Goal: Transaction & Acquisition: Purchase product/service

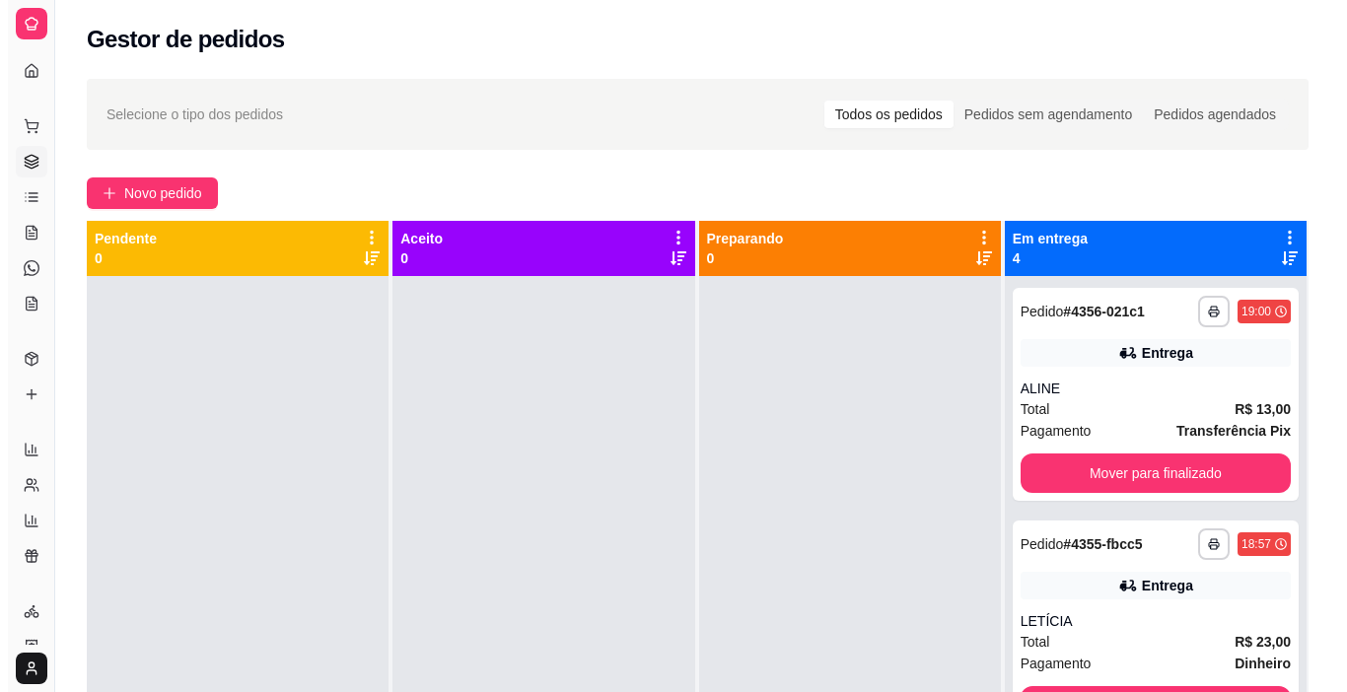
scroll to position [99, 0]
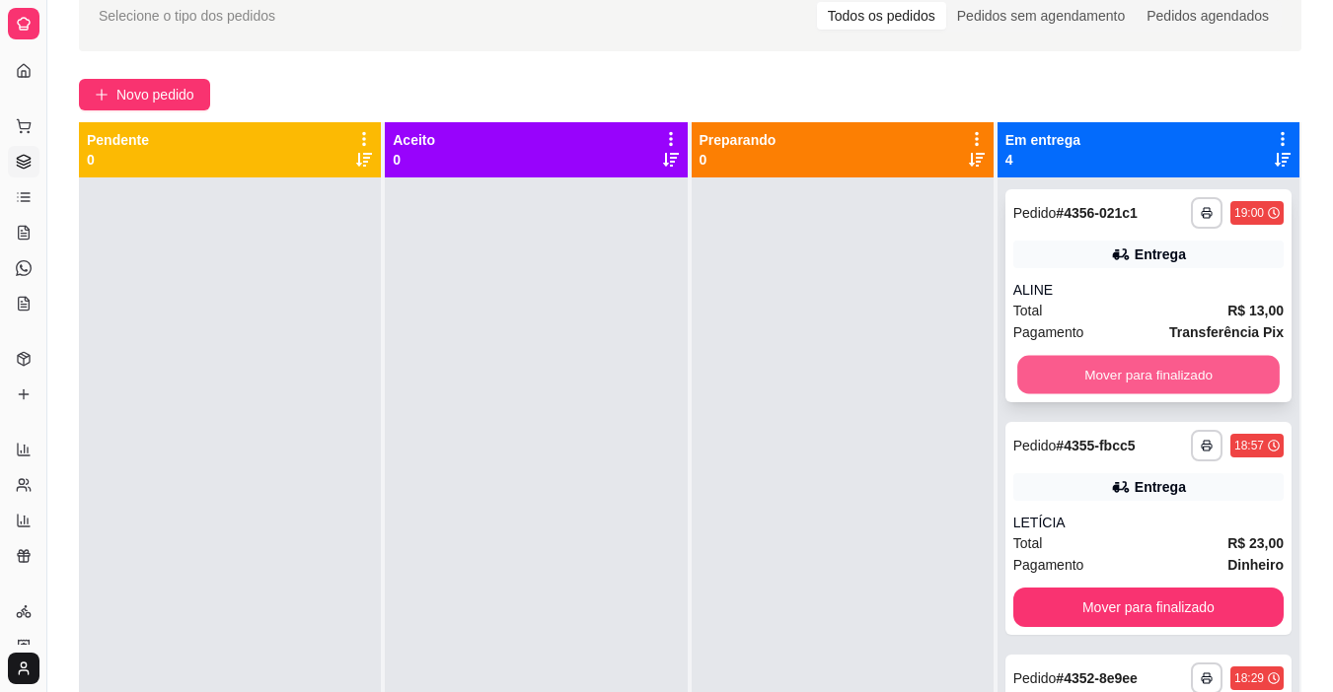
click at [1057, 386] on button "Mover para finalizado" at bounding box center [1148, 375] width 262 height 38
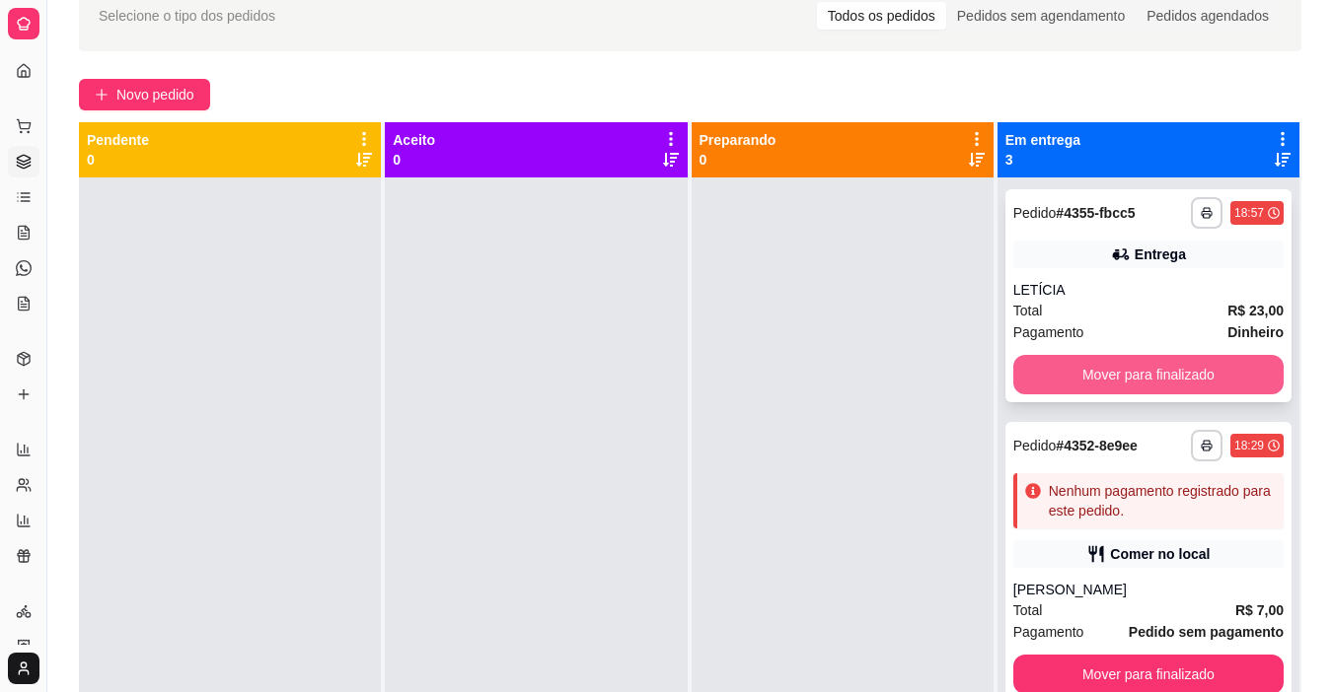
click at [1057, 377] on button "Mover para finalizado" at bounding box center [1148, 374] width 270 height 39
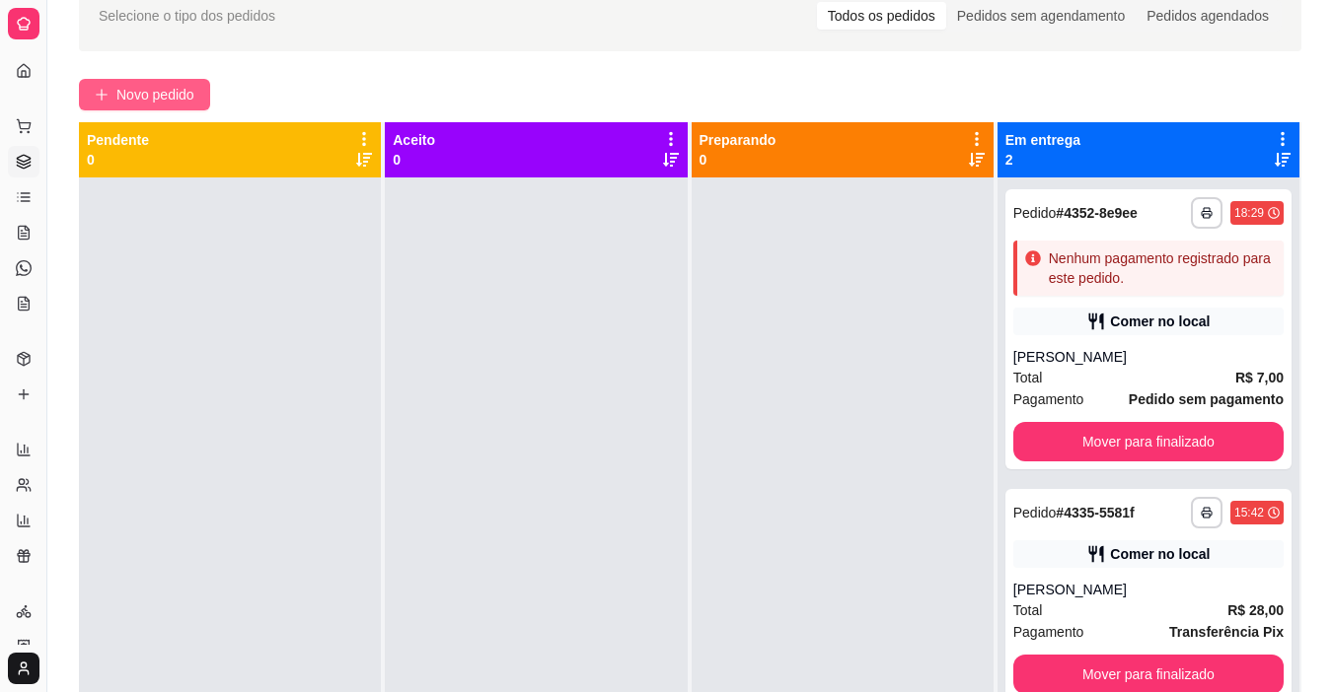
click at [124, 84] on span "Novo pedido" at bounding box center [155, 95] width 78 height 22
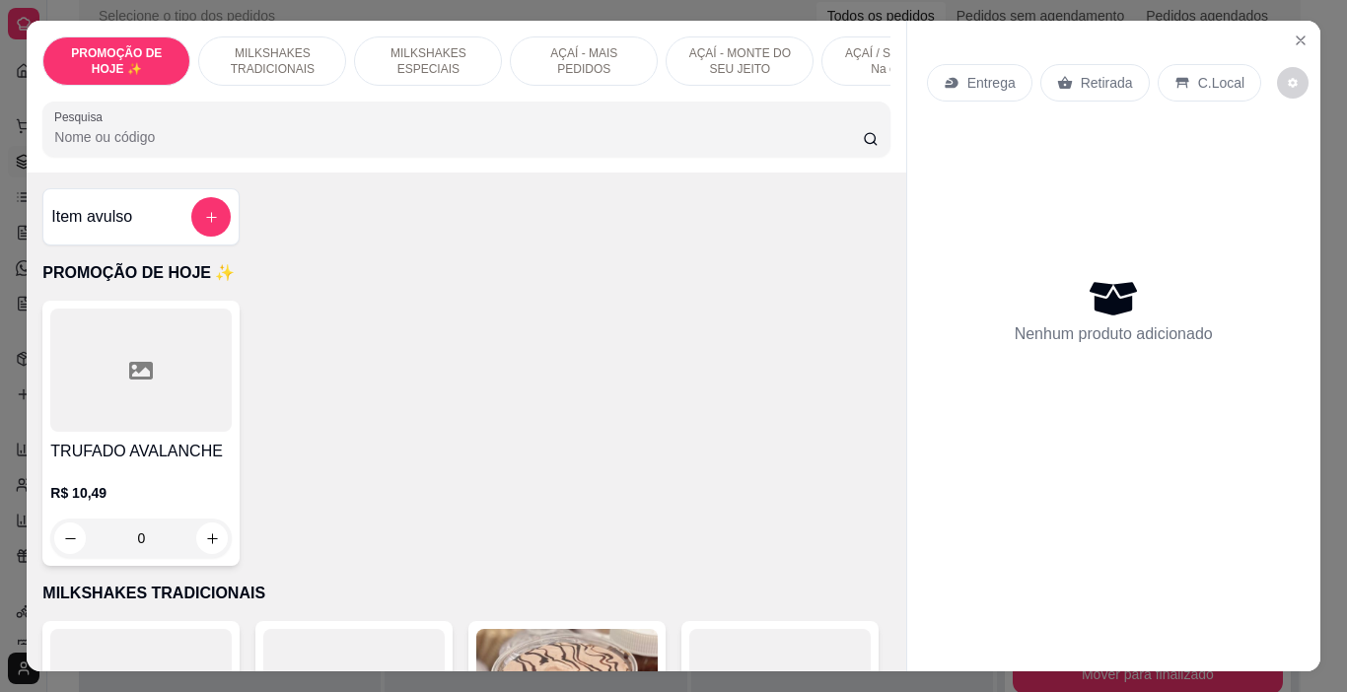
click at [426, 52] on p "MILKSHAKES ESPECIAIS" at bounding box center [428, 61] width 114 height 32
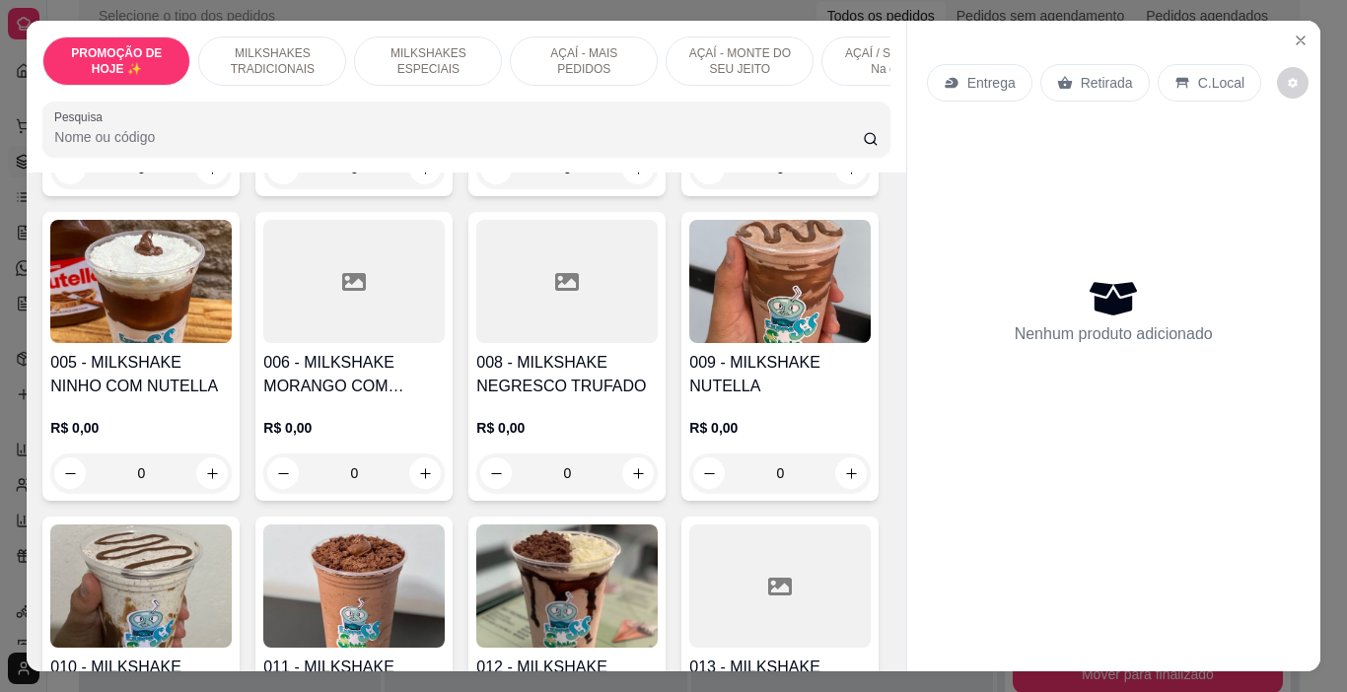
scroll to position [49, 0]
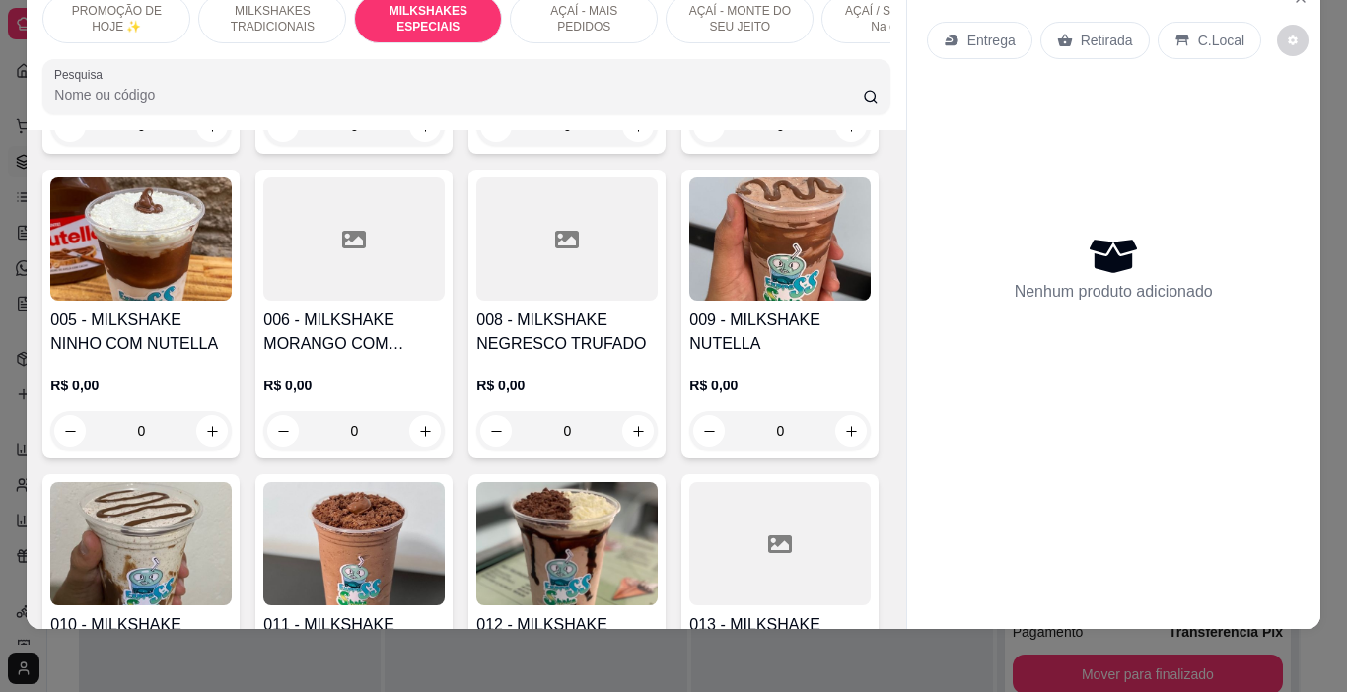
click at [573, 6] on p "AÇAÍ - MAIS PEDIDOS" at bounding box center [584, 19] width 114 height 32
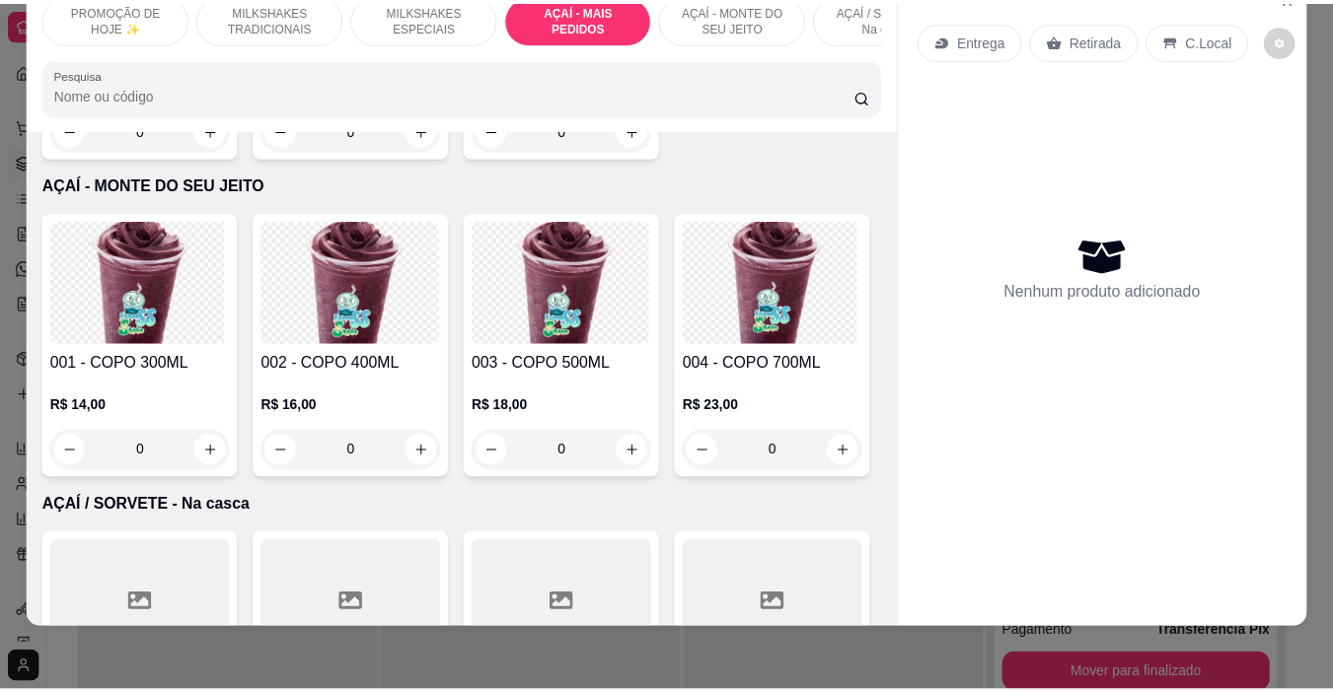
scroll to position [4226, 0]
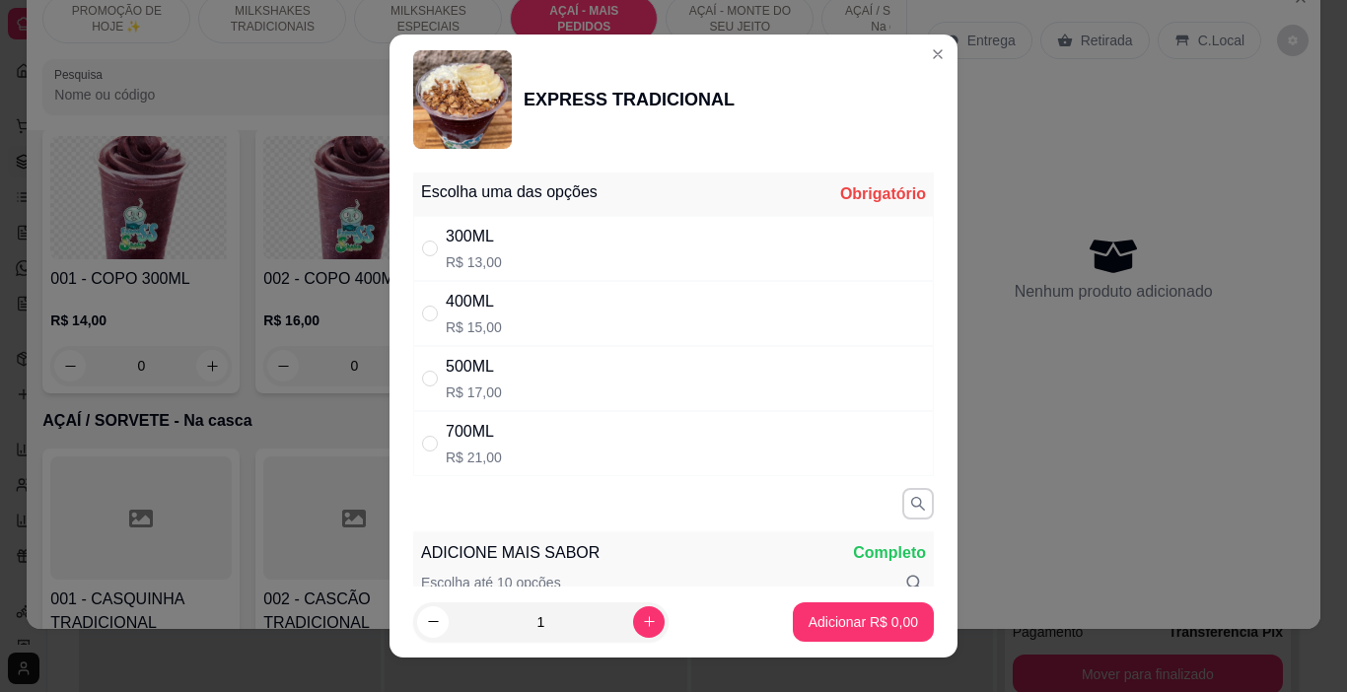
click at [562, 373] on div "500ML R$ 17,00" at bounding box center [673, 378] width 521 height 65
radio input "true"
click at [801, 619] on p "Adicionar R$ 17,00" at bounding box center [859, 622] width 117 height 20
type input "1"
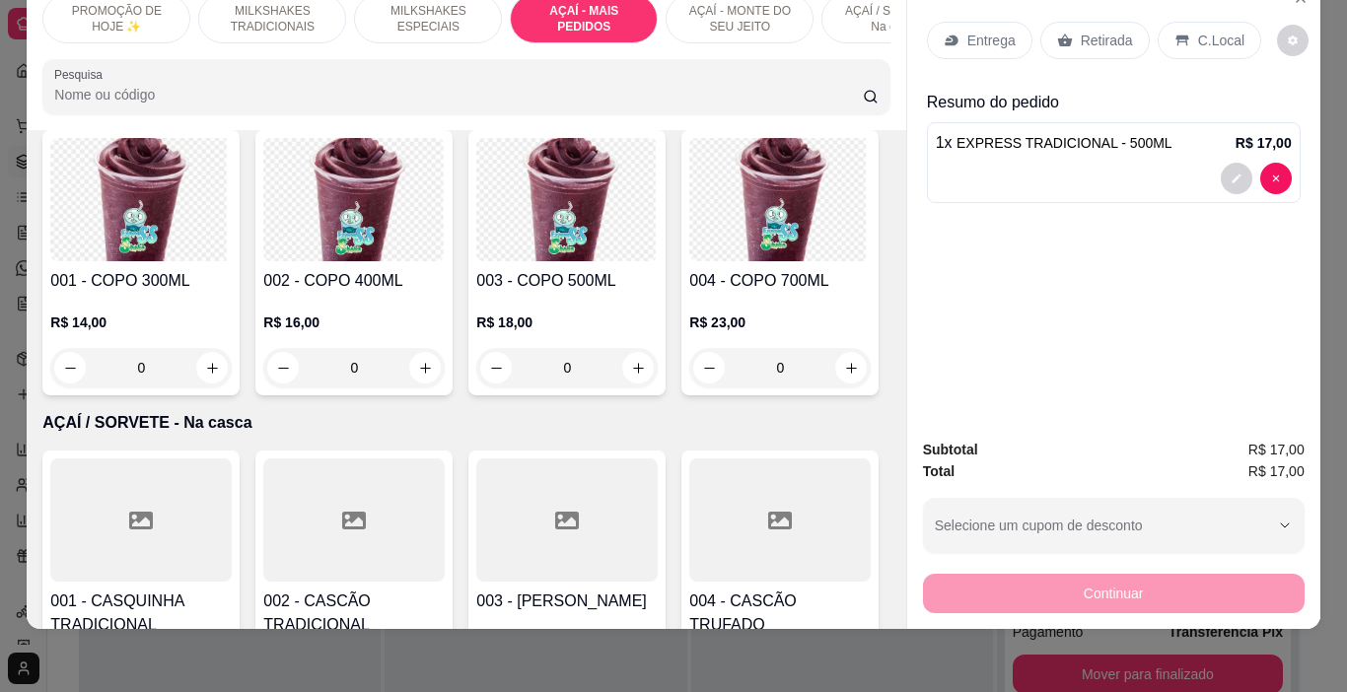
click at [1106, 33] on p "Retirada" at bounding box center [1107, 41] width 52 height 20
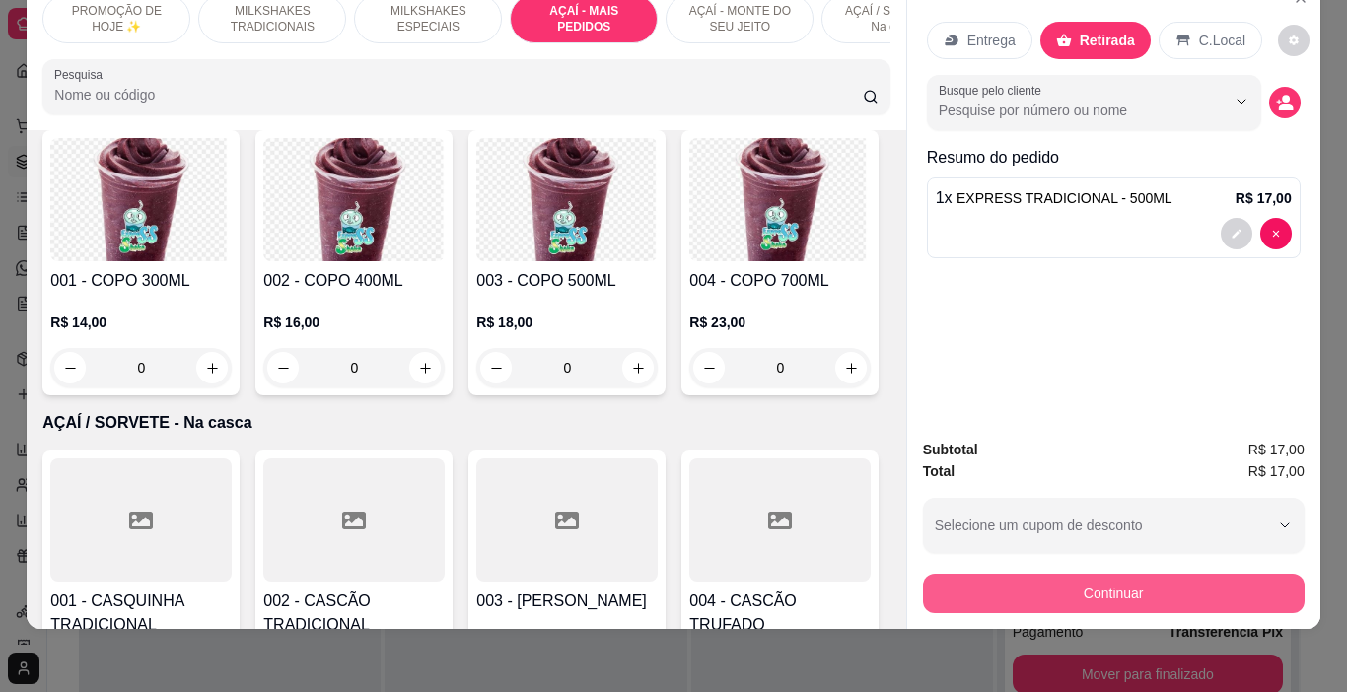
click at [1161, 574] on button "Continuar" at bounding box center [1114, 593] width 382 height 39
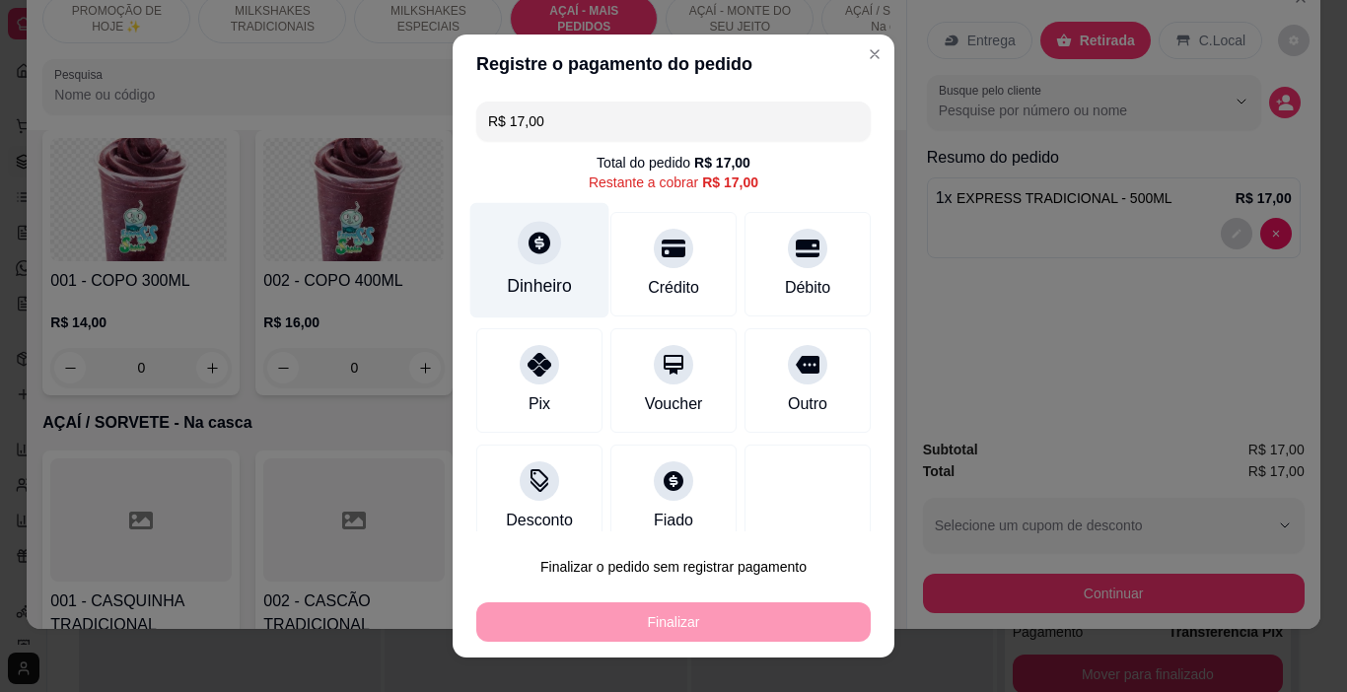
click at [535, 252] on icon at bounding box center [540, 243] width 26 height 26
type input "R$ 0,00"
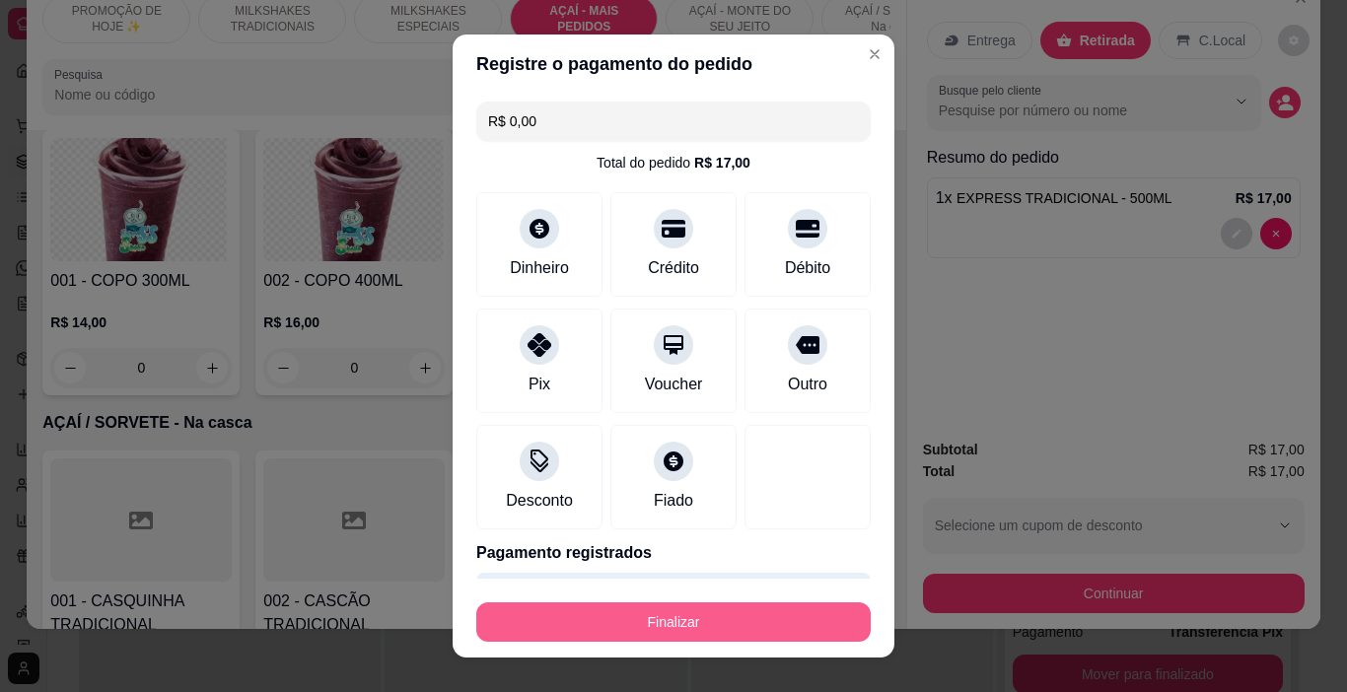
click at [777, 629] on button "Finalizar" at bounding box center [673, 622] width 395 height 39
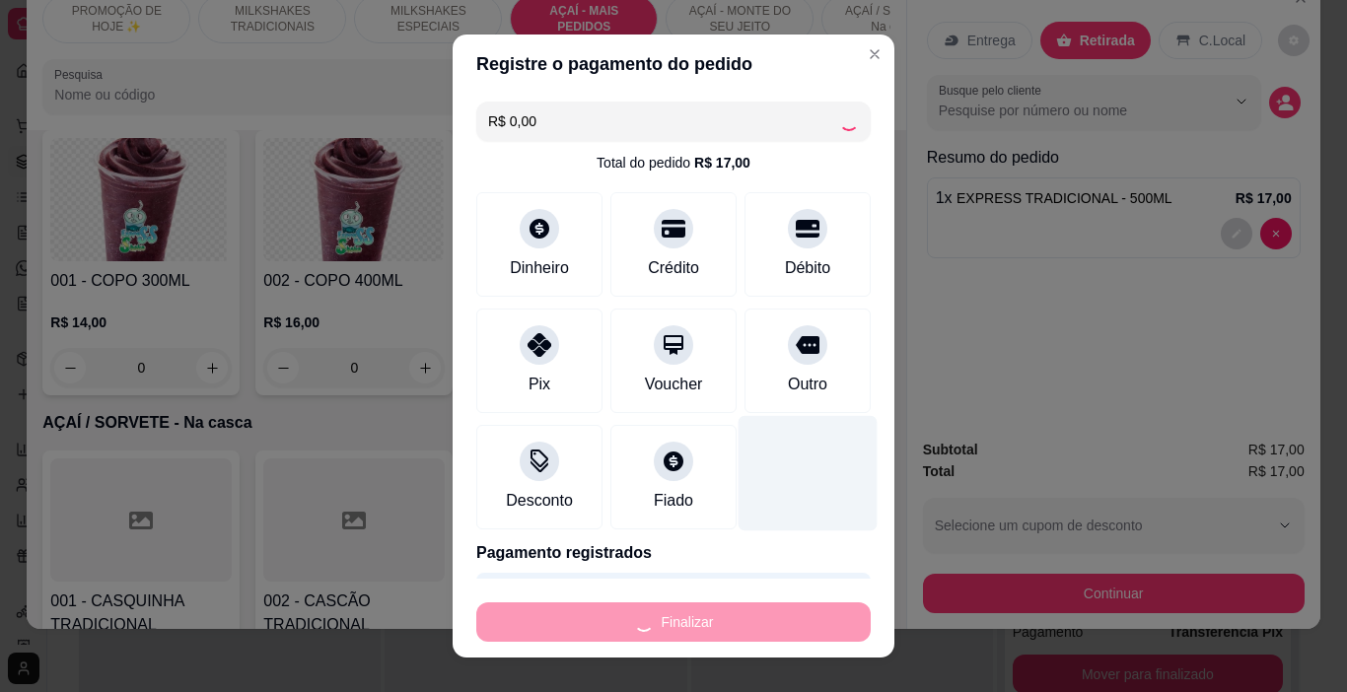
type input "0"
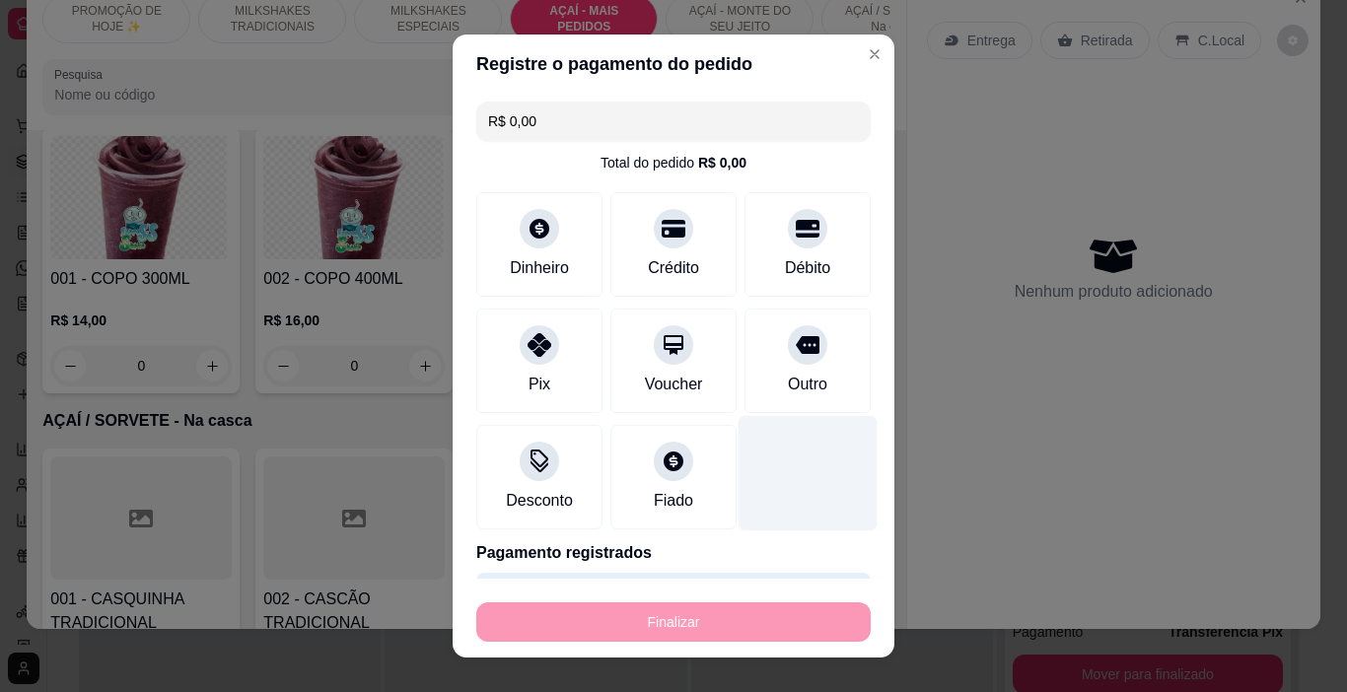
type input "-R$ 17,00"
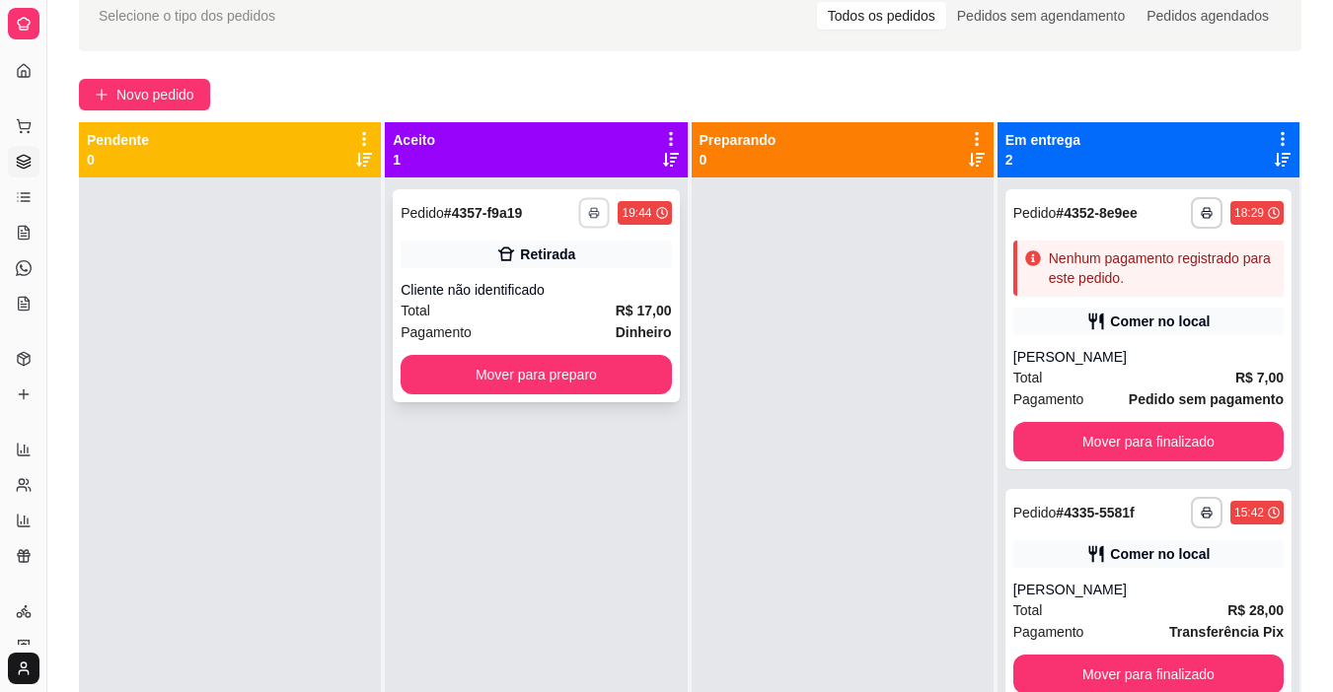
click at [591, 209] on icon "button" at bounding box center [595, 213] width 12 height 12
drag, startPoint x: 565, startPoint y: 256, endPoint x: 587, endPoint y: 279, distance: 31.4
click at [566, 255] on h4 "Escolha a impressora" at bounding box center [535, 249] width 143 height 20
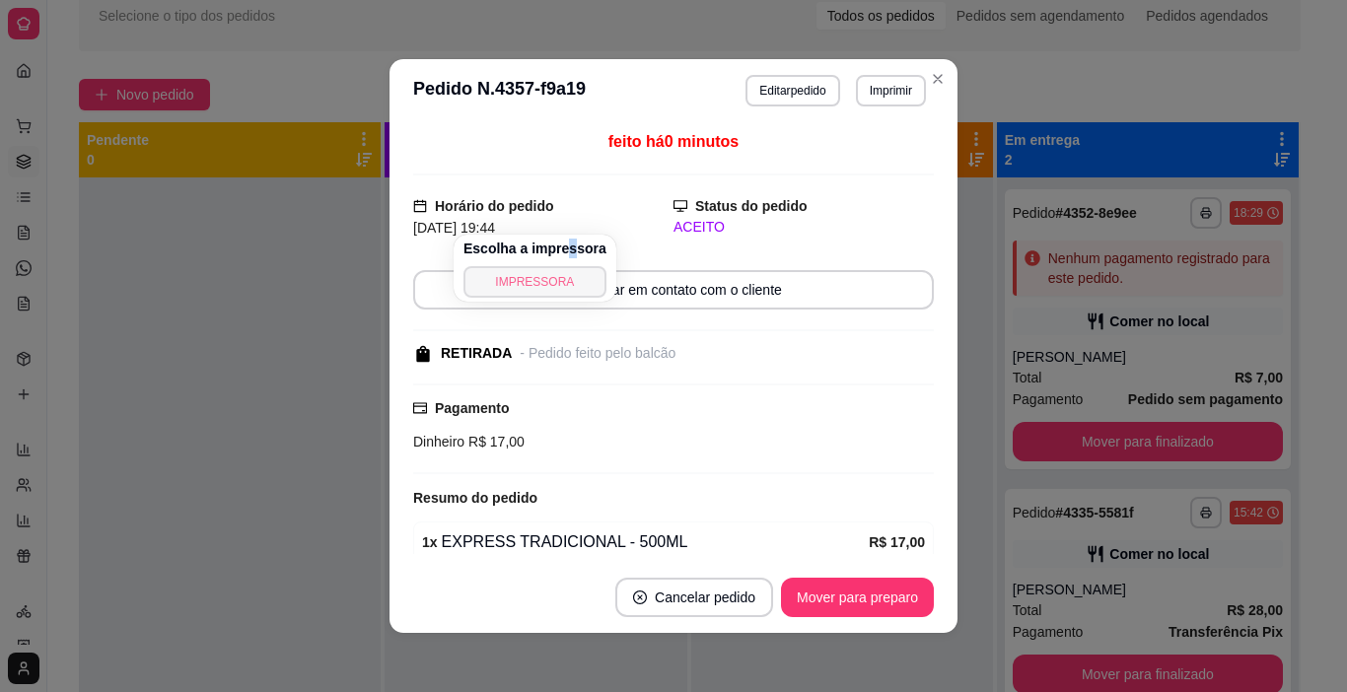
click at [572, 279] on button "IMPRESSORA" at bounding box center [535, 282] width 143 height 32
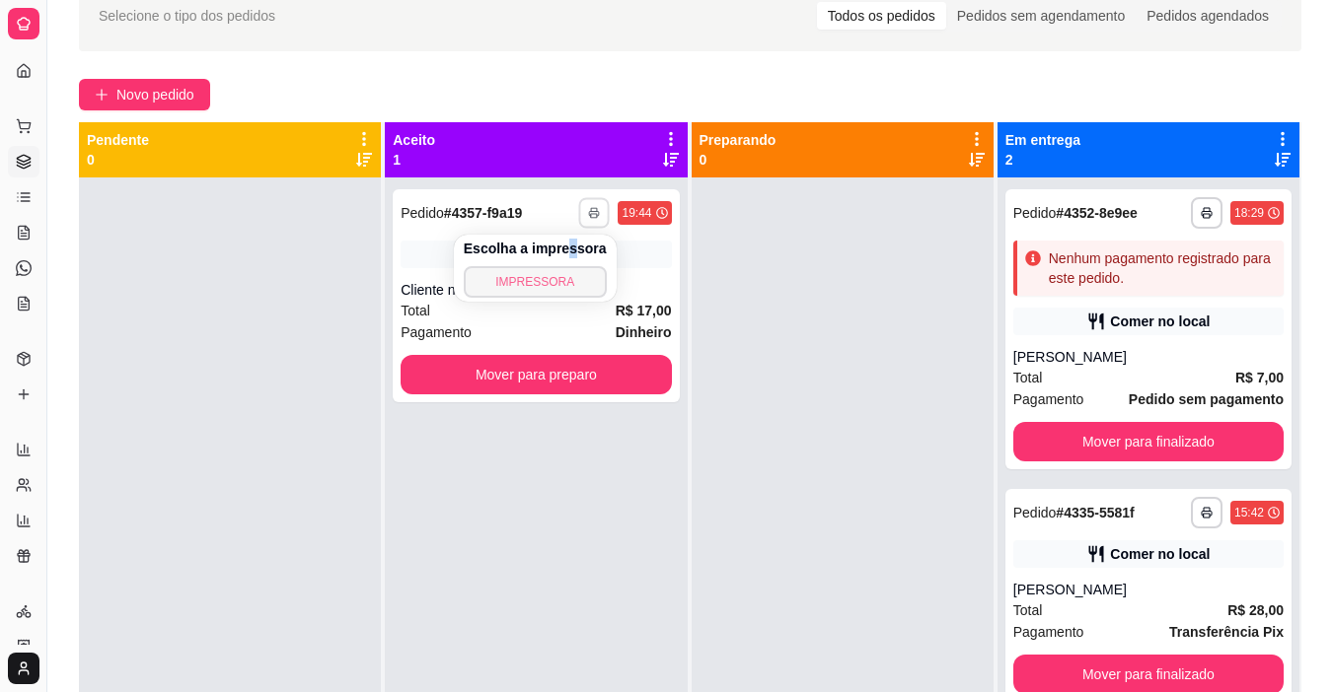
click at [556, 289] on button "IMPRESSORA" at bounding box center [535, 282] width 143 height 32
click at [626, 380] on button "Mover para preparo" at bounding box center [535, 374] width 270 height 39
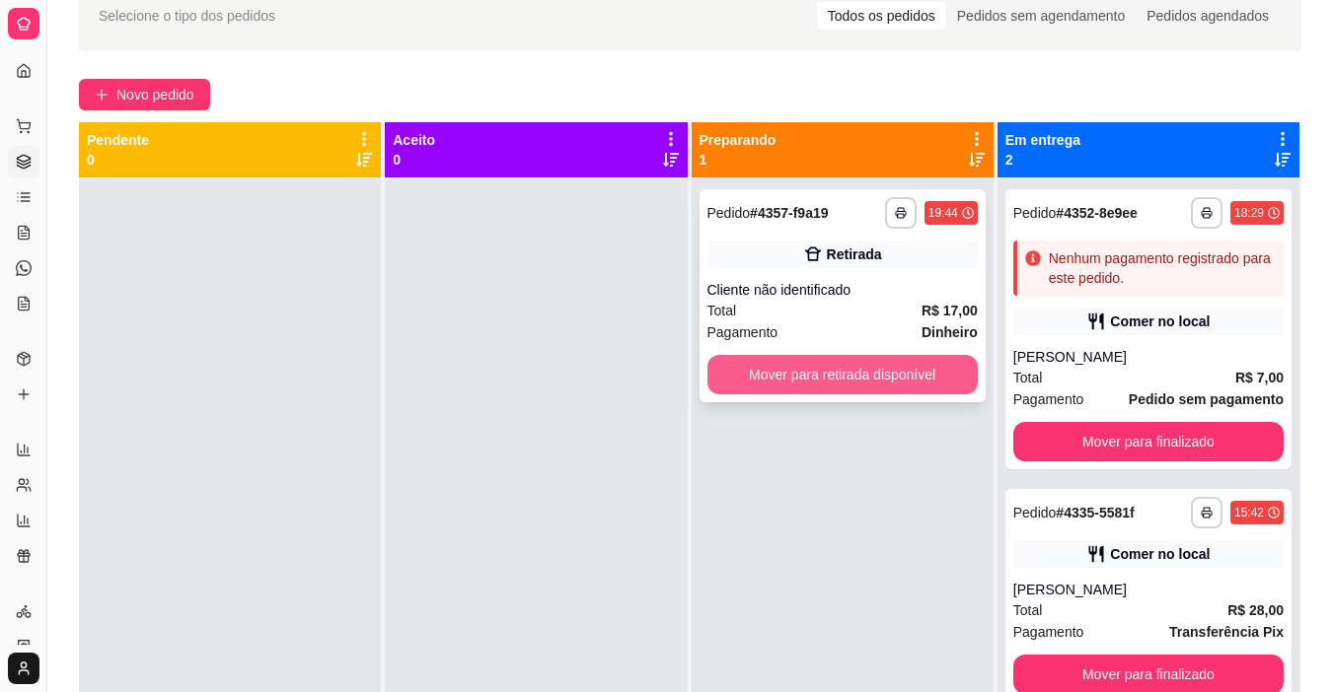
click at [805, 389] on button "Mover para retirada disponível" at bounding box center [842, 374] width 270 height 39
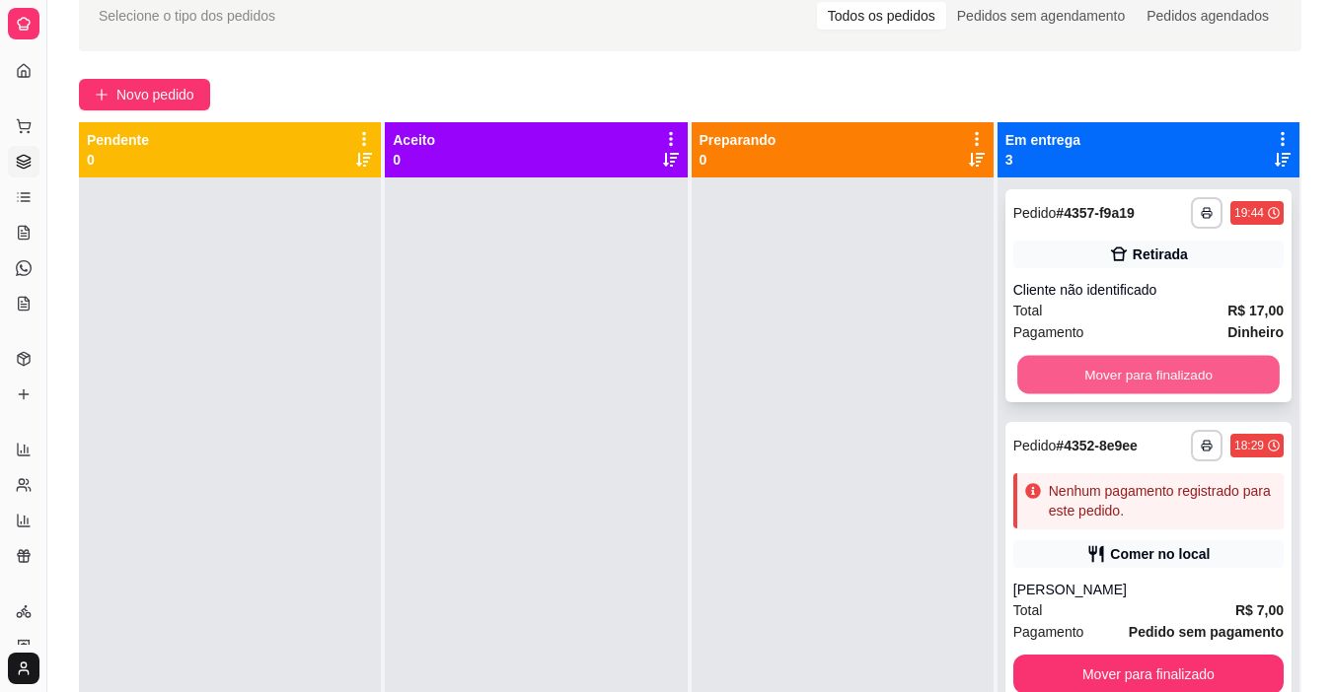
click at [1026, 391] on button "Mover para finalizado" at bounding box center [1148, 375] width 262 height 38
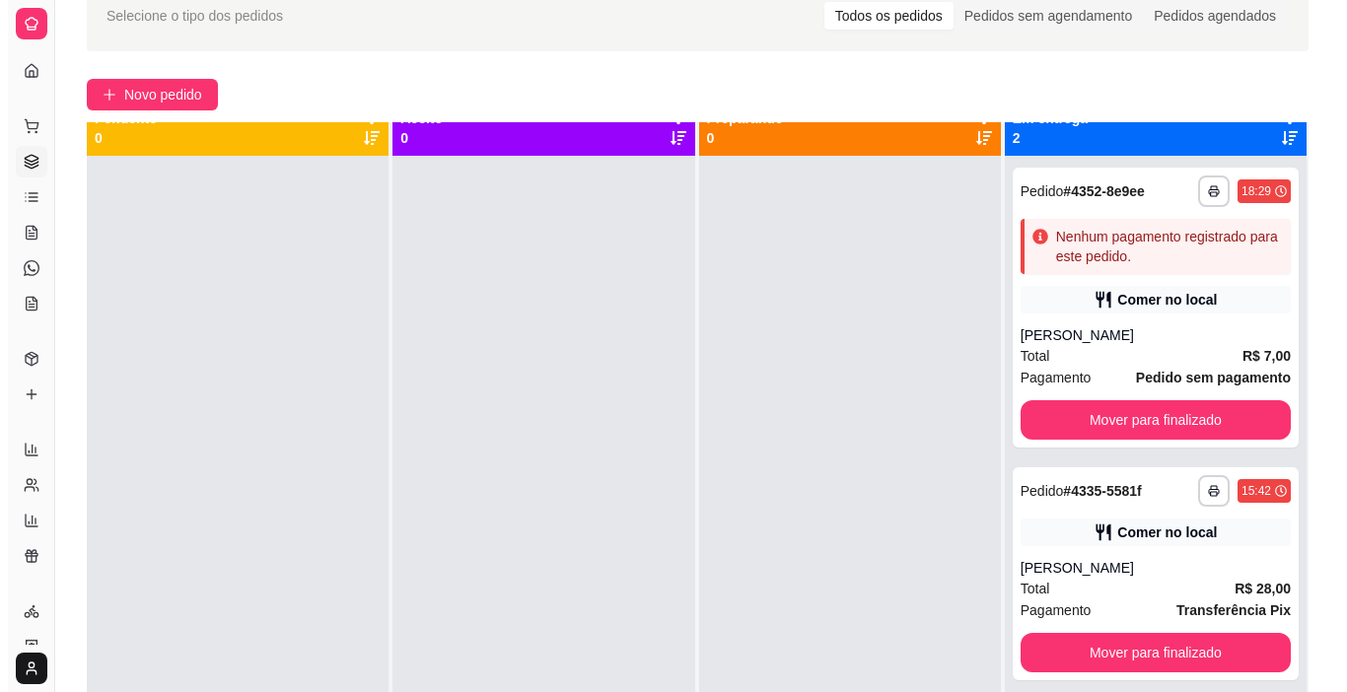
scroll to position [27, 0]
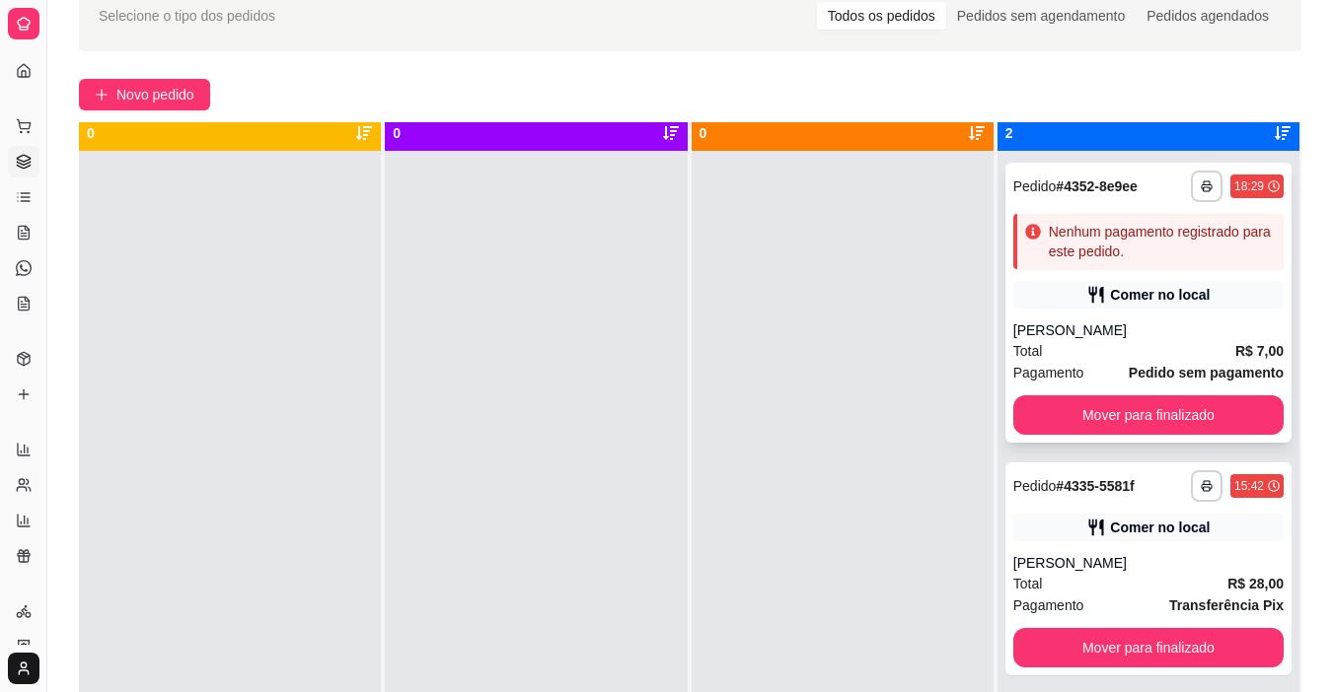
click at [1013, 374] on span "Pagamento" at bounding box center [1048, 373] width 71 height 22
click at [157, 89] on span "Novo pedido" at bounding box center [155, 95] width 78 height 22
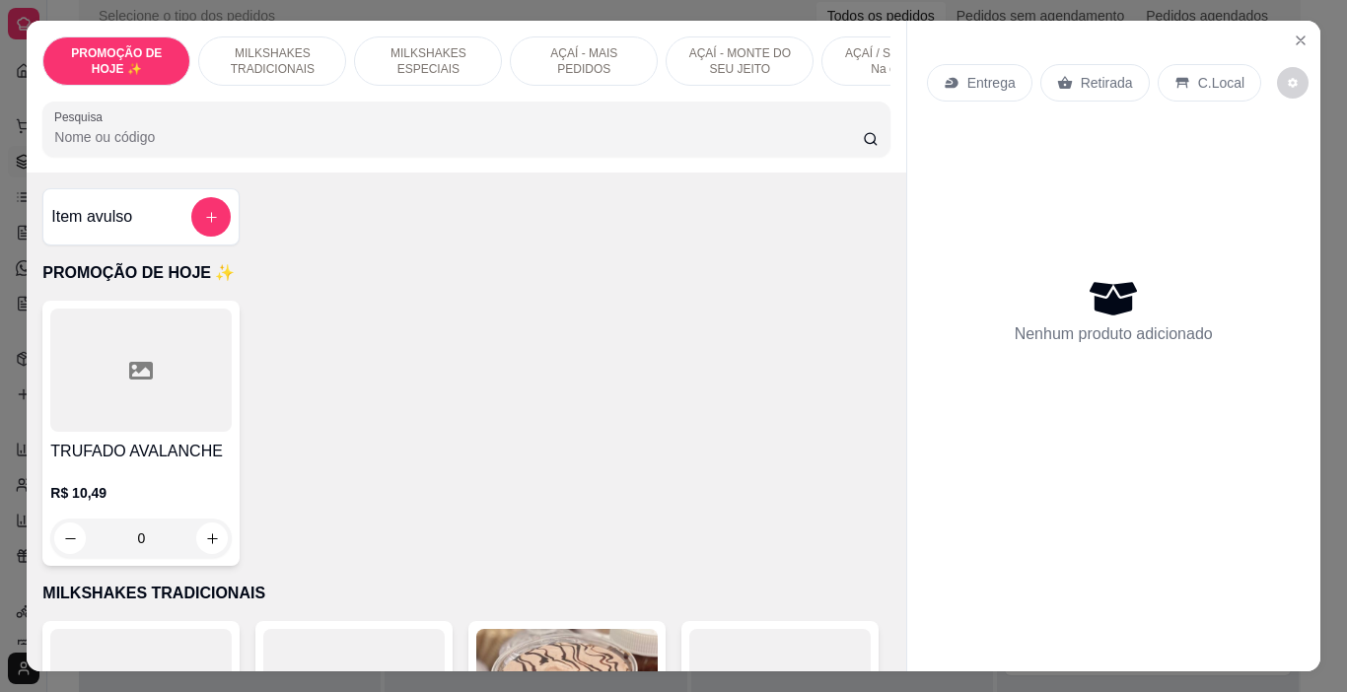
click at [563, 55] on p "AÇAÍ - MAIS PEDIDOS" at bounding box center [584, 61] width 114 height 32
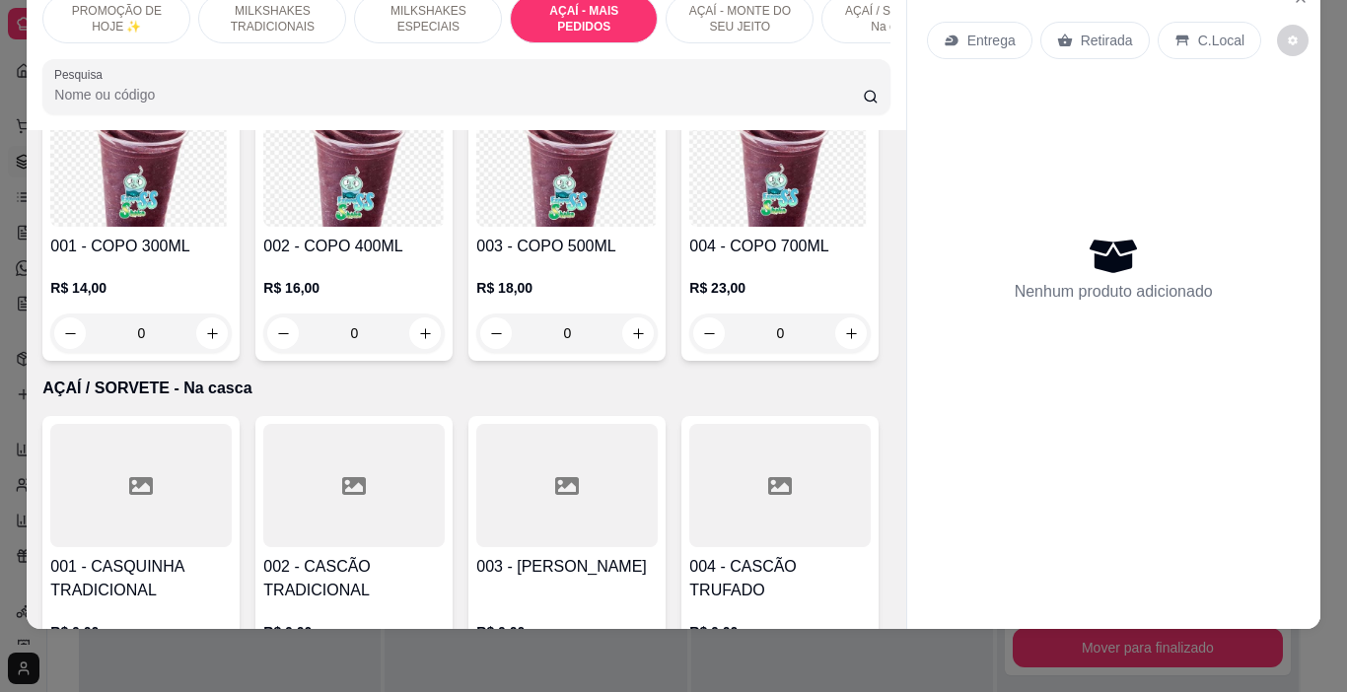
scroll to position [4424, 0]
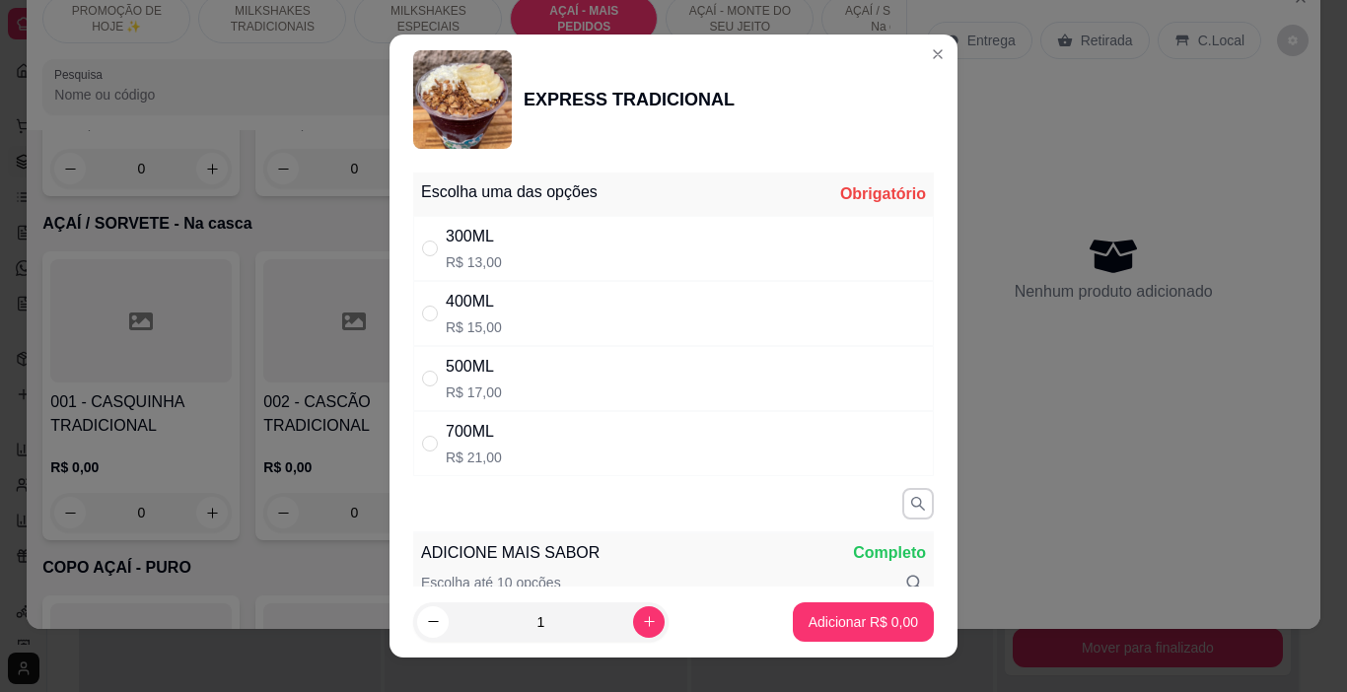
click at [590, 308] on div "400ML R$ 15,00" at bounding box center [673, 313] width 521 height 65
radio input "true"
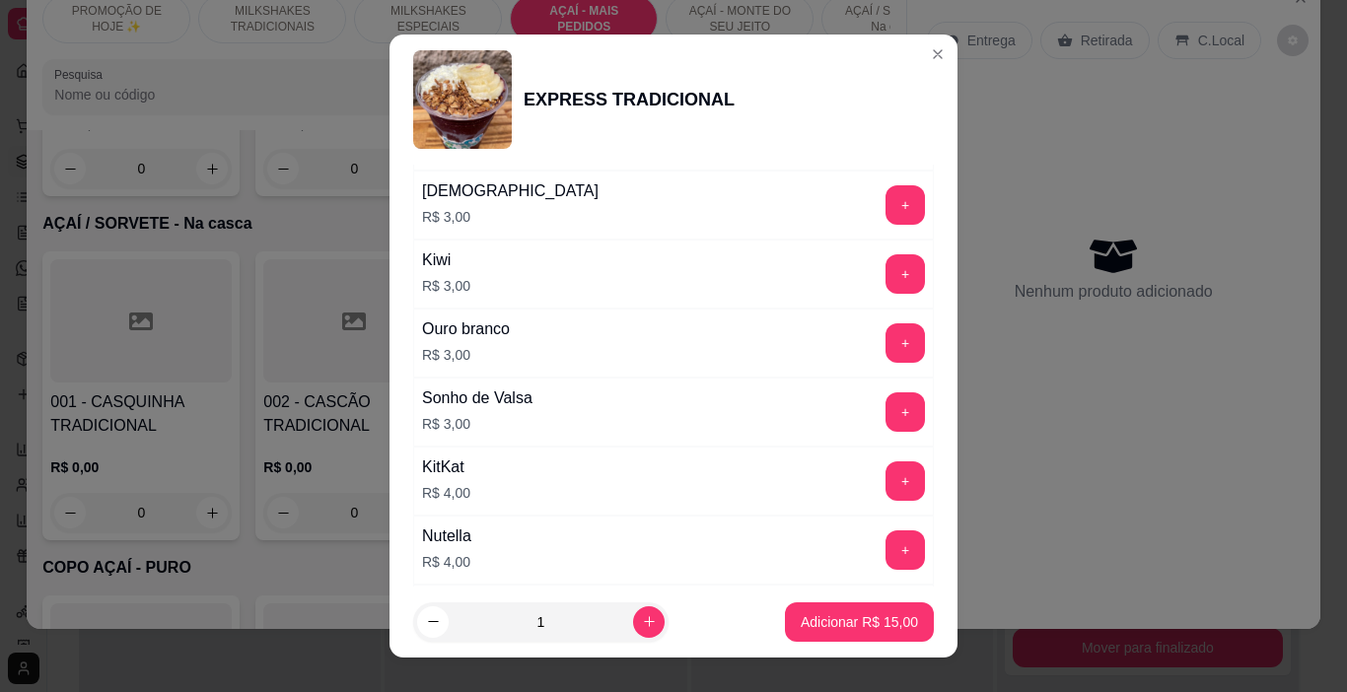
scroll to position [1973, 0]
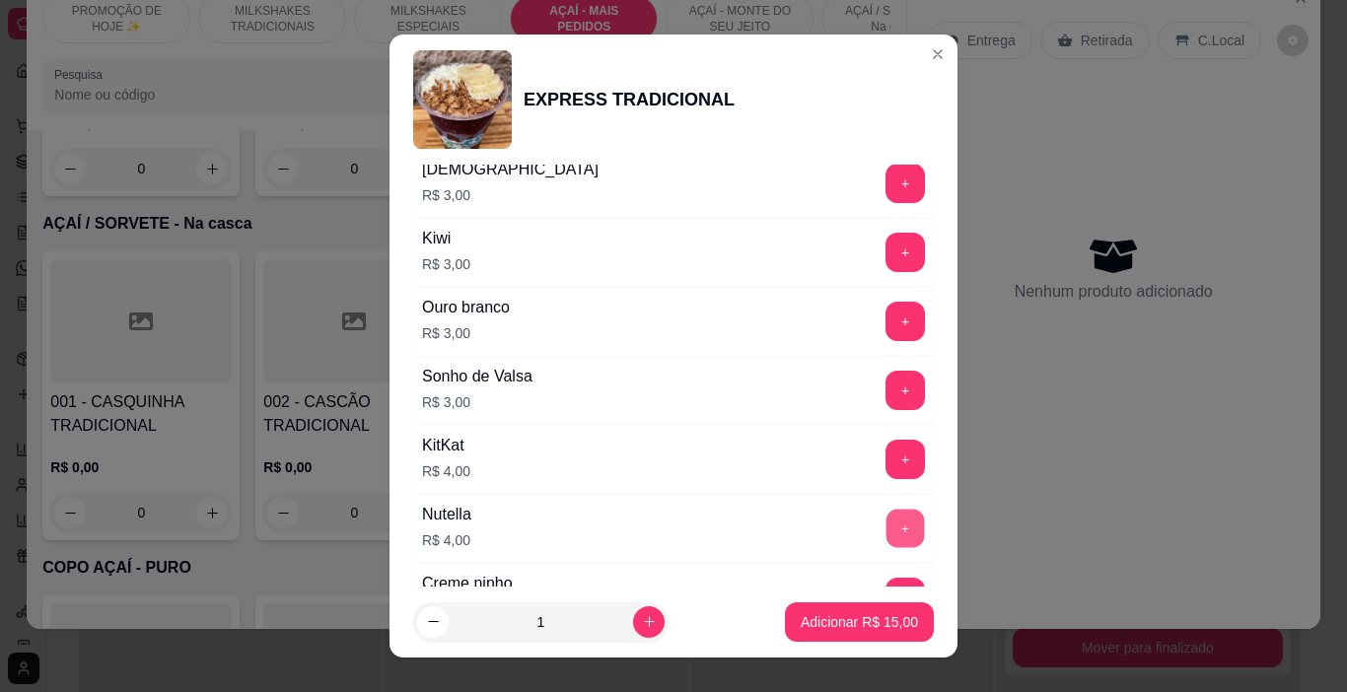
click at [887, 528] on button "+" at bounding box center [906, 529] width 38 height 38
click at [884, 615] on p "Adicionar R$ 19,00" at bounding box center [859, 622] width 117 height 20
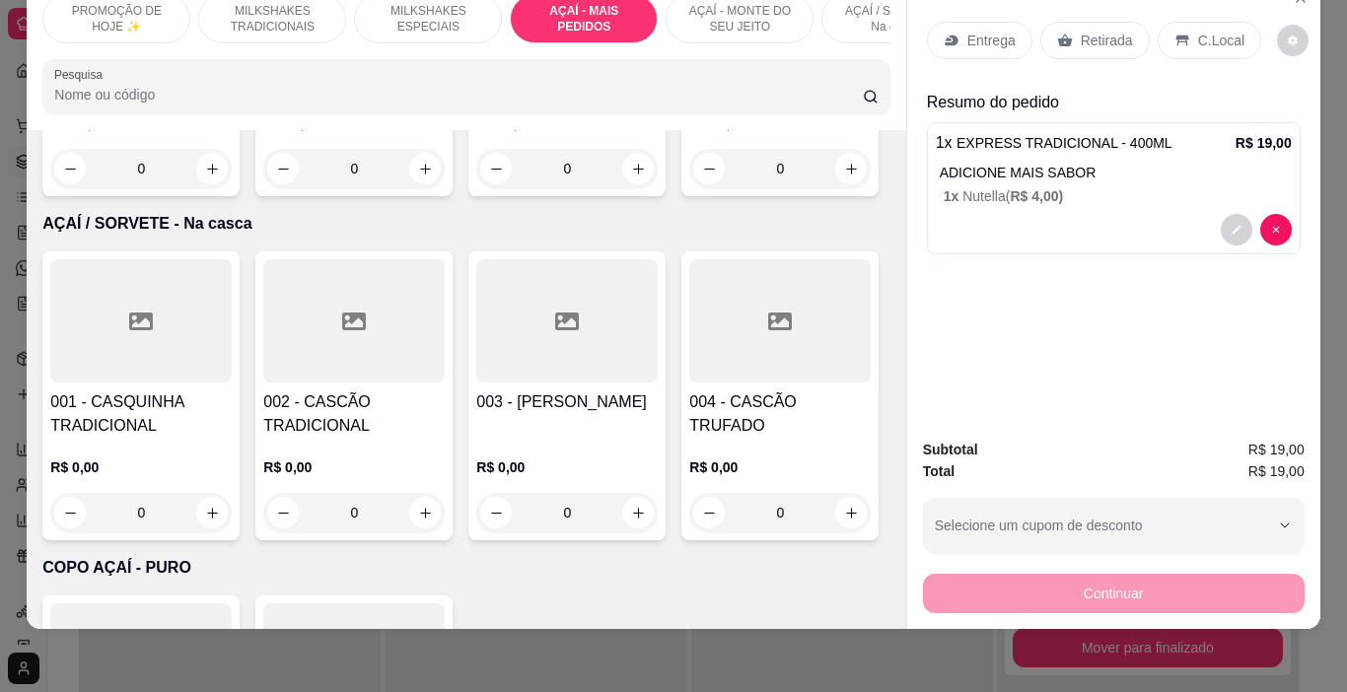
click at [970, 31] on p "Entrega" at bounding box center [992, 41] width 48 height 20
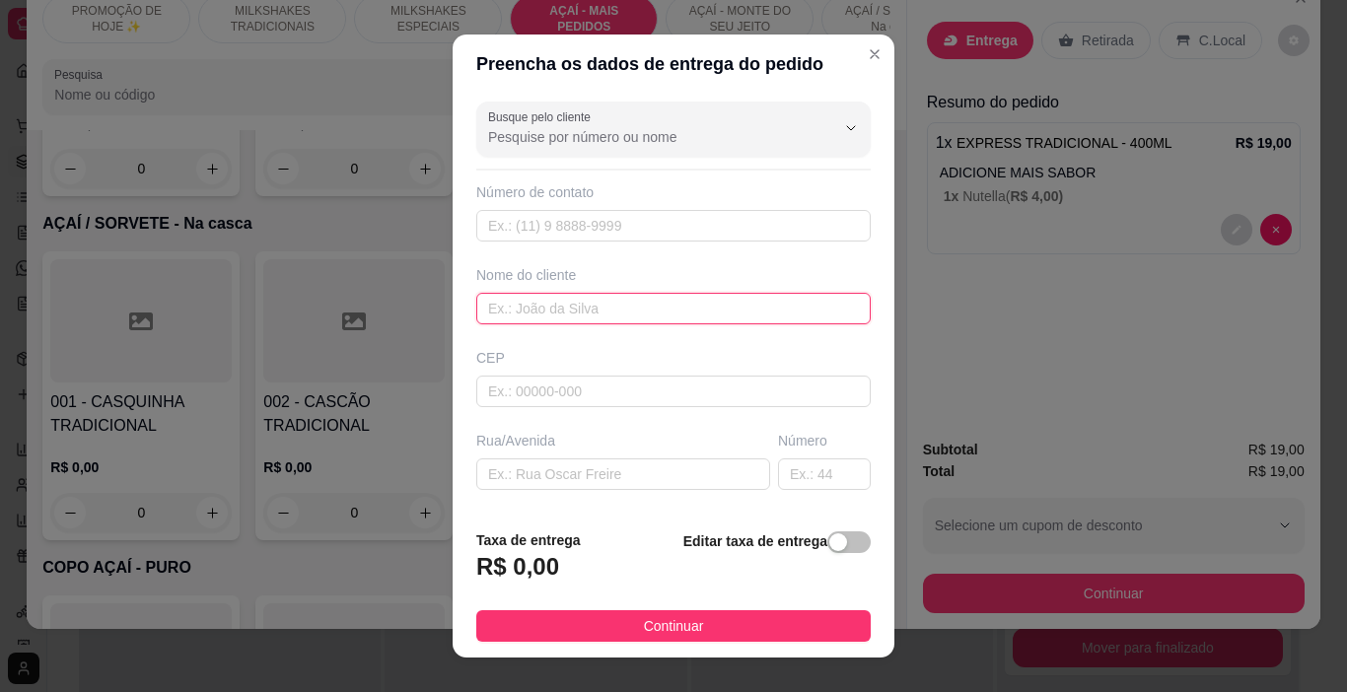
click at [576, 305] on input "text" at bounding box center [673, 309] width 395 height 32
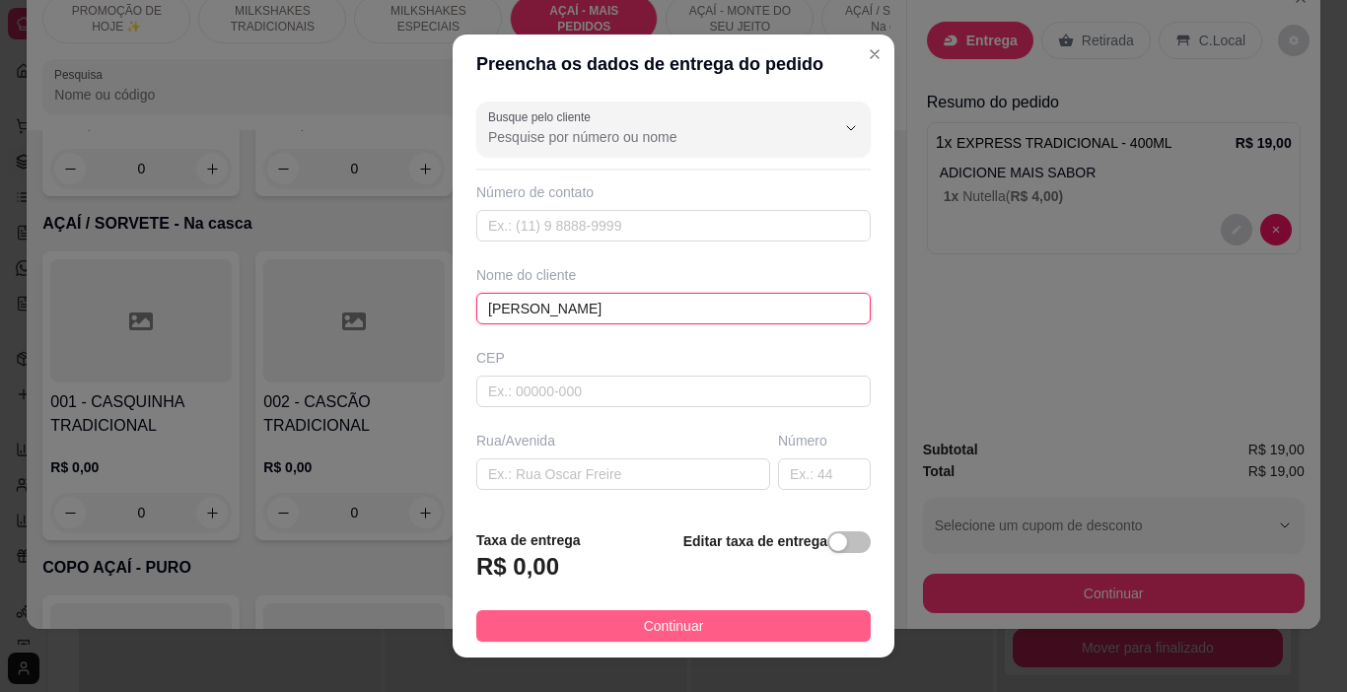
type input "[PERSON_NAME]"
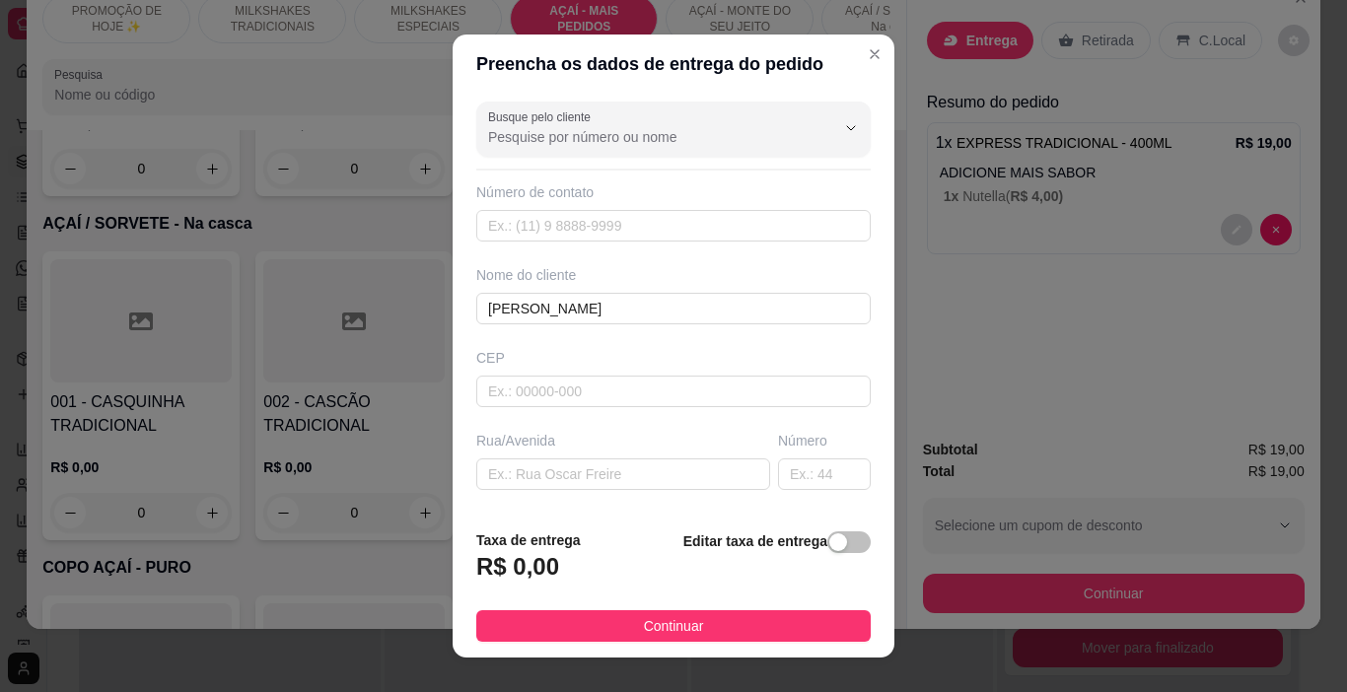
drag, startPoint x: 695, startPoint y: 617, endPoint x: 928, endPoint y: 594, distance: 234.0
click at [697, 617] on button "Continuar" at bounding box center [673, 627] width 395 height 32
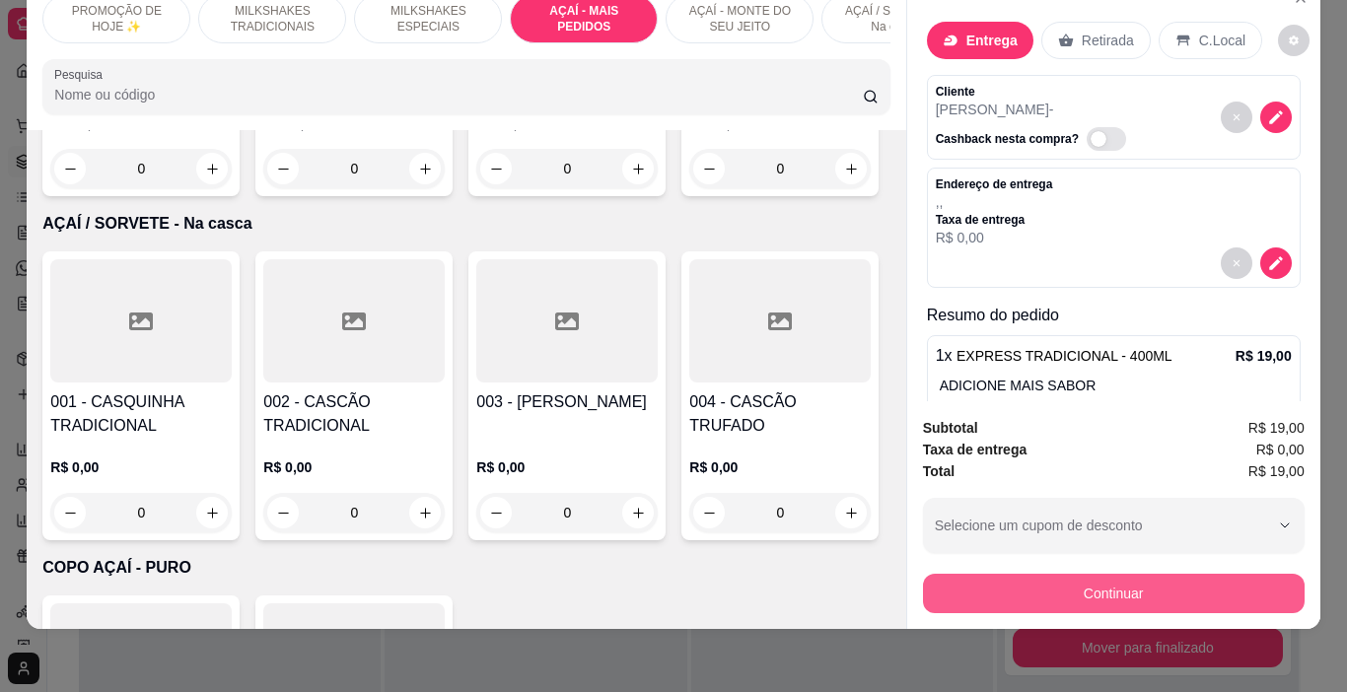
click at [945, 583] on button "Continuar" at bounding box center [1114, 593] width 382 height 39
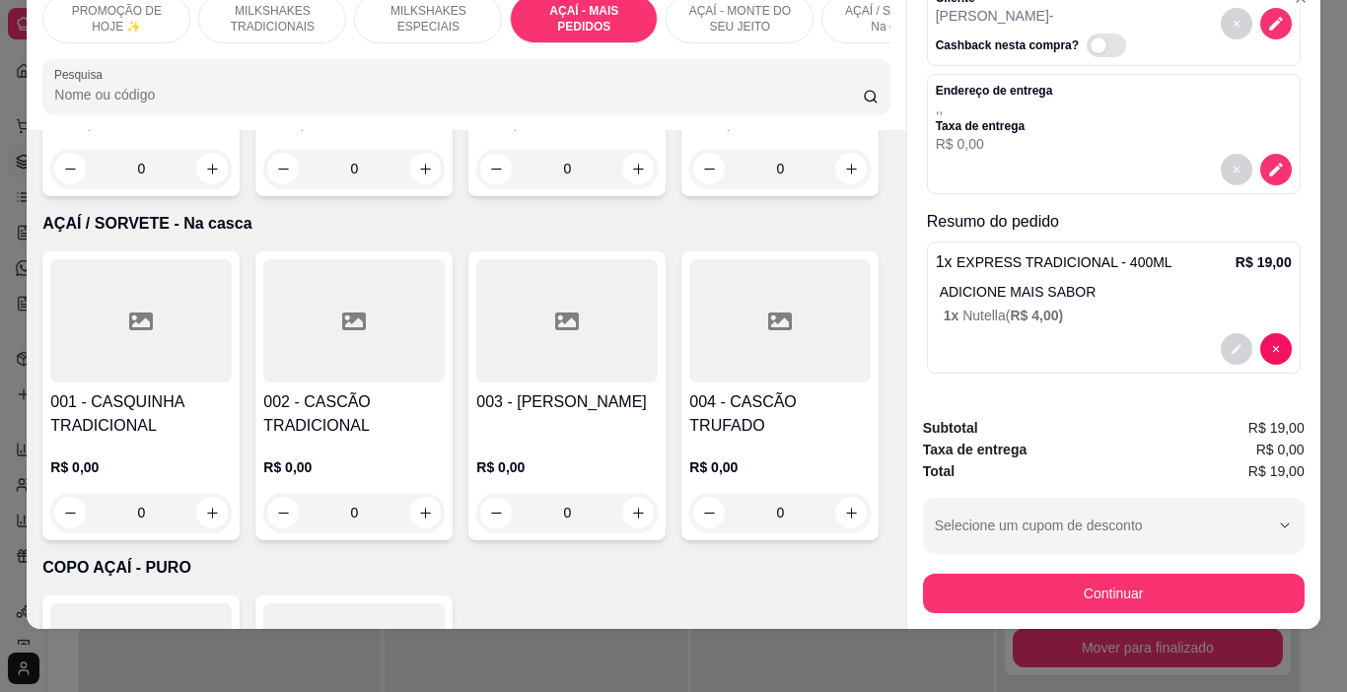
scroll to position [0, 0]
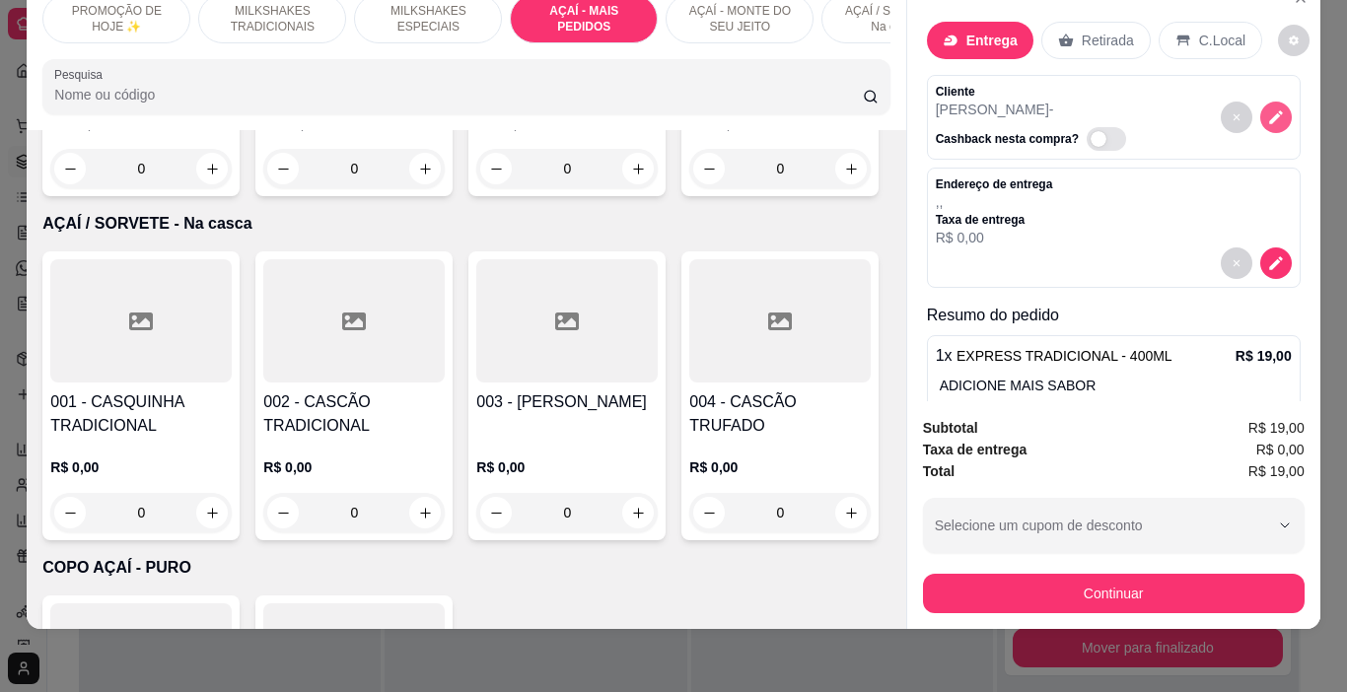
click at [1264, 102] on button "decrease-product-quantity" at bounding box center [1277, 118] width 32 height 32
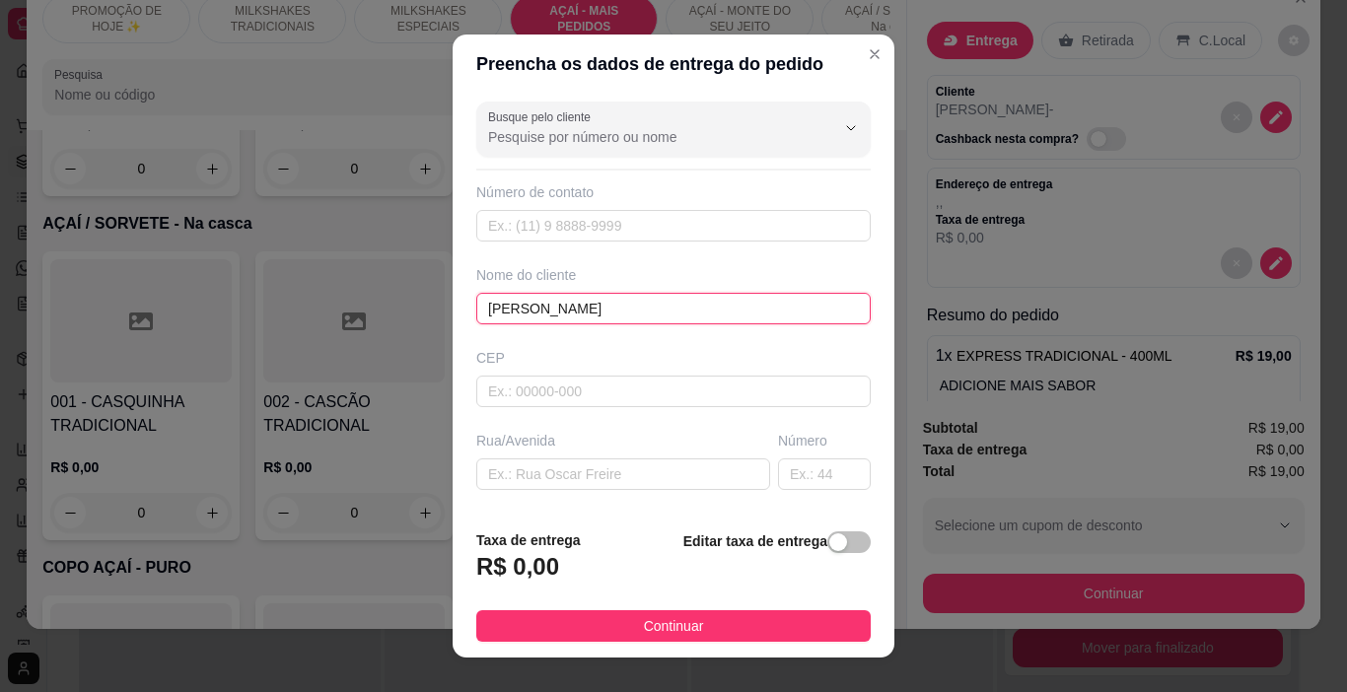
click at [598, 318] on input "[PERSON_NAME]" at bounding box center [673, 309] width 395 height 32
type input "E"
type input "ÉRICA"
click at [722, 631] on button "Continuar" at bounding box center [673, 627] width 395 height 32
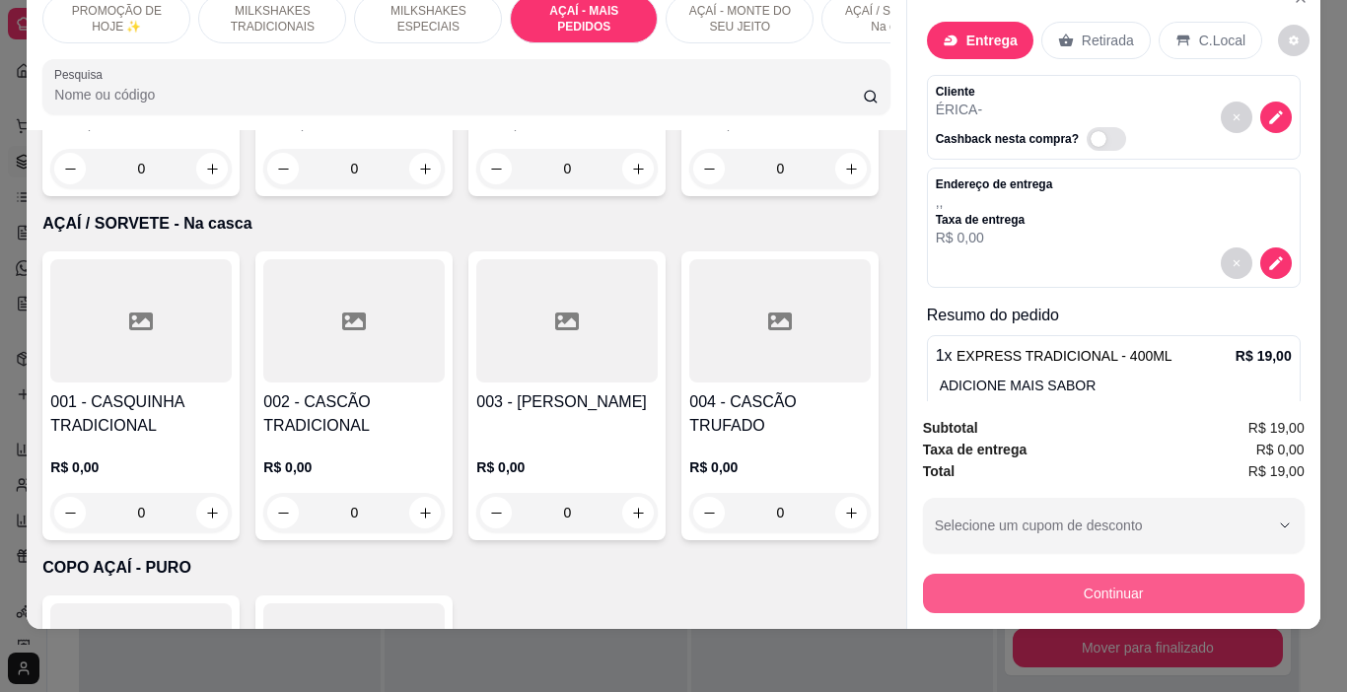
click at [932, 581] on button "Continuar" at bounding box center [1114, 593] width 382 height 39
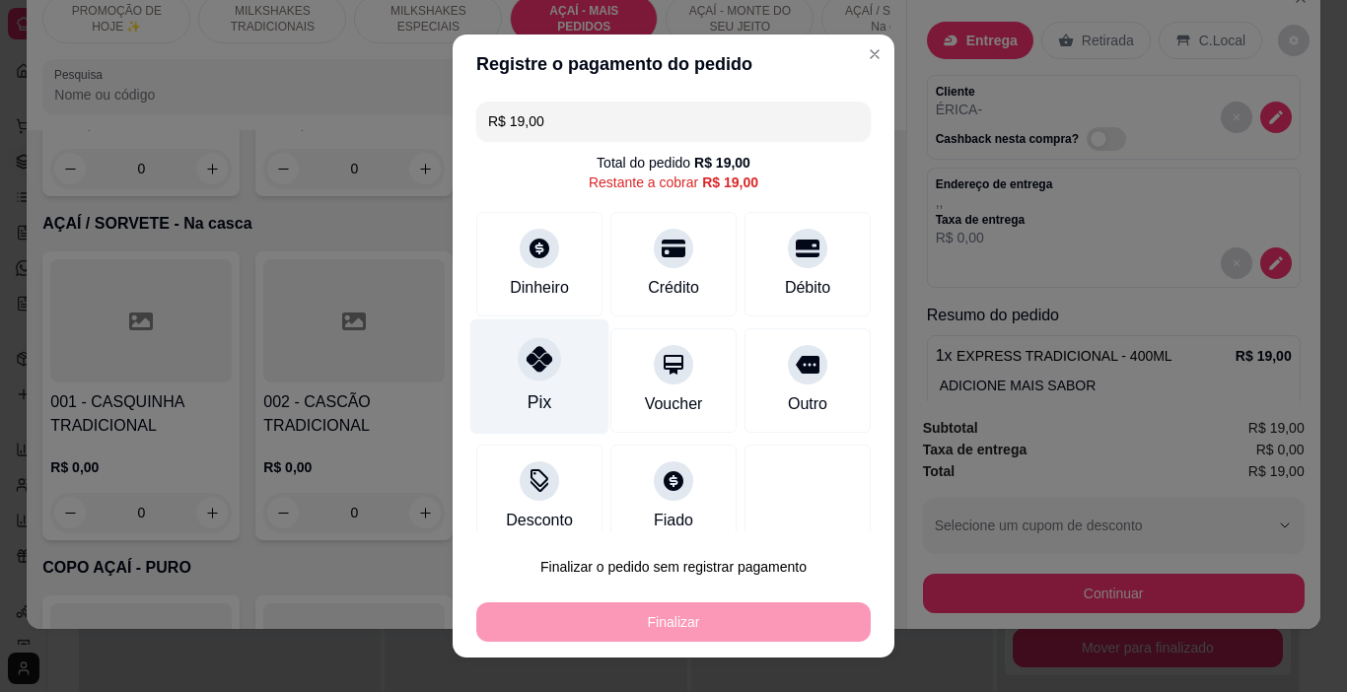
click at [539, 387] on div "Pix" at bounding box center [539, 377] width 139 height 115
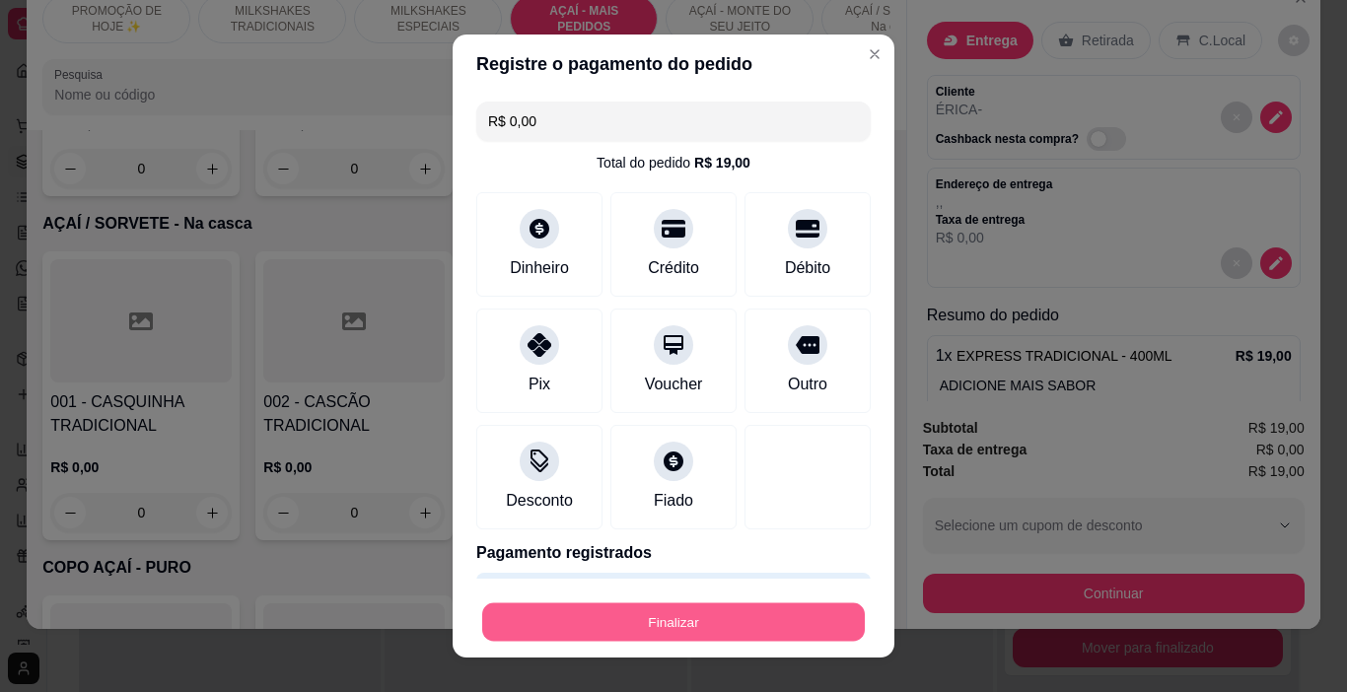
click at [722, 614] on button "Finalizar" at bounding box center [673, 623] width 383 height 38
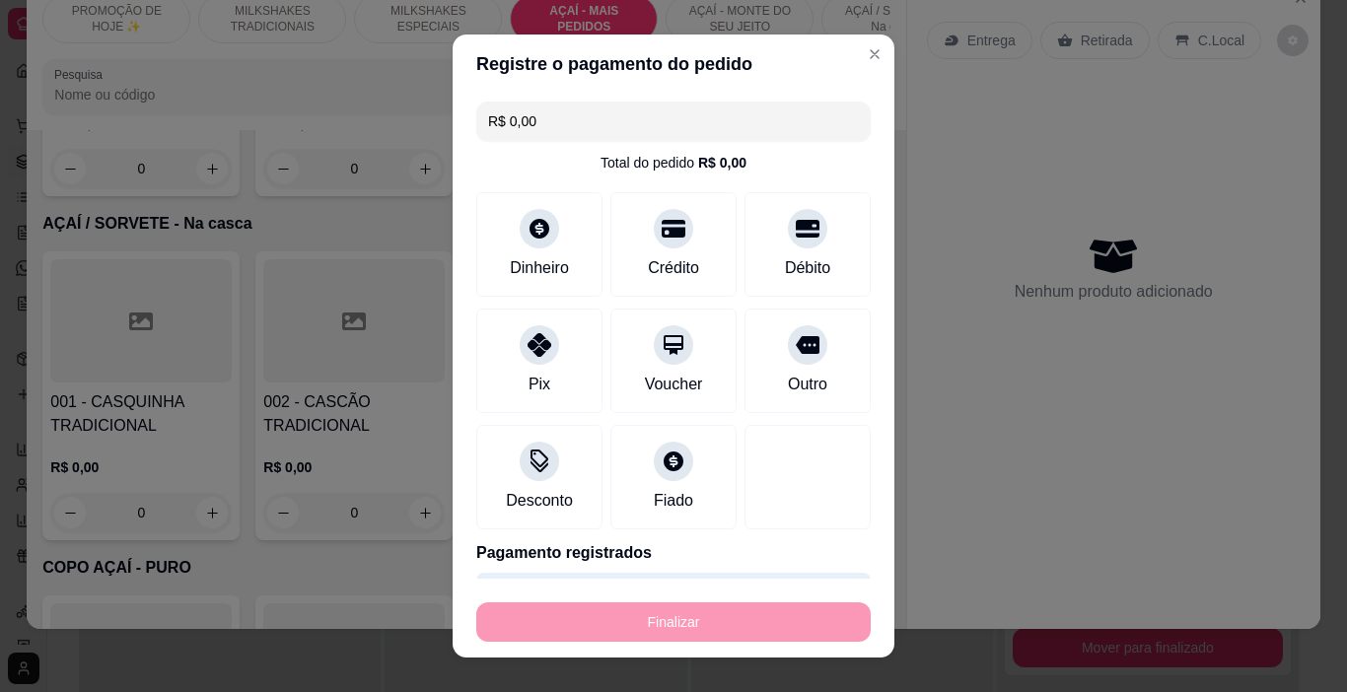
type input "-R$ 19,00"
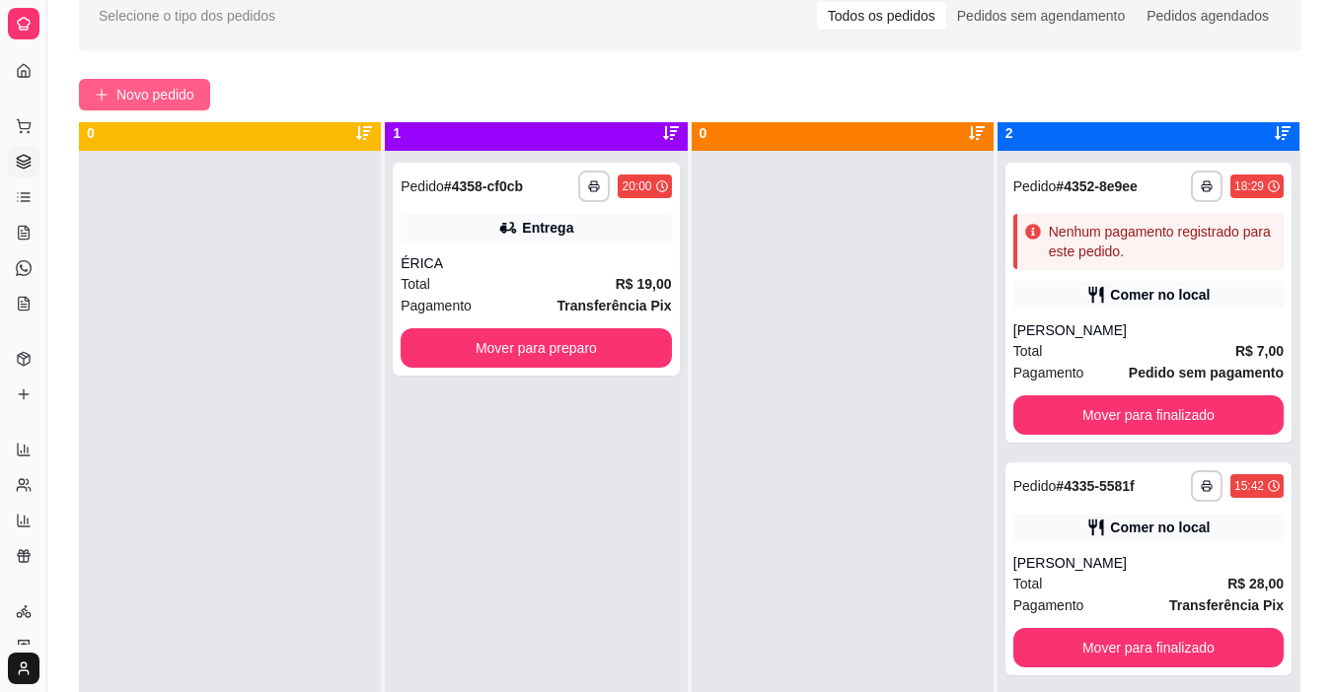
click at [170, 91] on span "Novo pedido" at bounding box center [155, 95] width 78 height 22
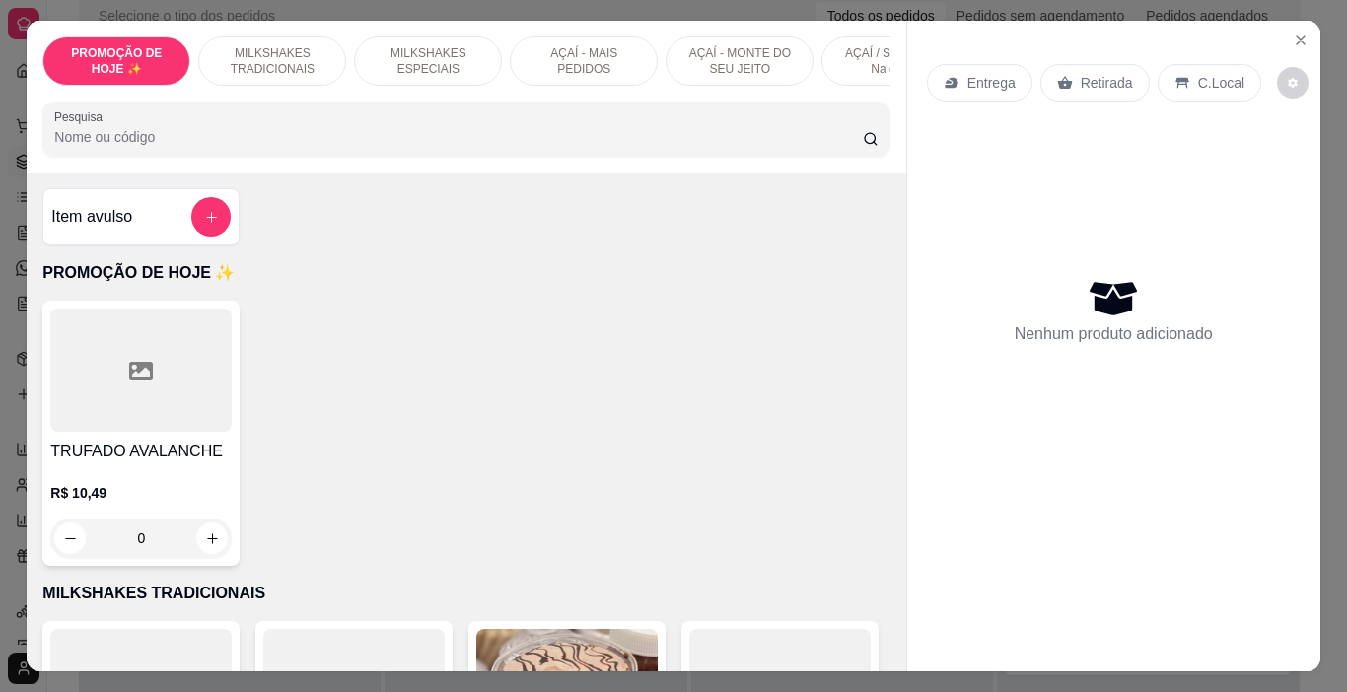
scroll to position [0, 742]
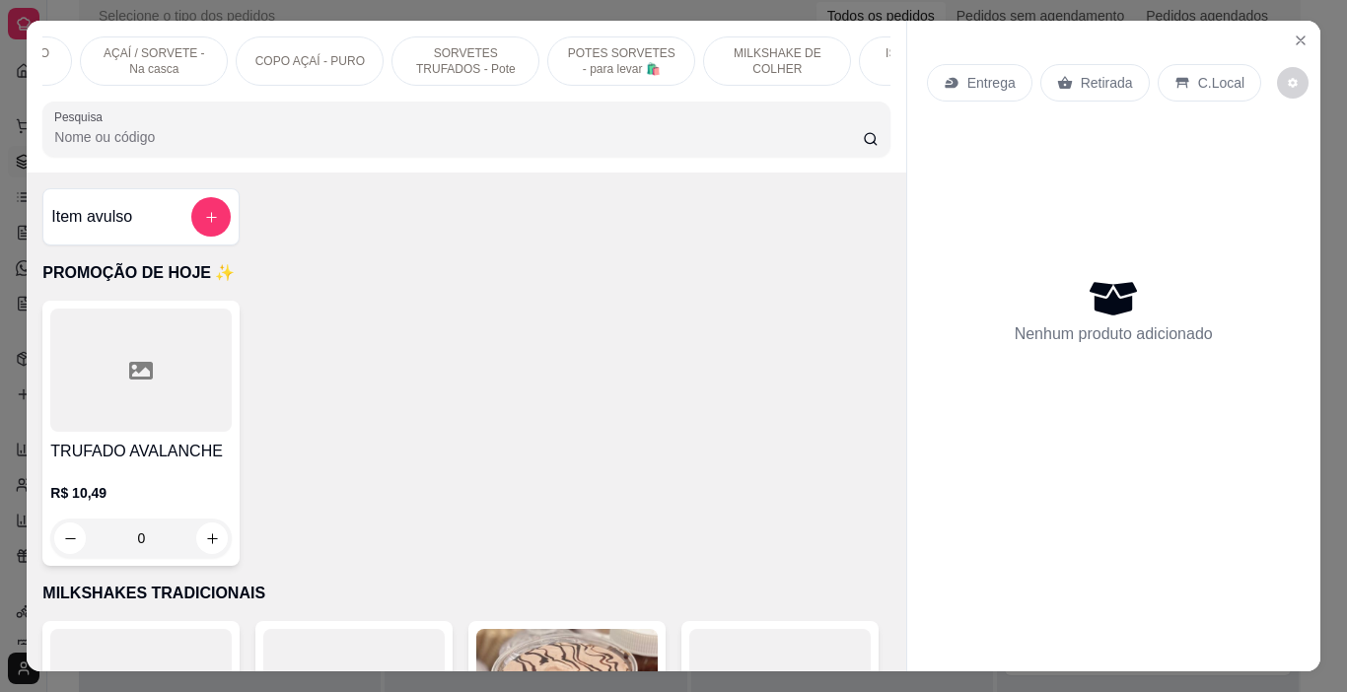
click at [613, 54] on p "POTES SORVETES - para levar 🛍️" at bounding box center [621, 61] width 114 height 32
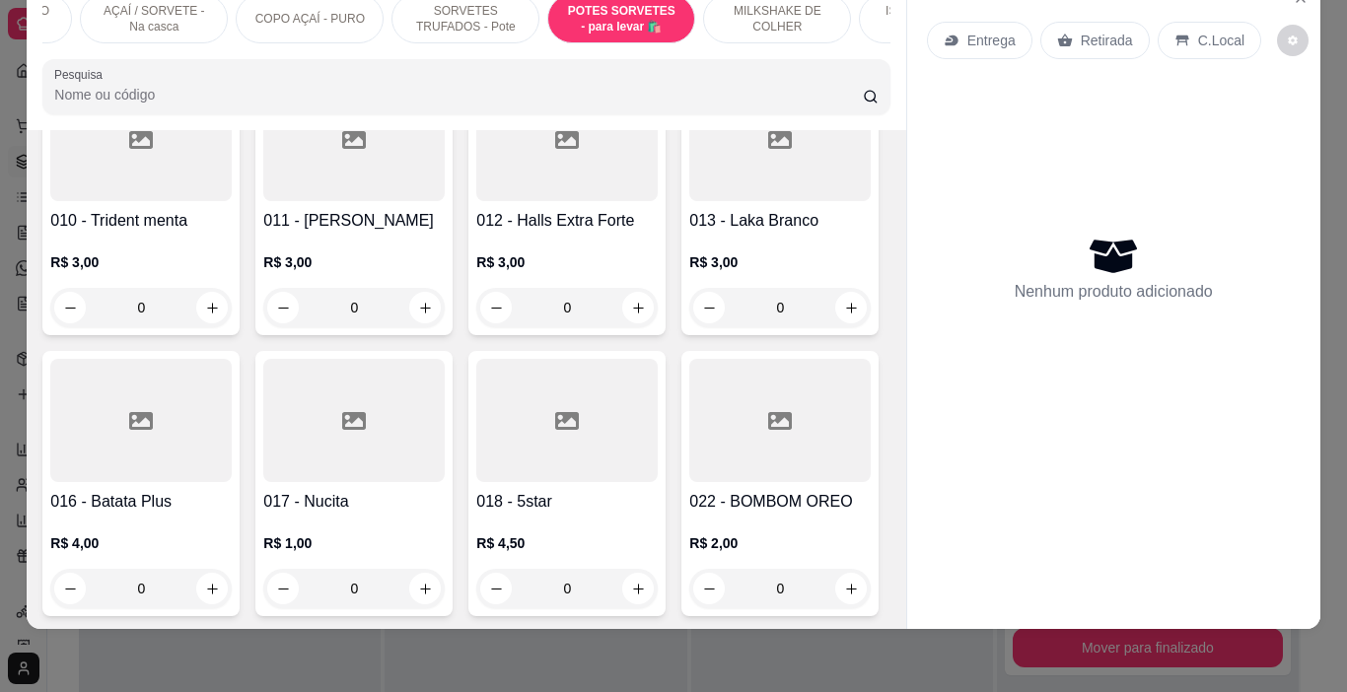
scroll to position [0, 0]
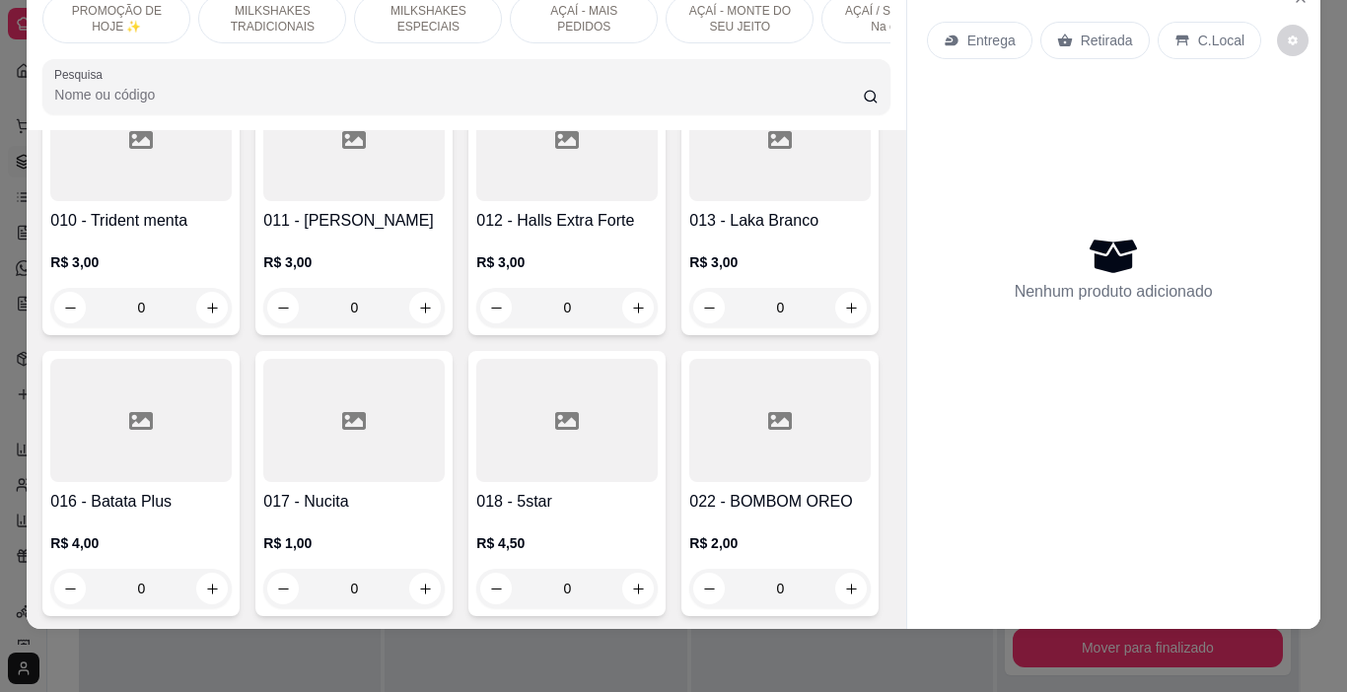
click at [100, 8] on p "PROMOÇÃO DE HOJE ✨" at bounding box center [116, 19] width 114 height 32
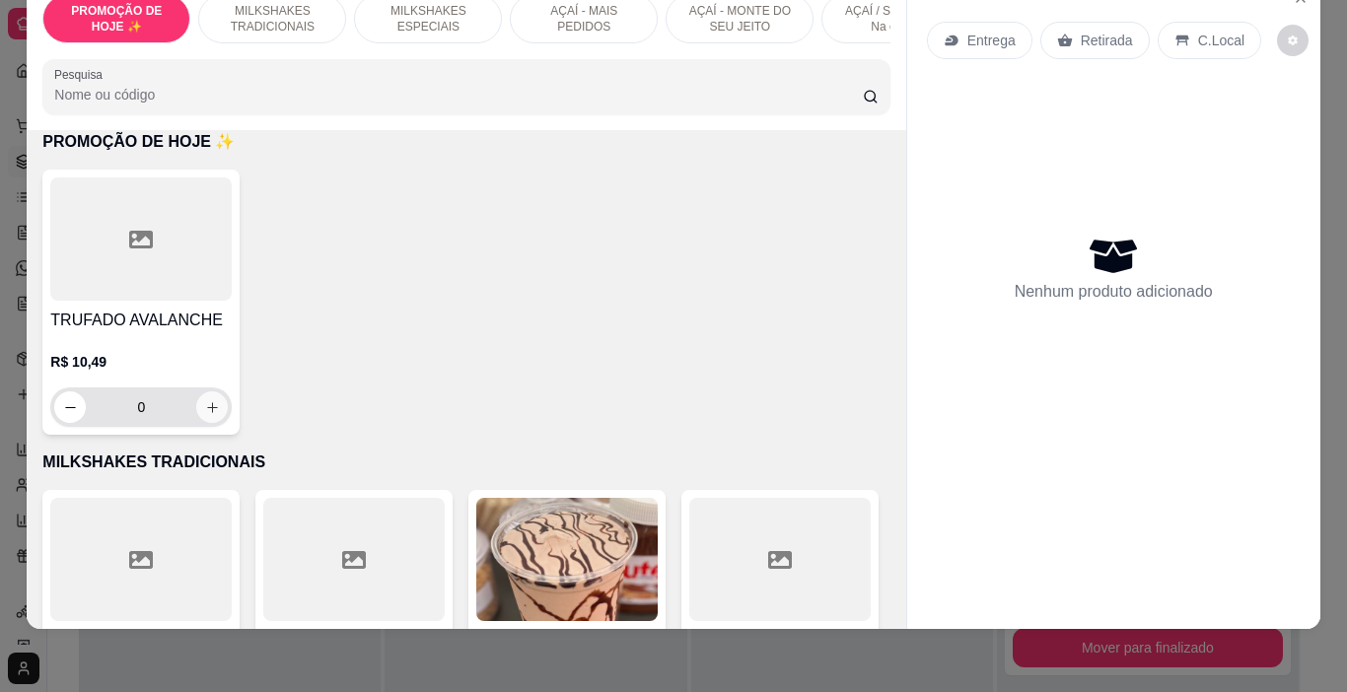
click at [205, 404] on icon "increase-product-quantity" at bounding box center [212, 407] width 15 height 15
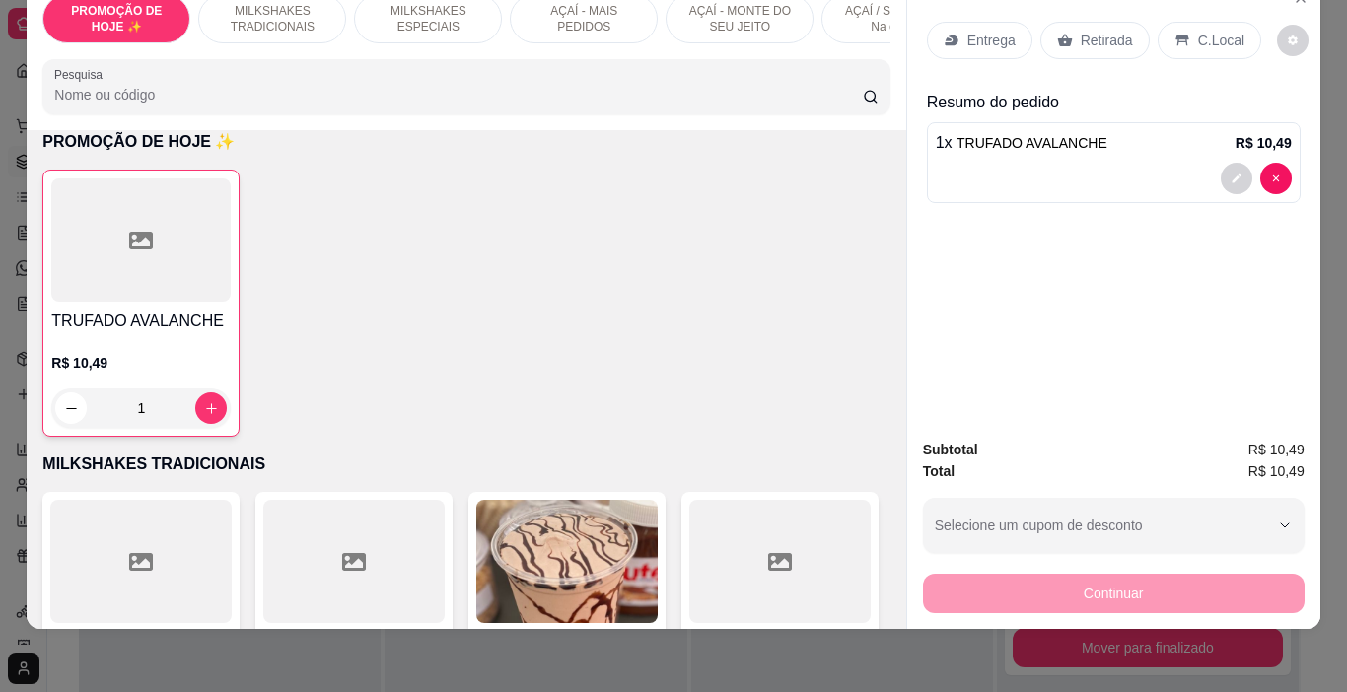
type input "1"
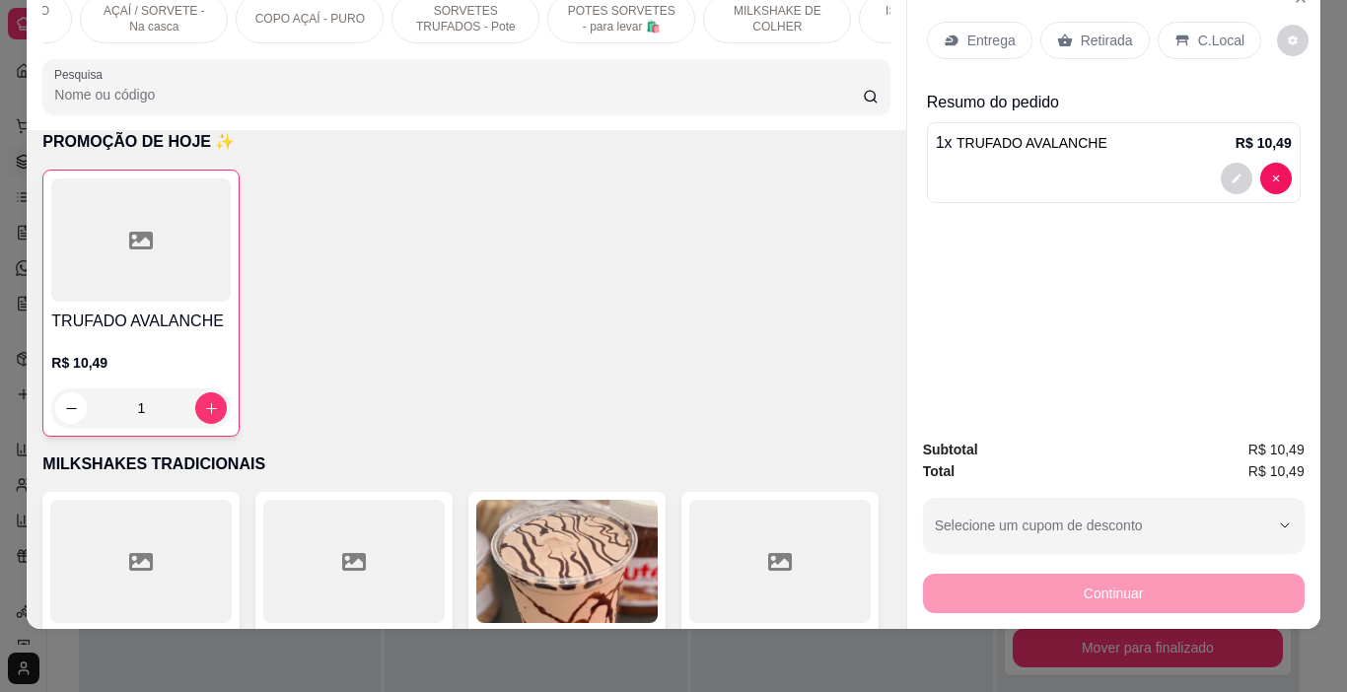
click at [579, 16] on p "POTES SORVETES - para levar 🛍️" at bounding box center [621, 19] width 114 height 32
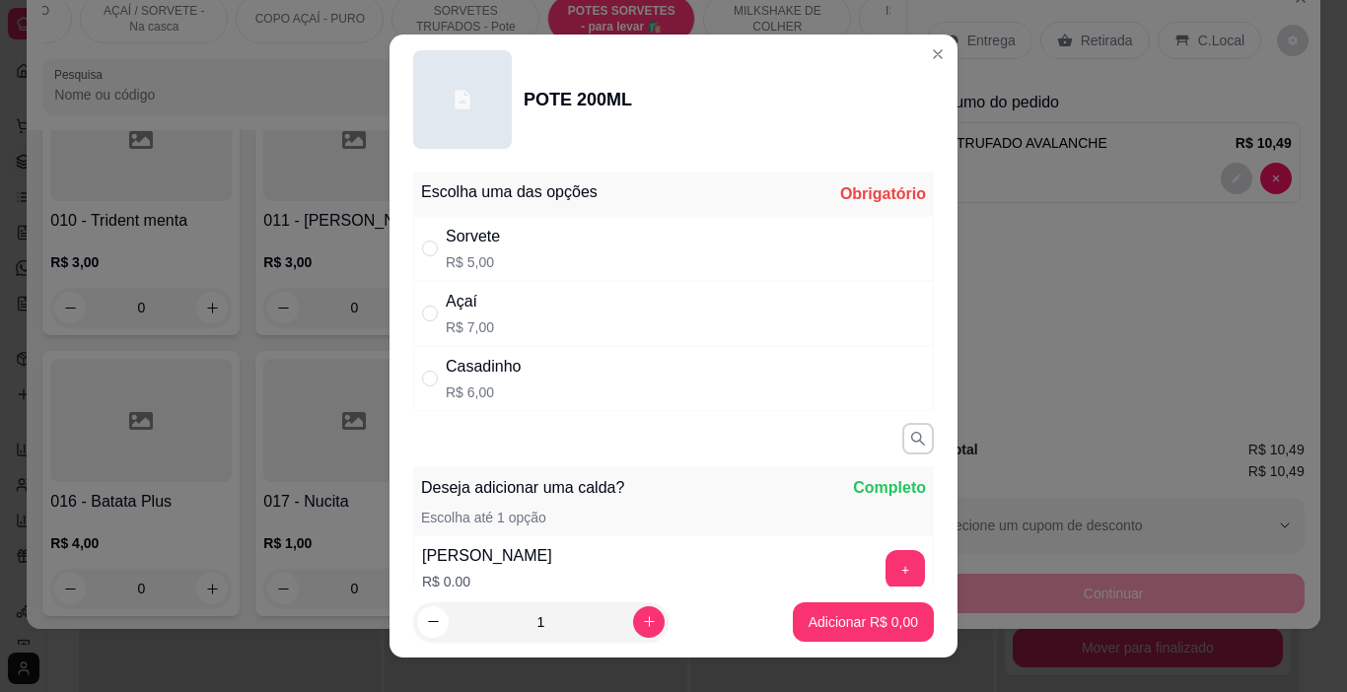
click at [486, 244] on div "Sorvete" at bounding box center [473, 237] width 54 height 24
radio input "true"
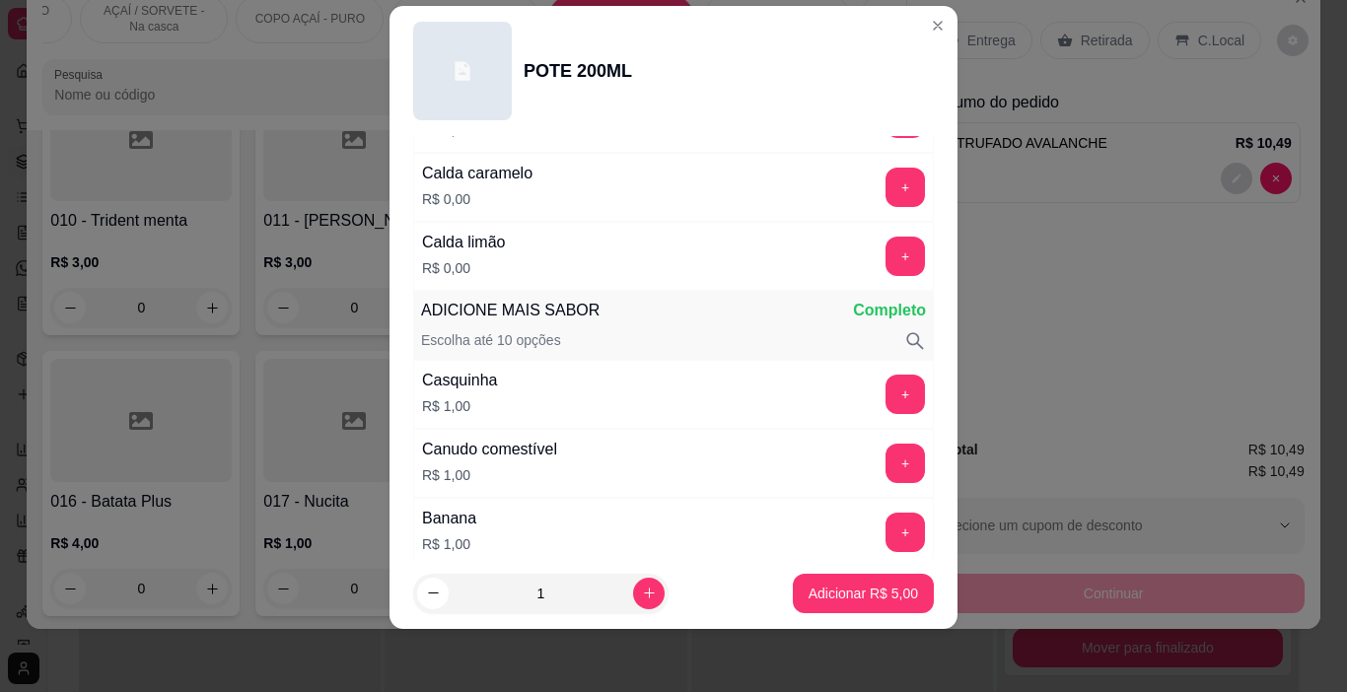
scroll to position [592, 0]
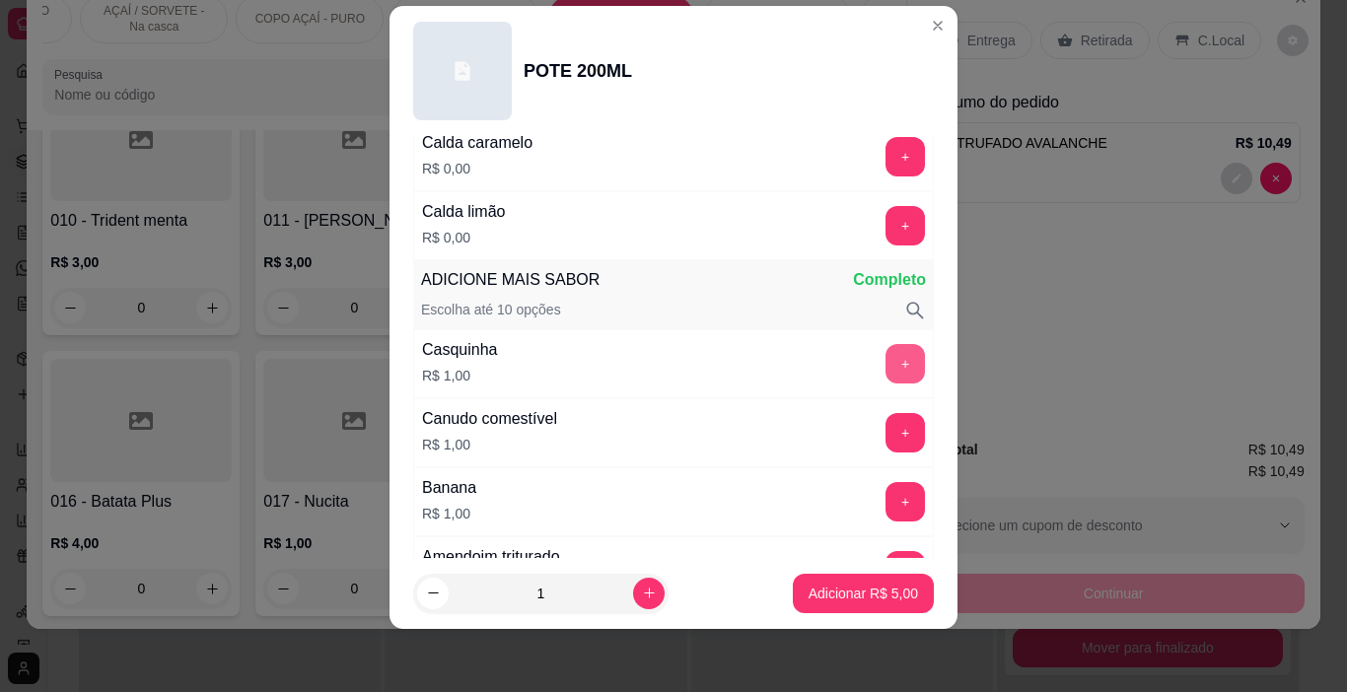
click at [886, 353] on button "+" at bounding box center [905, 363] width 39 height 39
click at [887, 356] on button "+" at bounding box center [906, 364] width 38 height 38
click at [855, 598] on p "Adicionar R$ 7,00" at bounding box center [863, 594] width 109 height 20
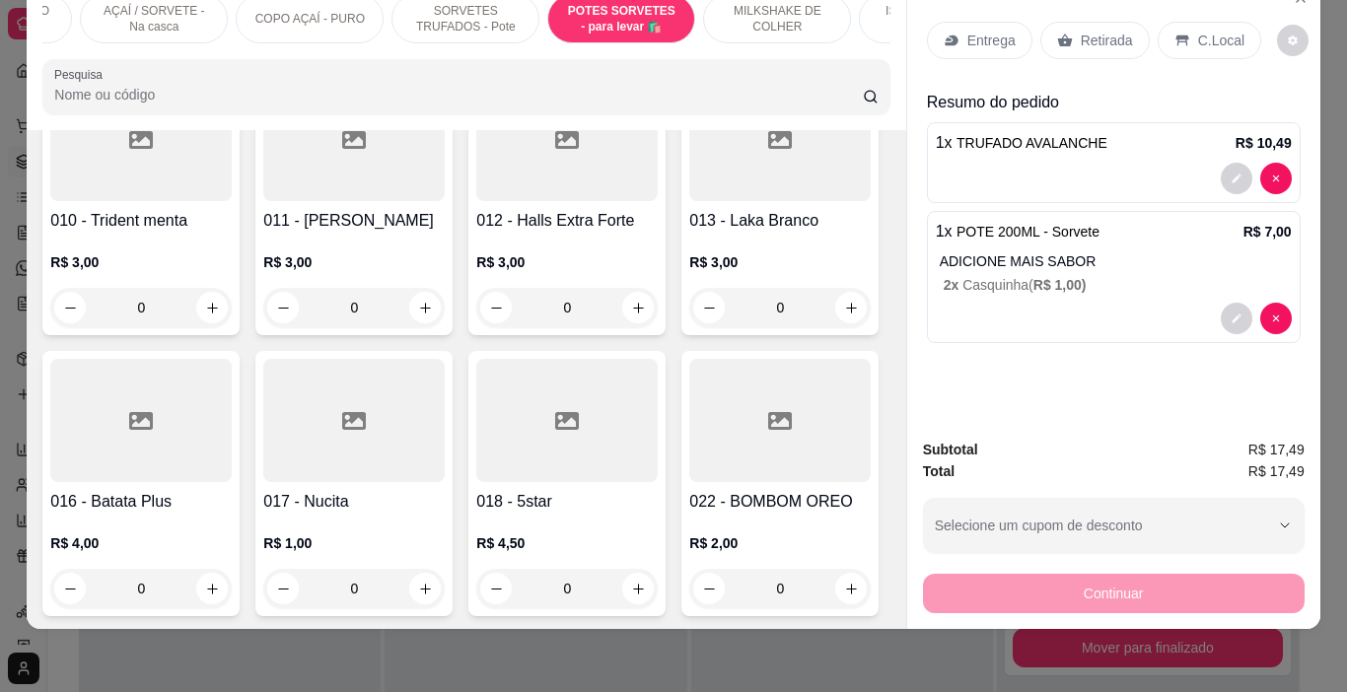
click at [986, 32] on p "Entrega" at bounding box center [992, 41] width 48 height 20
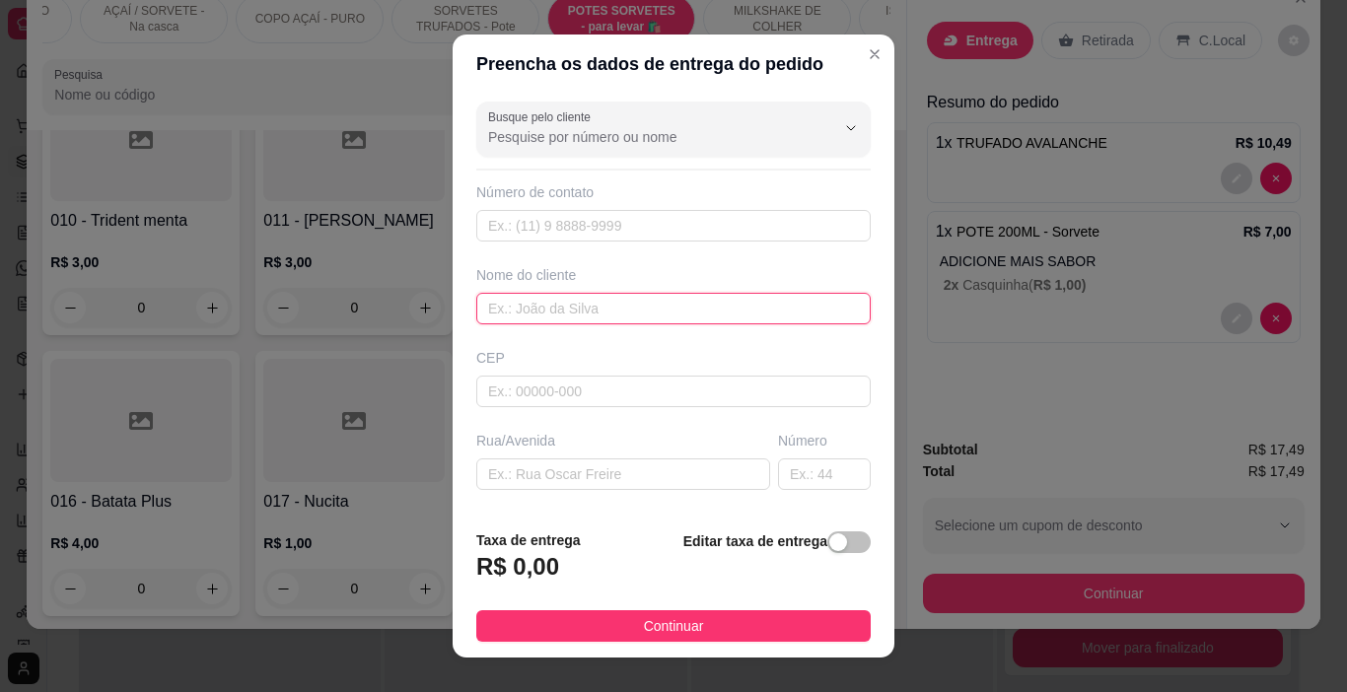
click at [593, 303] on input "text" at bounding box center [673, 309] width 395 height 32
type input "LANJA"
drag, startPoint x: 708, startPoint y: 626, endPoint x: 947, endPoint y: 605, distance: 239.7
click at [710, 624] on button "Continuar" at bounding box center [673, 627] width 395 height 32
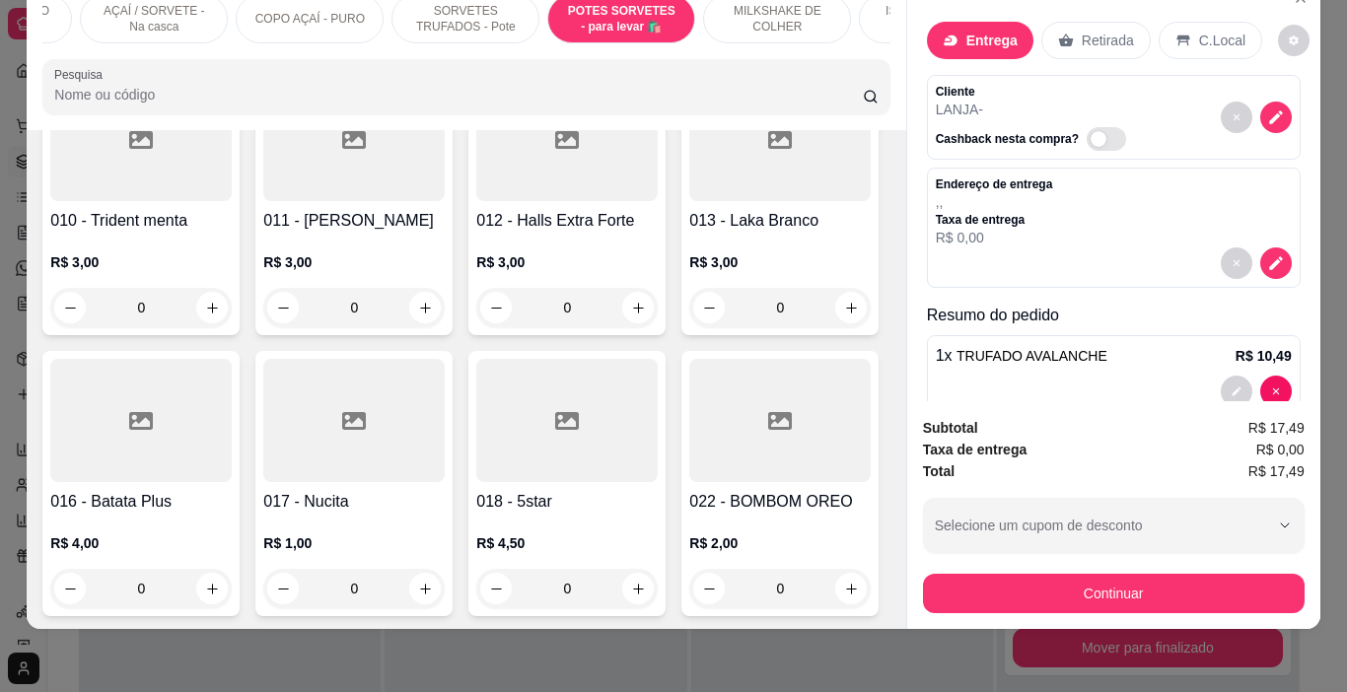
click at [951, 593] on button "Continuar" at bounding box center [1114, 593] width 382 height 39
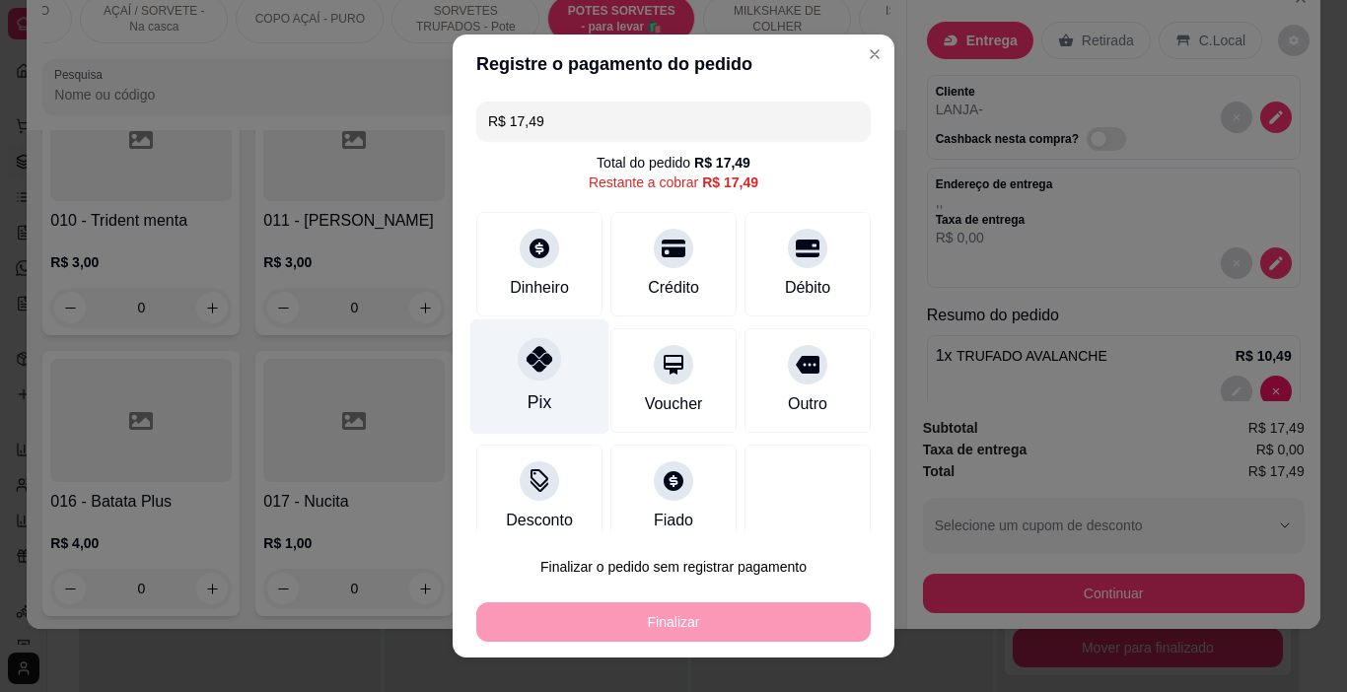
click at [541, 371] on div at bounding box center [539, 359] width 43 height 43
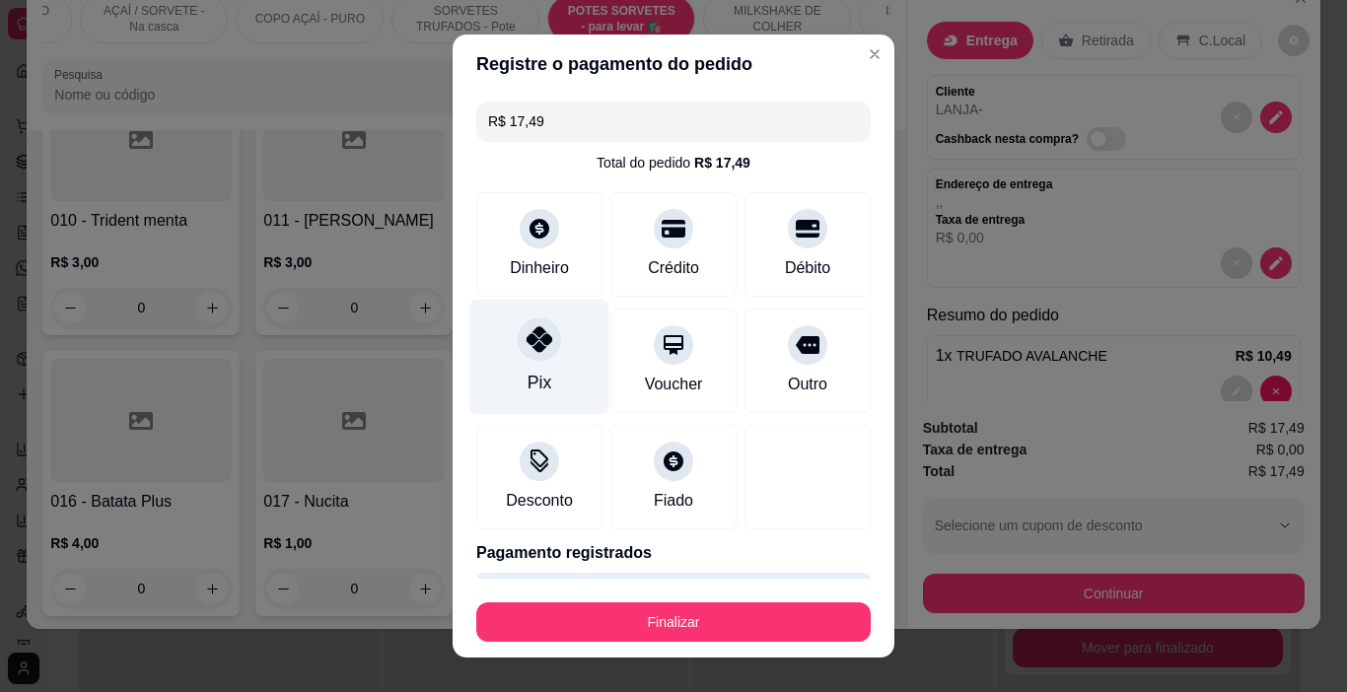
type input "R$ 0,00"
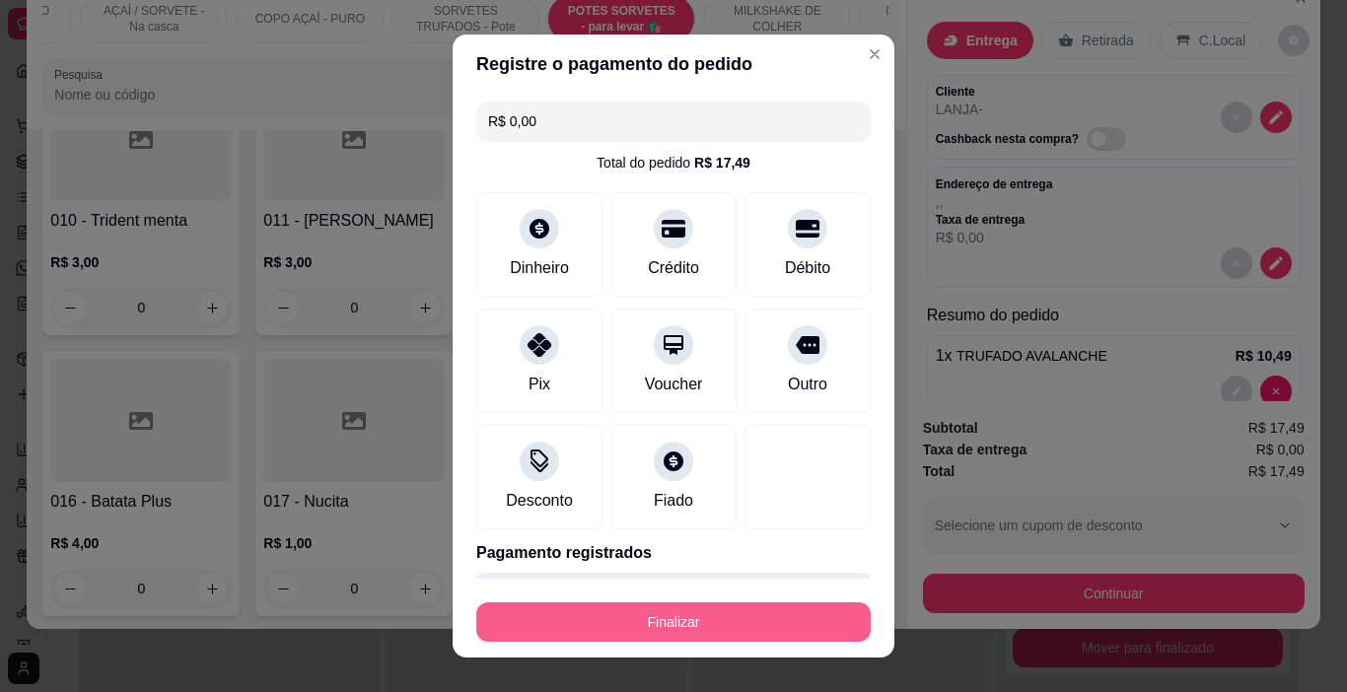
click at [660, 614] on button "Finalizar" at bounding box center [673, 622] width 395 height 39
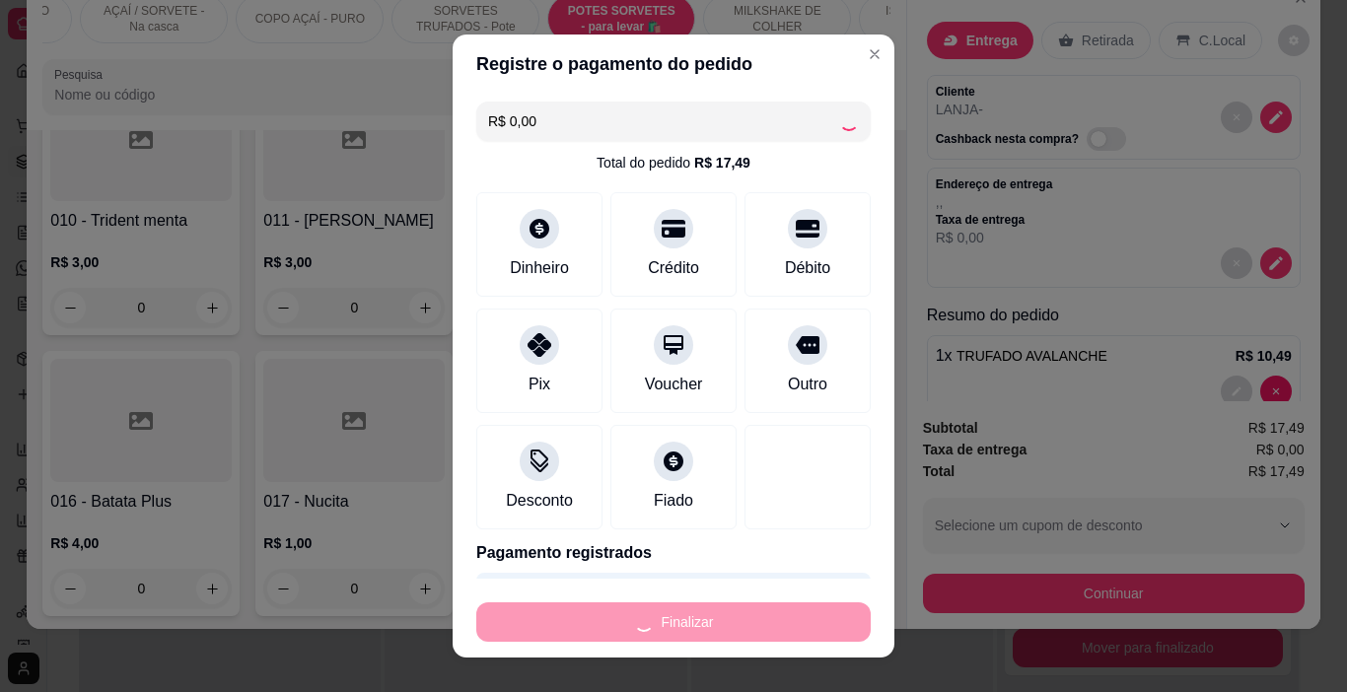
type input "0"
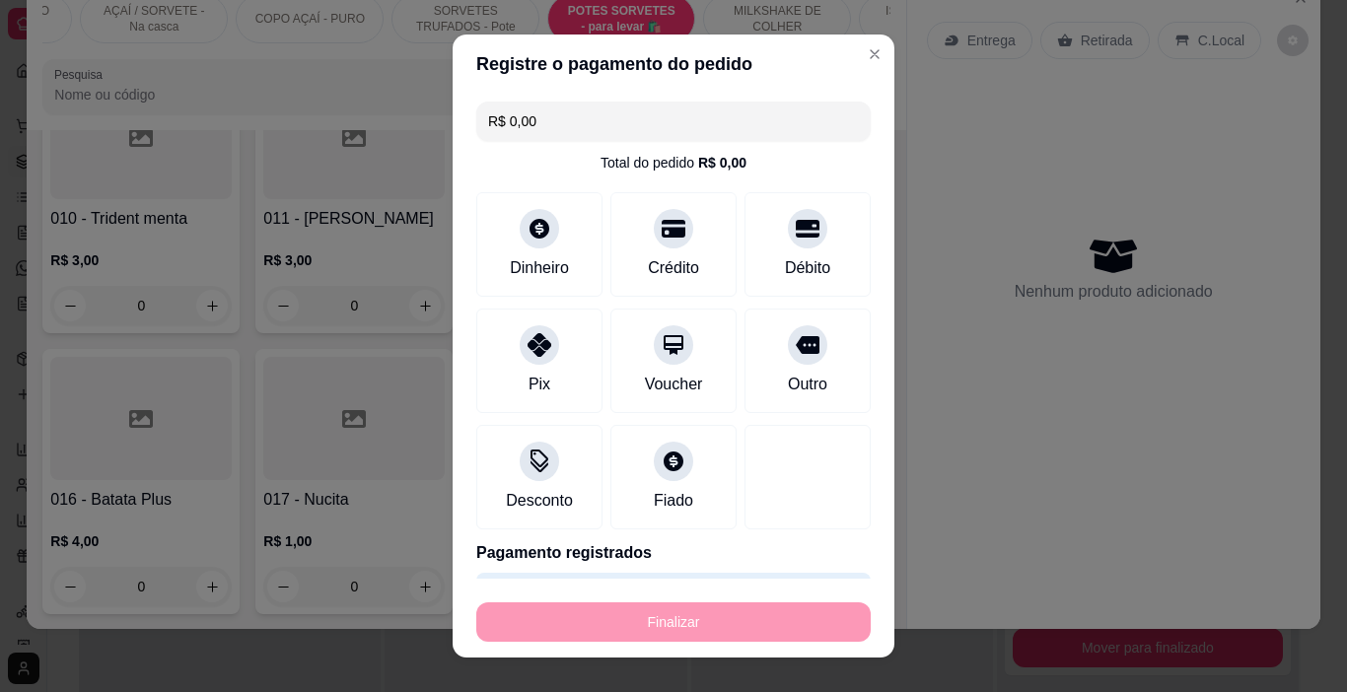
type input "-R$ 17,49"
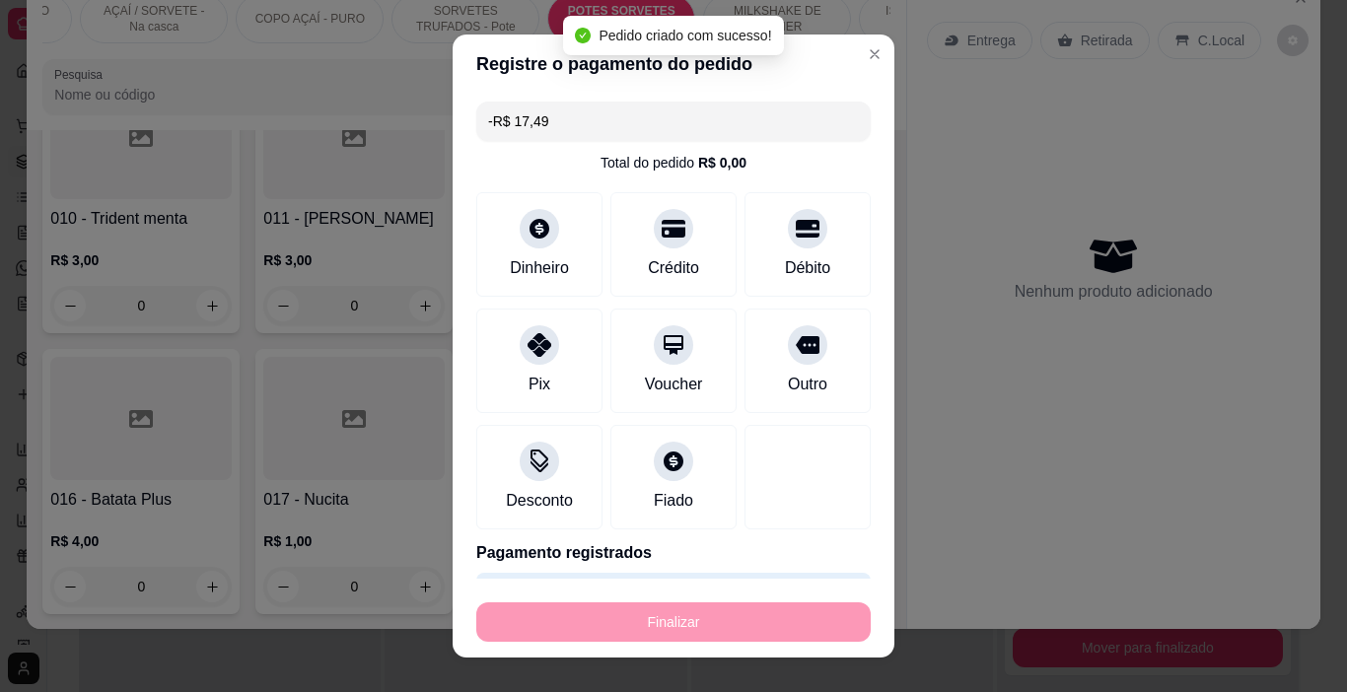
scroll to position [7529, 0]
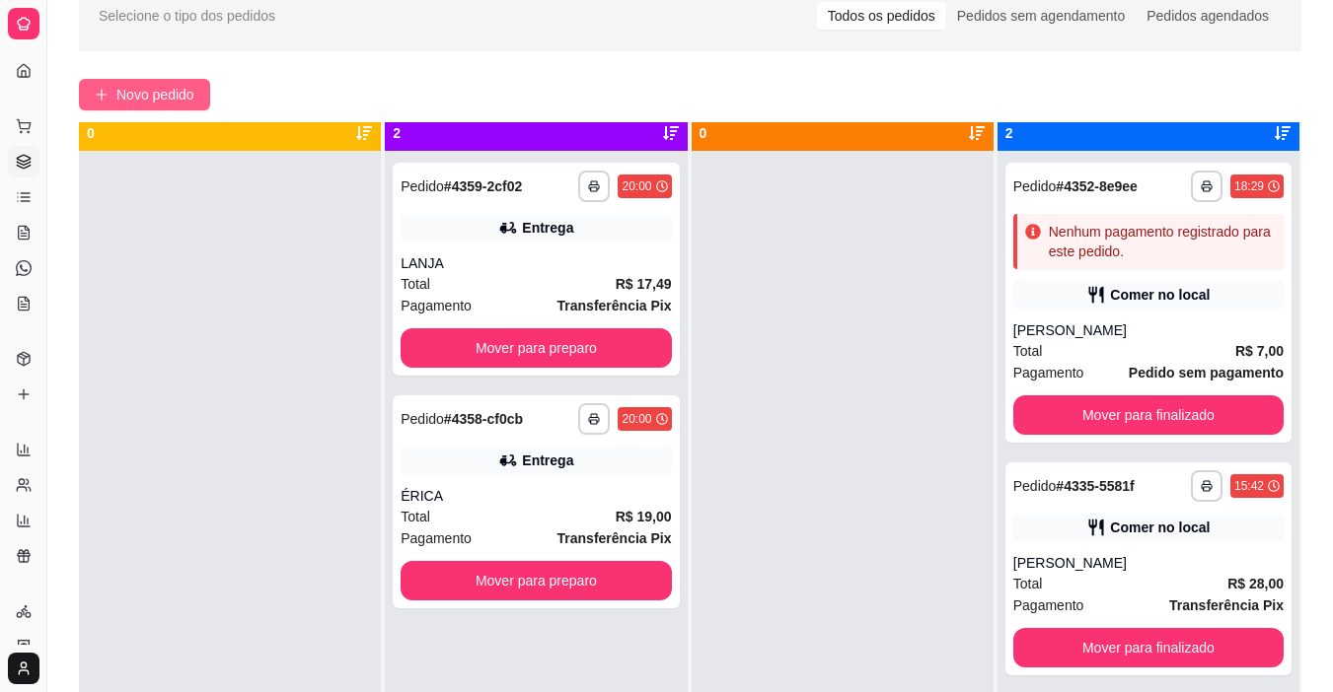
click at [101, 88] on icon "plus" at bounding box center [102, 95] width 14 height 14
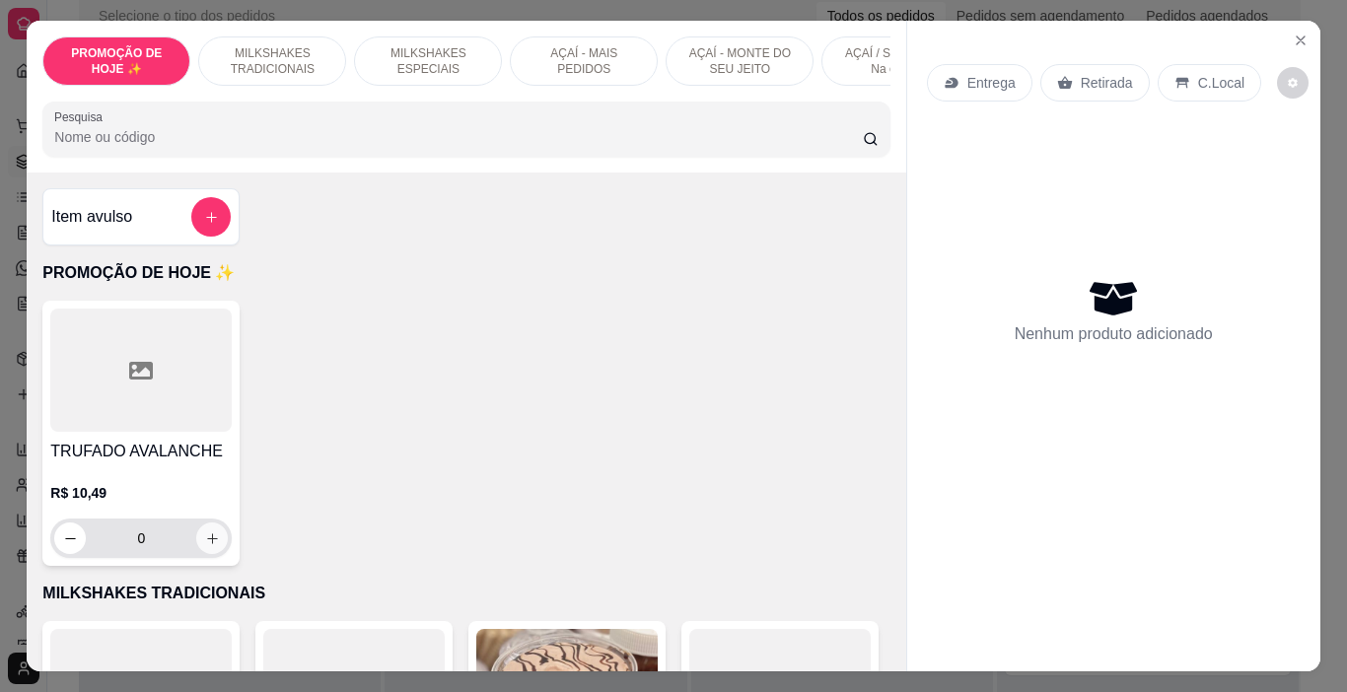
click at [205, 542] on icon "increase-product-quantity" at bounding box center [212, 539] width 15 height 15
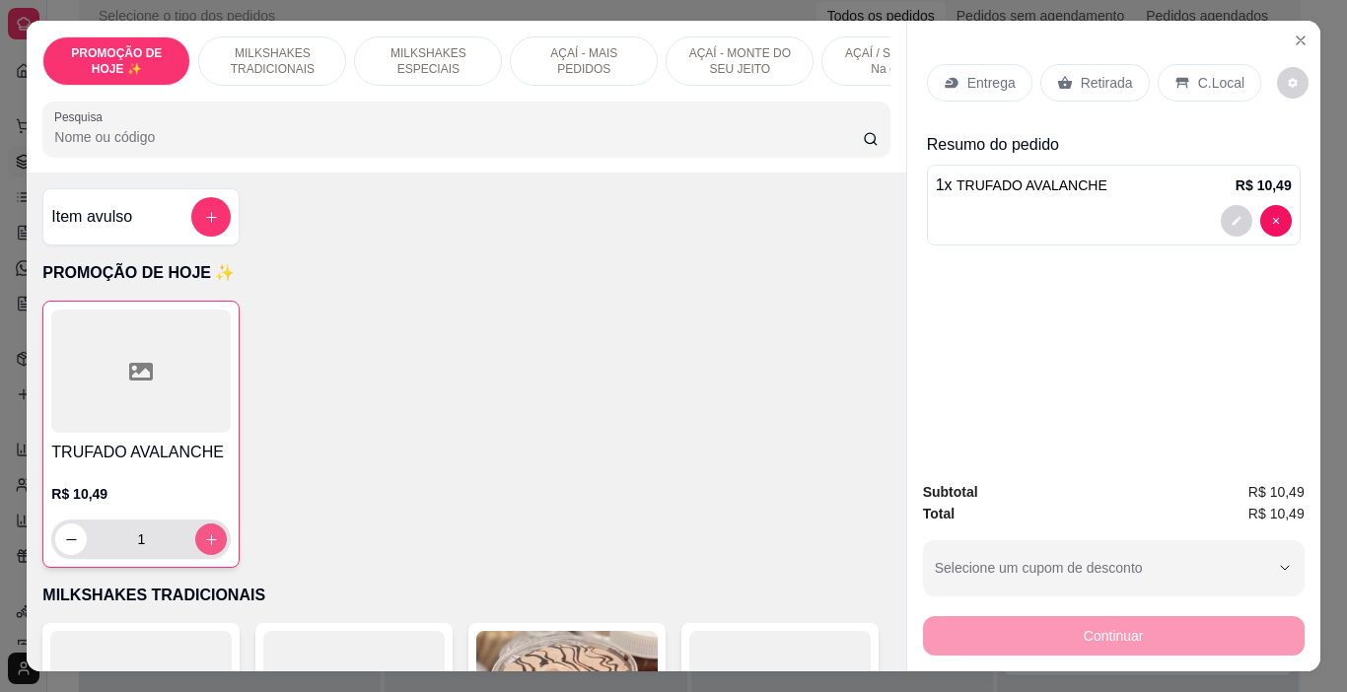
type input "1"
click at [987, 80] on p "Entrega" at bounding box center [992, 83] width 48 height 20
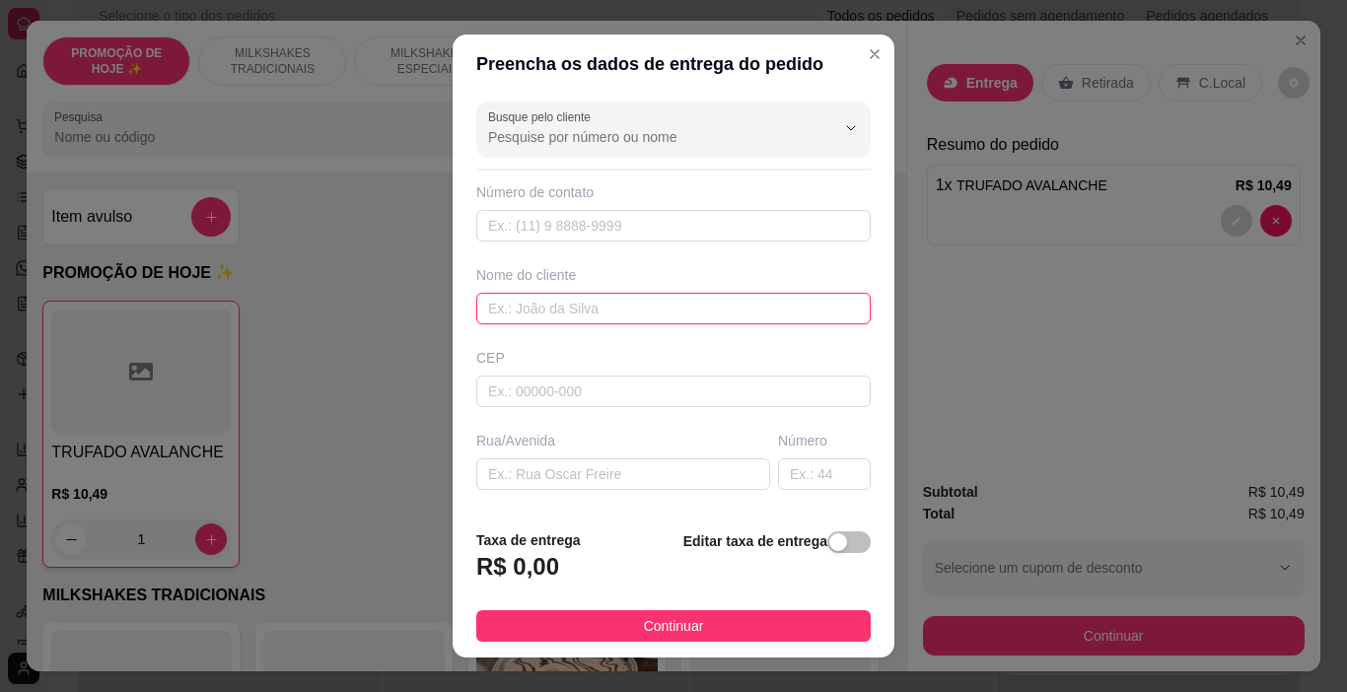
click at [503, 299] on input "text" at bounding box center [673, 309] width 395 height 32
type input "L"
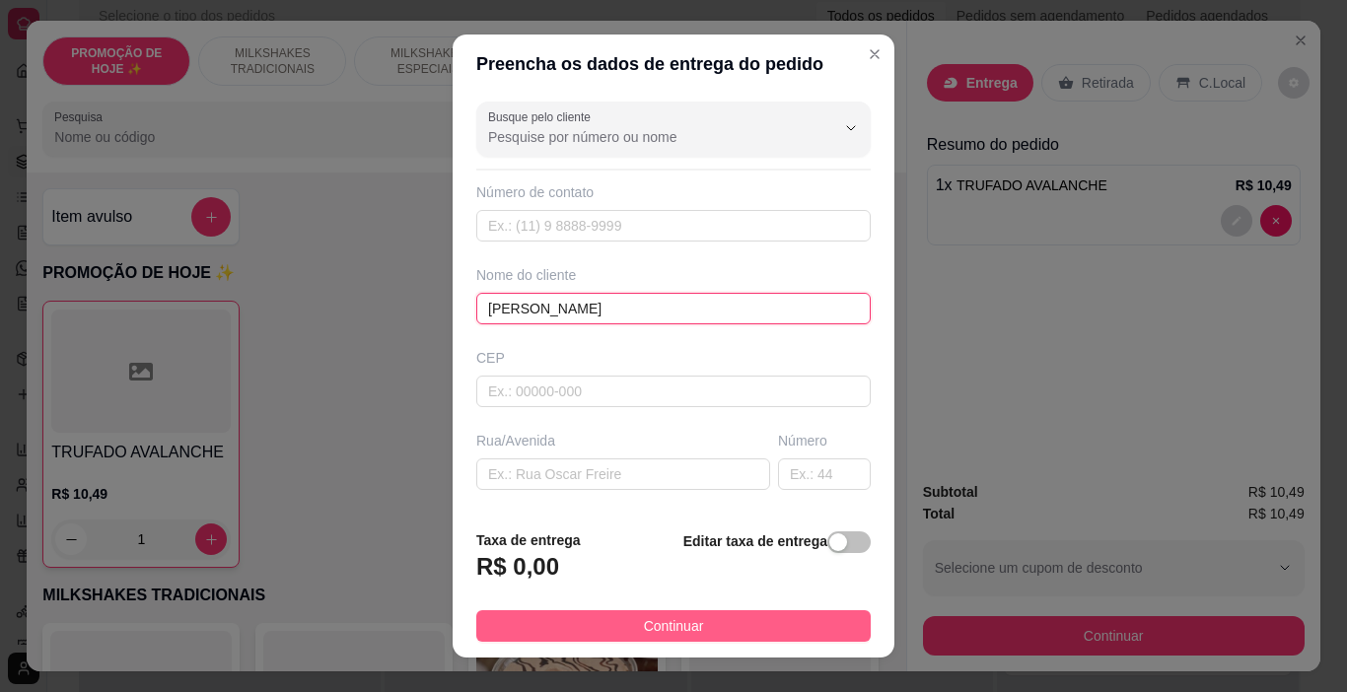
type input "[PERSON_NAME]"
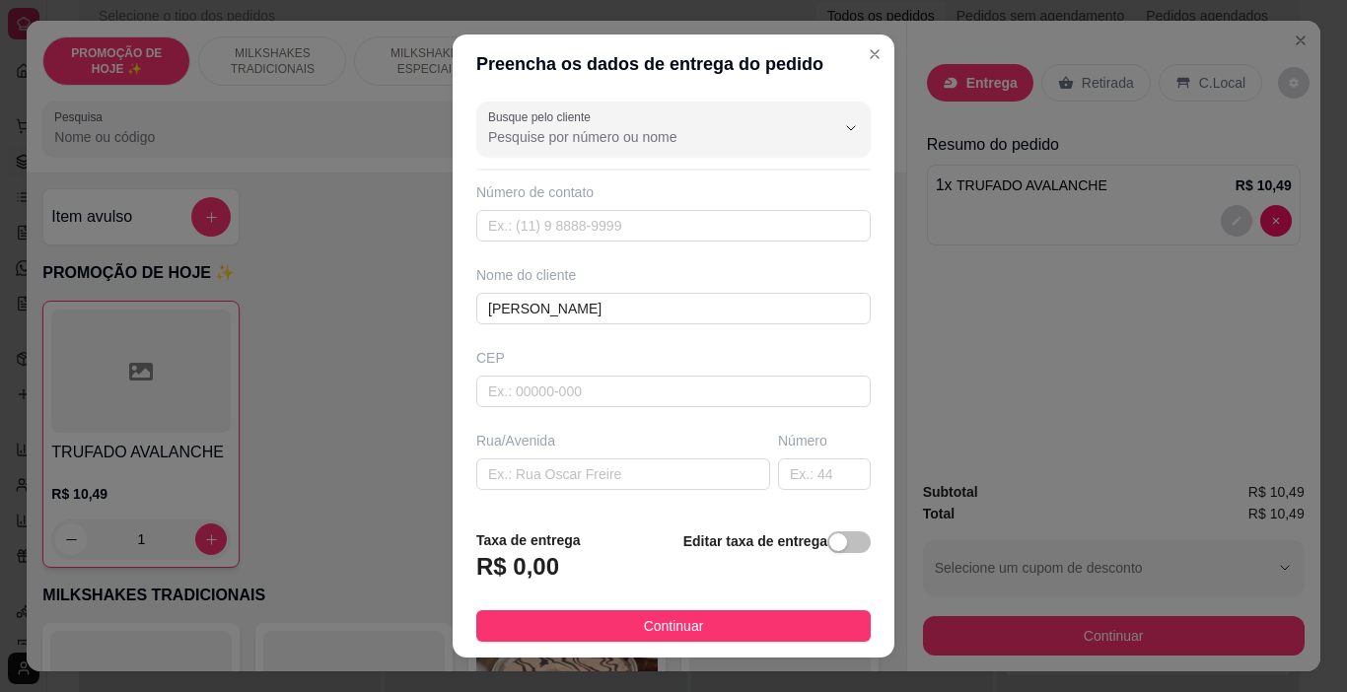
drag, startPoint x: 768, startPoint y: 616, endPoint x: 821, endPoint y: 628, distance: 53.6
click at [770, 616] on button "Continuar" at bounding box center [673, 627] width 395 height 32
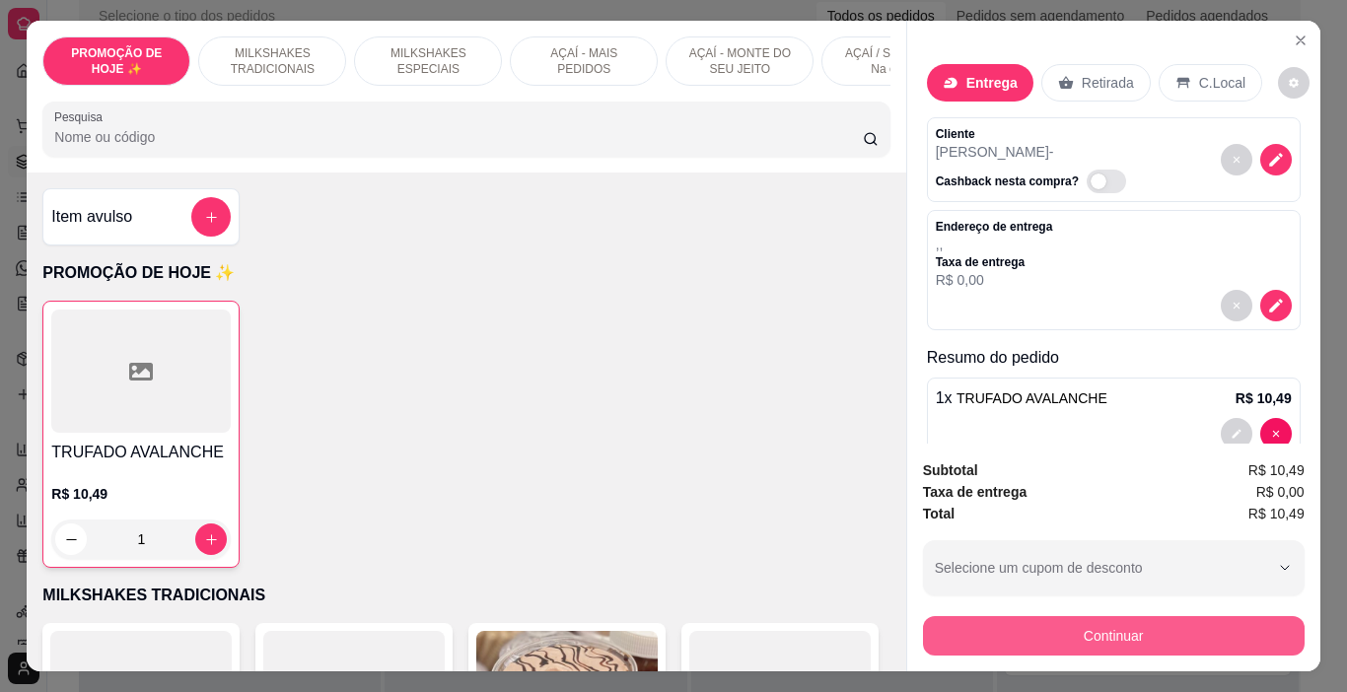
click at [961, 647] on button "Continuar" at bounding box center [1114, 635] width 382 height 39
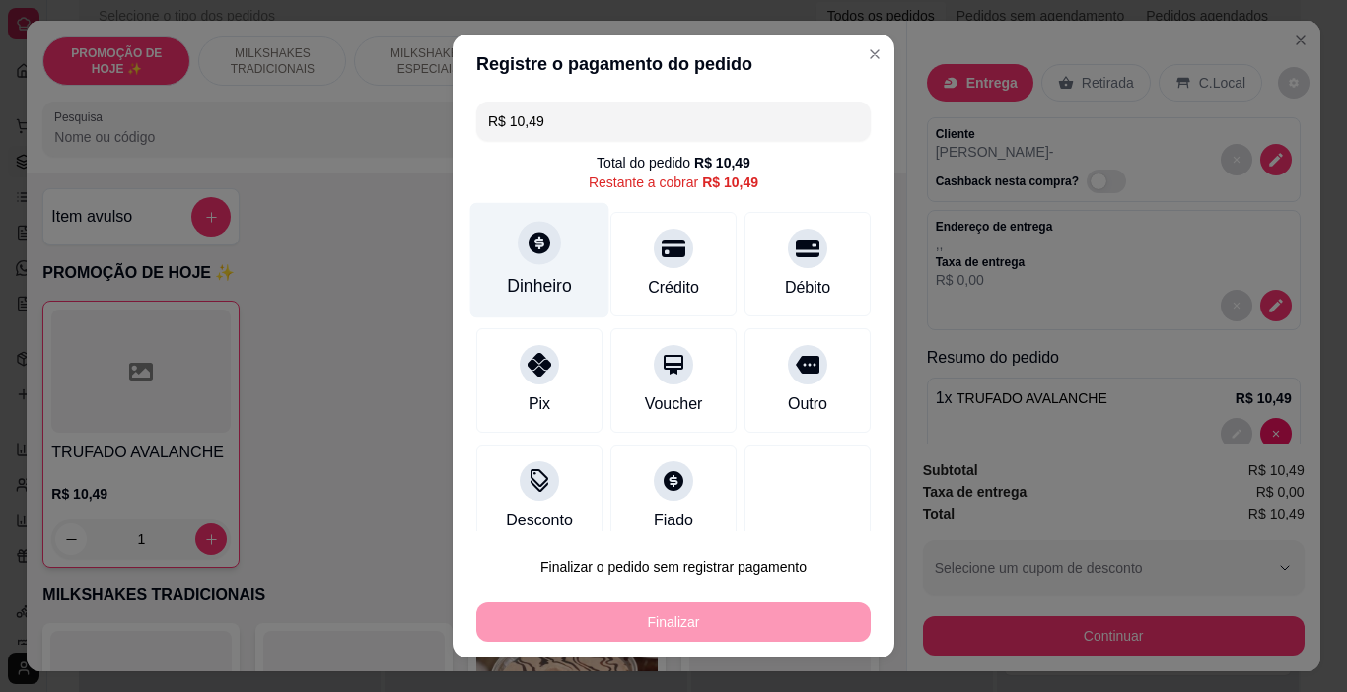
click at [522, 293] on div "Dinheiro" at bounding box center [539, 286] width 65 height 26
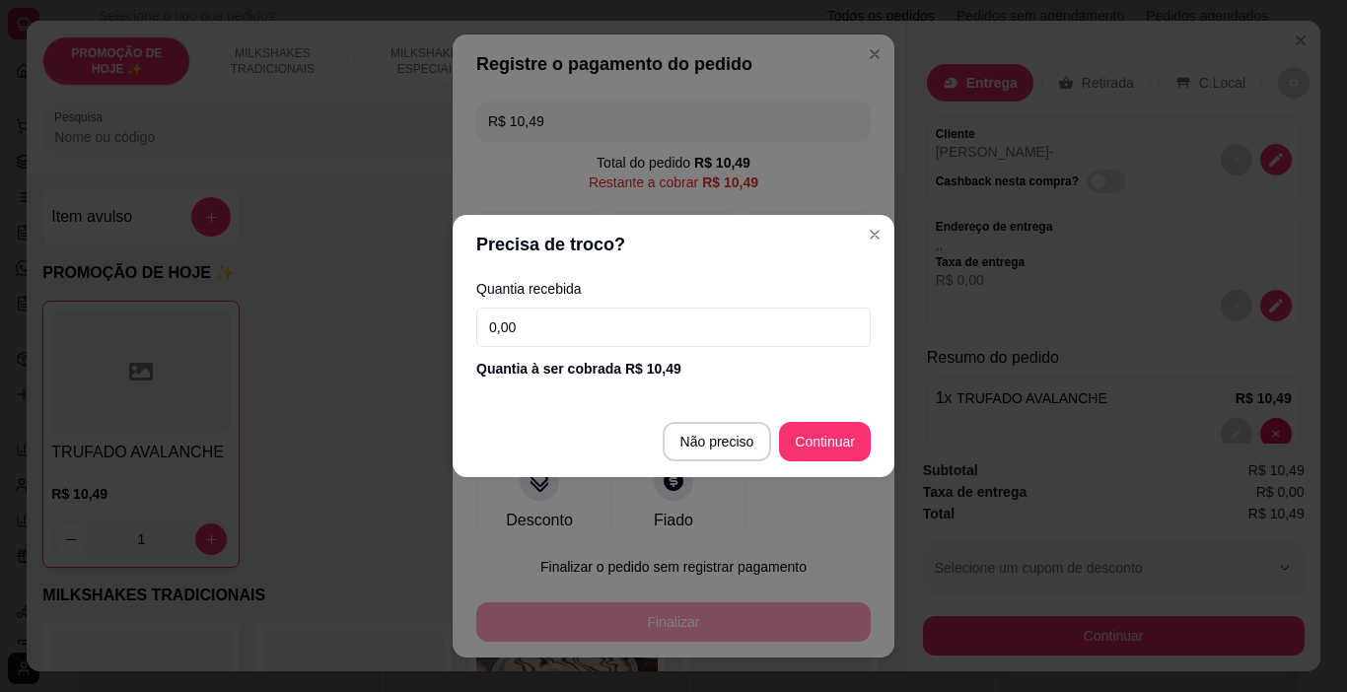
click at [538, 325] on input "0,00" at bounding box center [673, 327] width 395 height 39
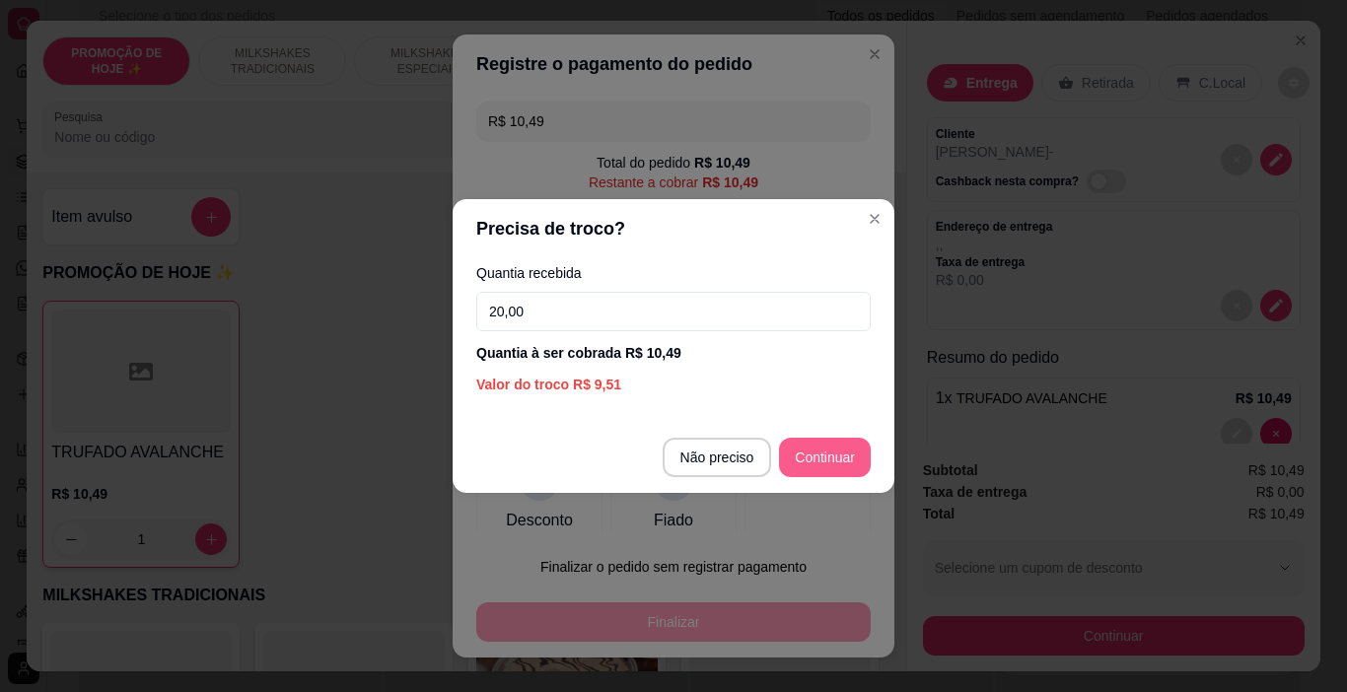
type input "20,00"
type input "R$ 0,00"
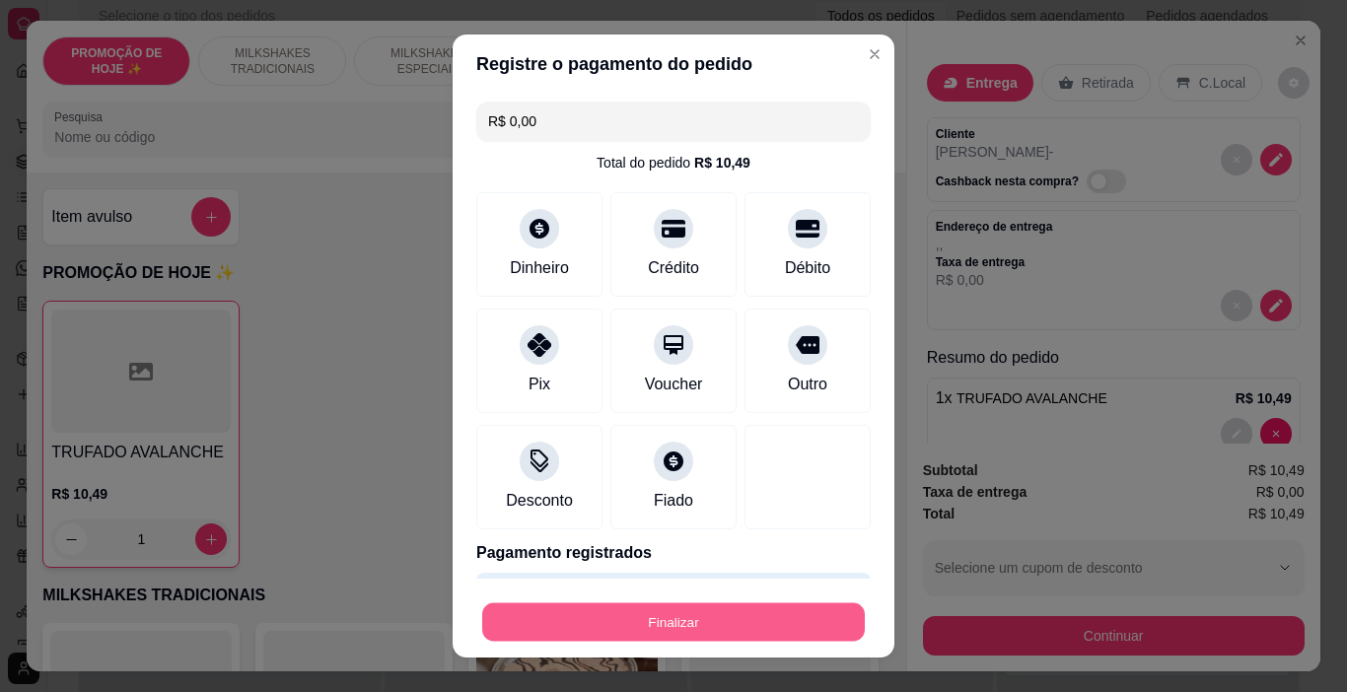
click at [640, 617] on button "Finalizar" at bounding box center [673, 623] width 383 height 38
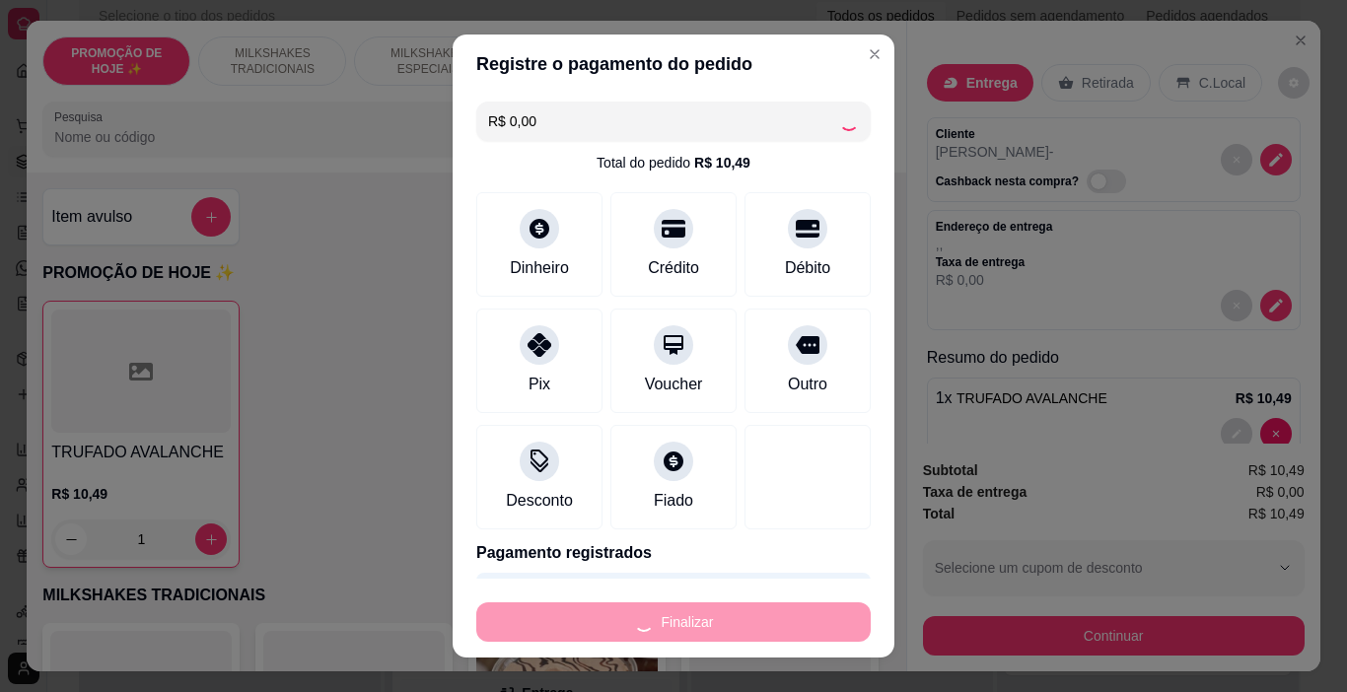
type input "0"
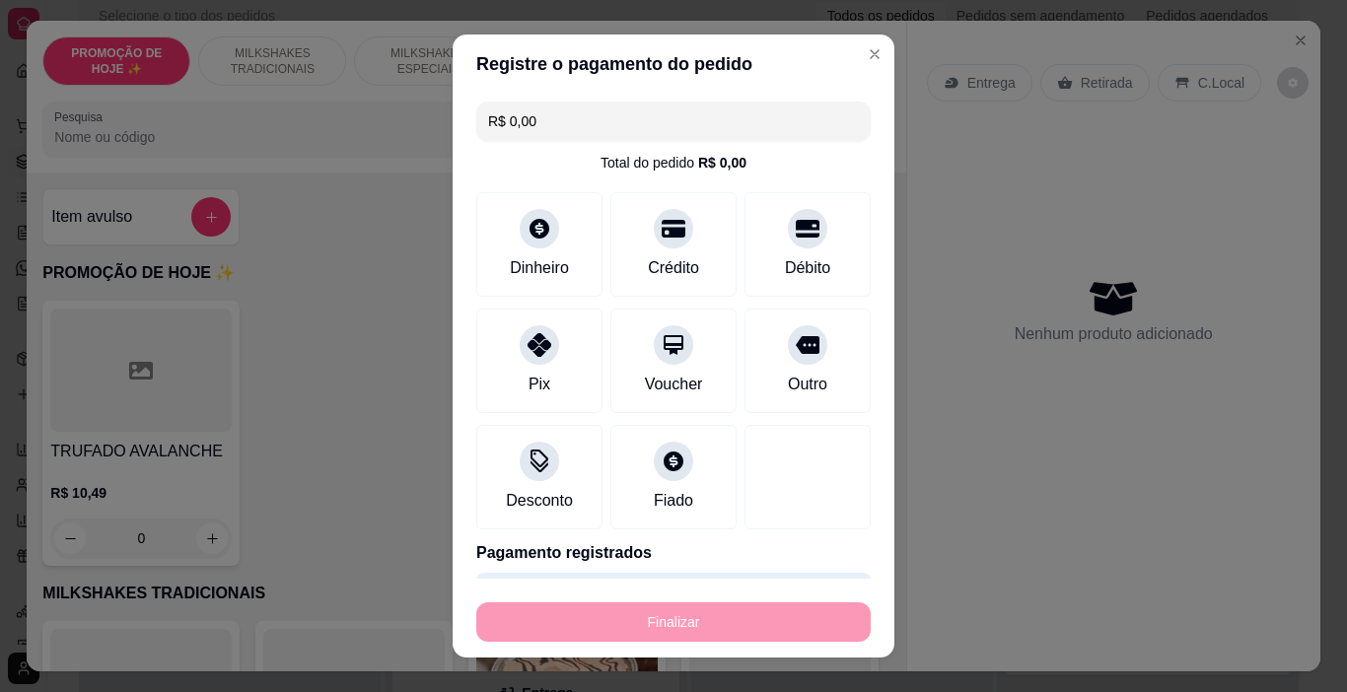
type input "-R$ 10,49"
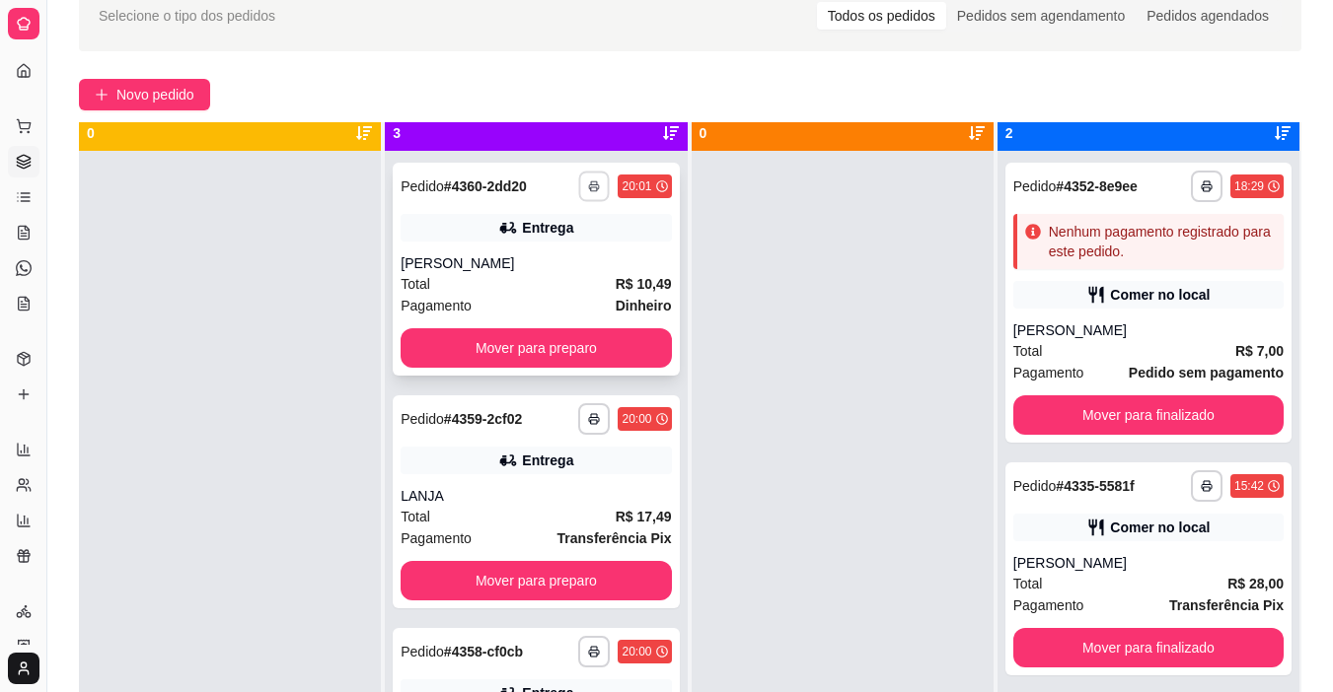
click at [579, 187] on button "button" at bounding box center [594, 186] width 31 height 31
click at [559, 250] on button "IMPRESSORA" at bounding box center [520, 256] width 143 height 32
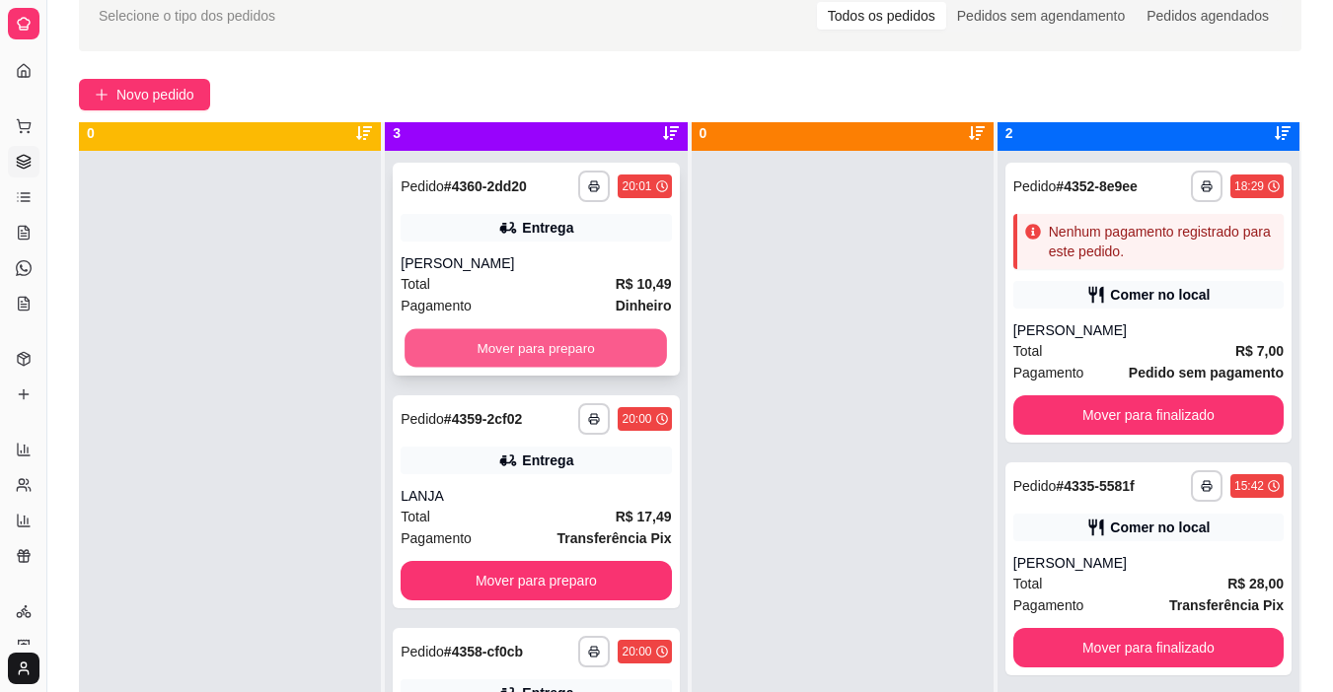
click at [587, 345] on button "Mover para preparo" at bounding box center [535, 348] width 262 height 38
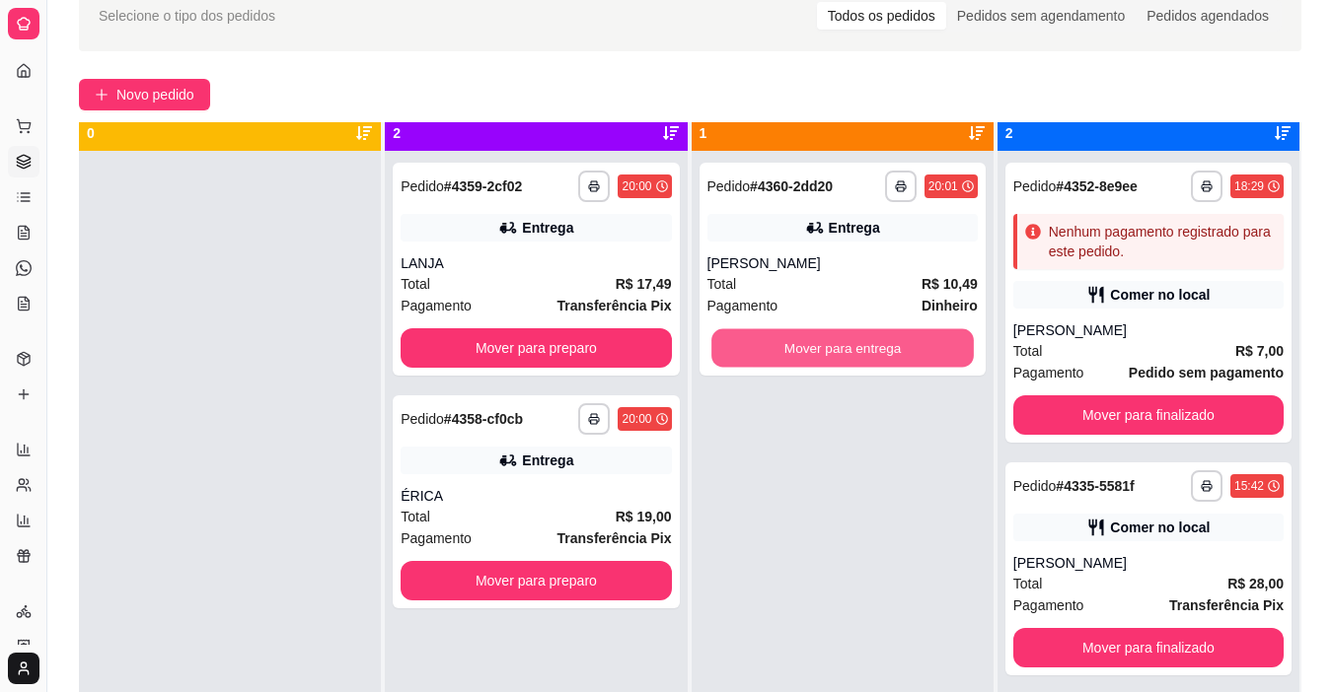
click at [802, 351] on button "Mover para entrega" at bounding box center [842, 348] width 262 height 38
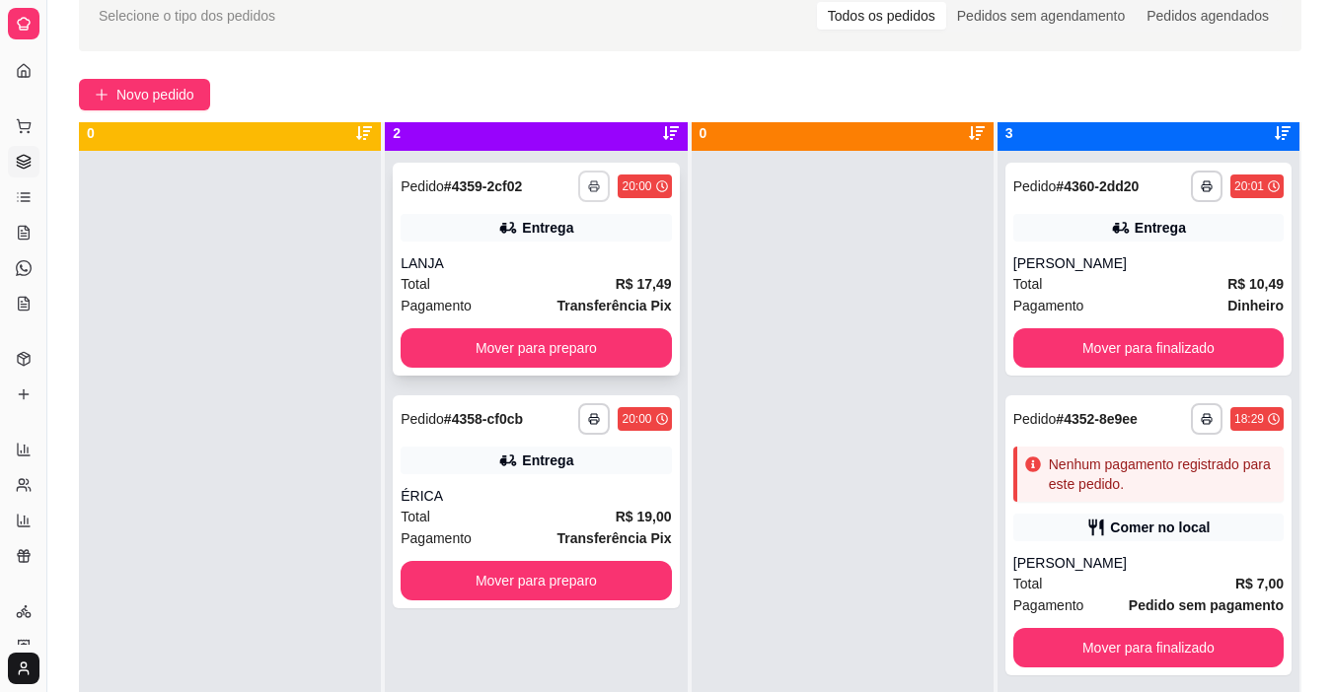
click at [599, 185] on button "button" at bounding box center [594, 187] width 32 height 32
click at [583, 253] on button "IMPRESSORA" at bounding box center [535, 255] width 138 height 31
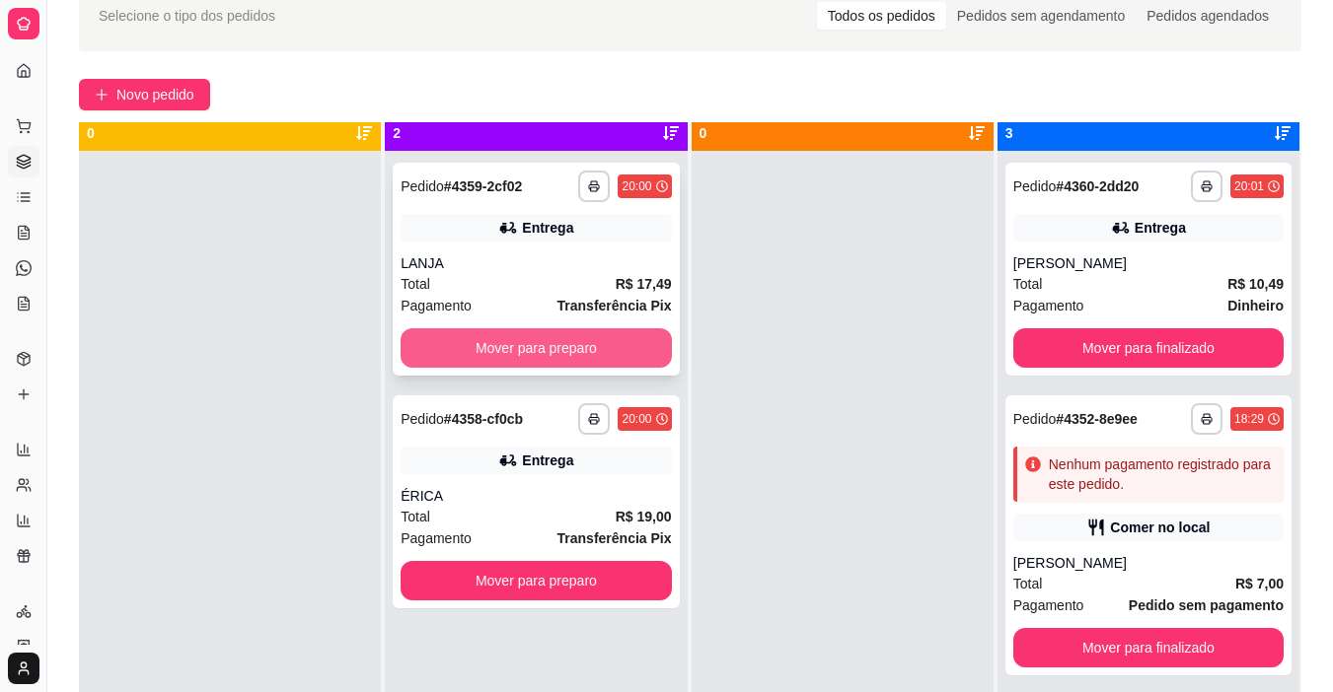
click at [600, 335] on button "Mover para preparo" at bounding box center [535, 347] width 270 height 39
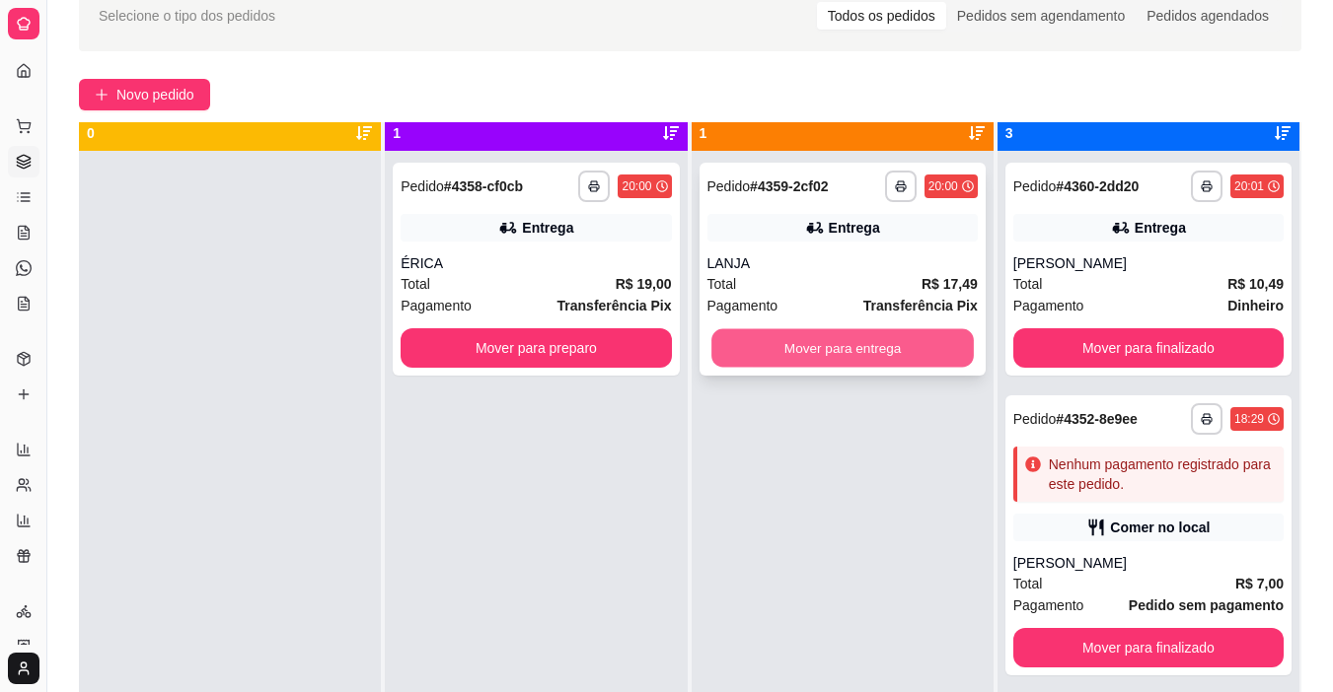
click at [824, 358] on button "Mover para entrega" at bounding box center [842, 348] width 262 height 38
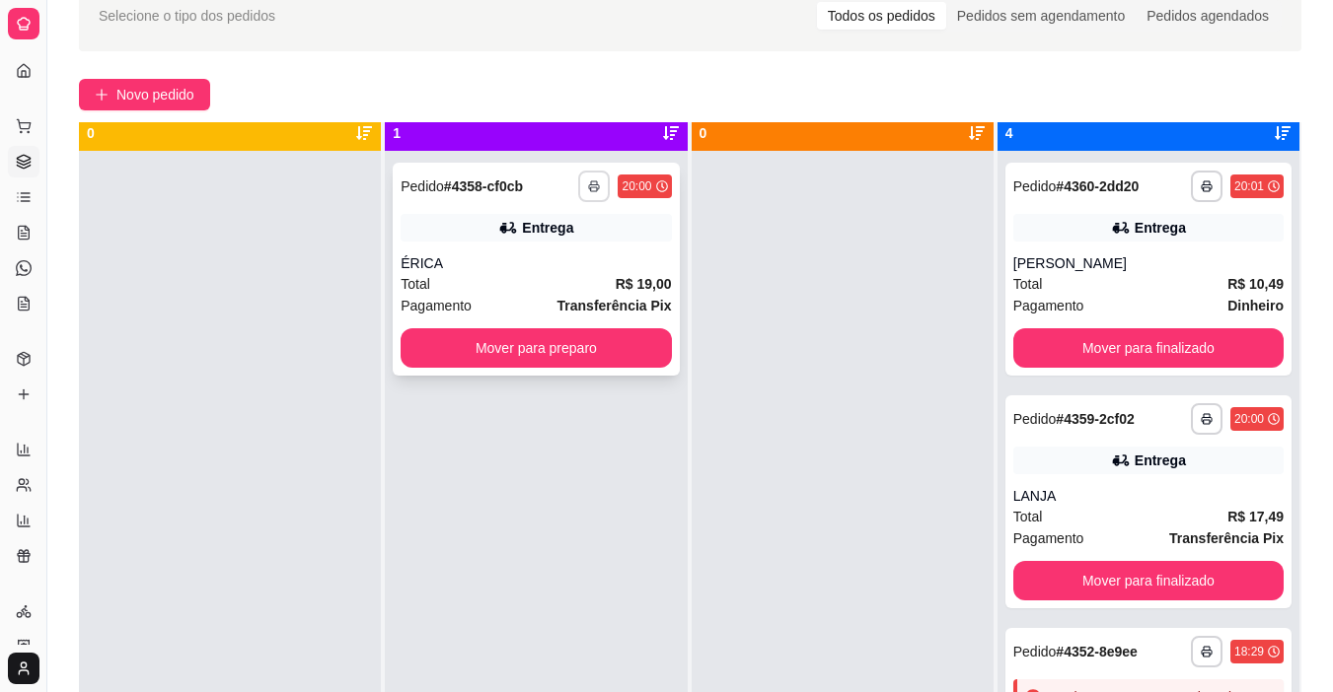
click at [598, 179] on button "button" at bounding box center [594, 187] width 32 height 32
click at [550, 252] on button "IMPRESSORA" at bounding box center [551, 247] width 114 height 26
click at [606, 362] on button "Mover para preparo" at bounding box center [535, 347] width 270 height 39
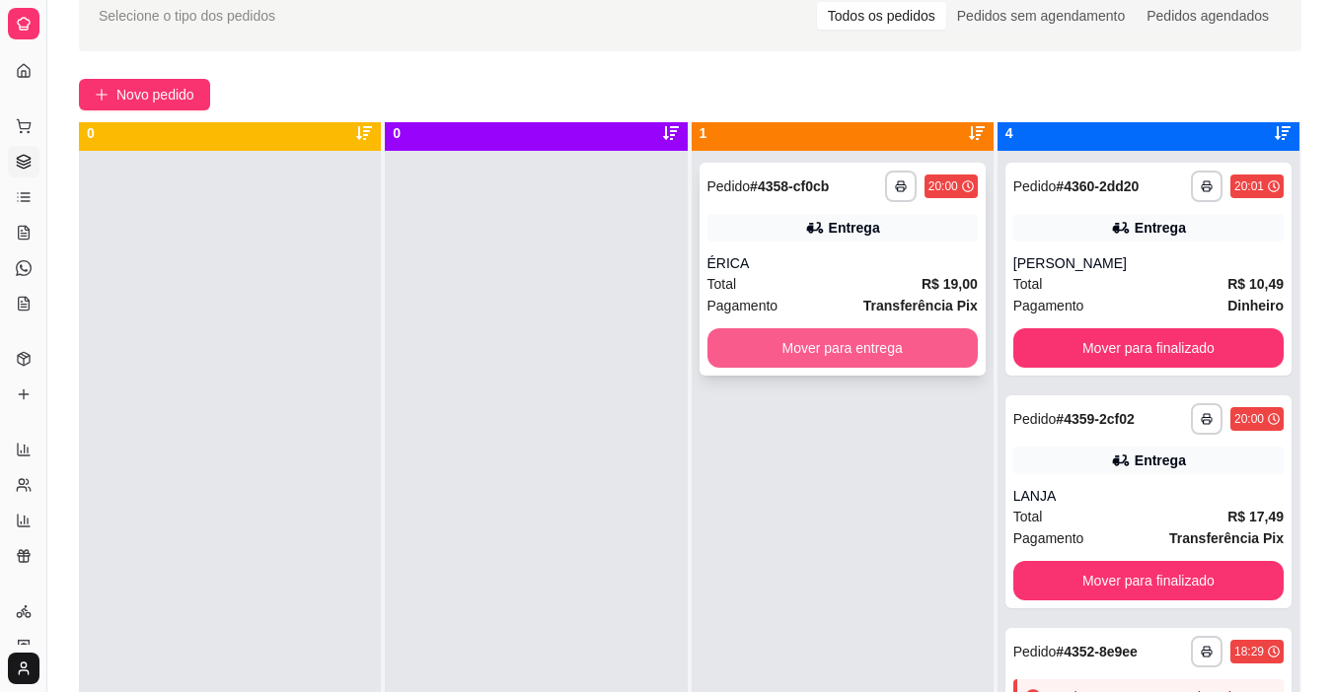
click at [830, 348] on button "Mover para entrega" at bounding box center [842, 347] width 270 height 39
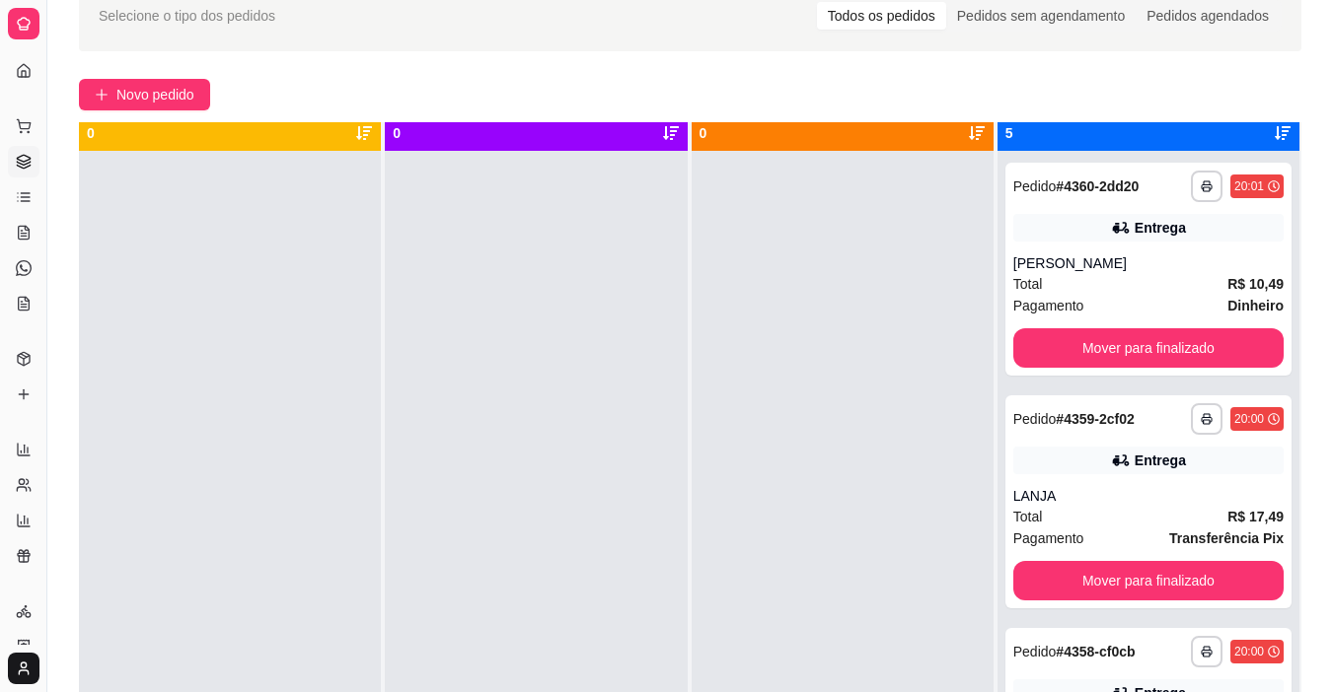
drag, startPoint x: 561, startPoint y: 259, endPoint x: 372, endPoint y: 162, distance: 213.1
click at [540, 256] on div at bounding box center [536, 497] width 302 height 692
click at [187, 109] on button "Novo pedido" at bounding box center [144, 95] width 131 height 32
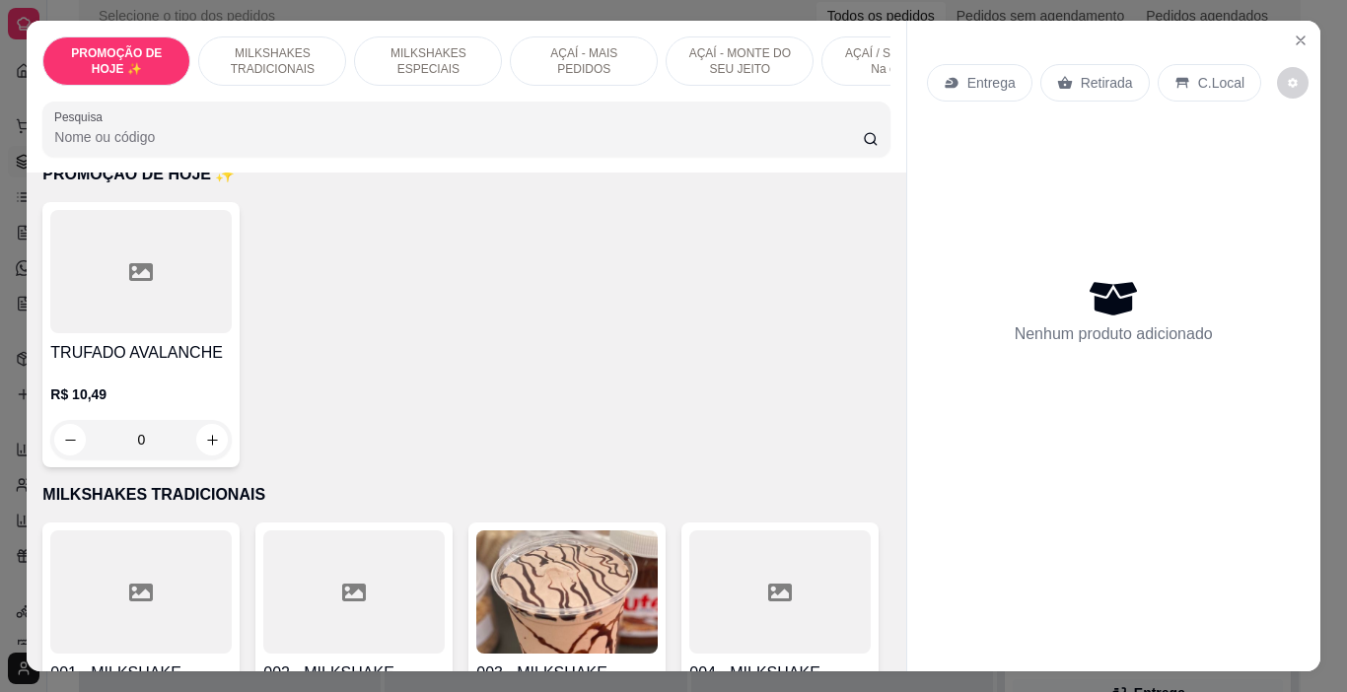
click at [398, 62] on p "MILKSHAKES ESPECIAIS" at bounding box center [428, 61] width 114 height 32
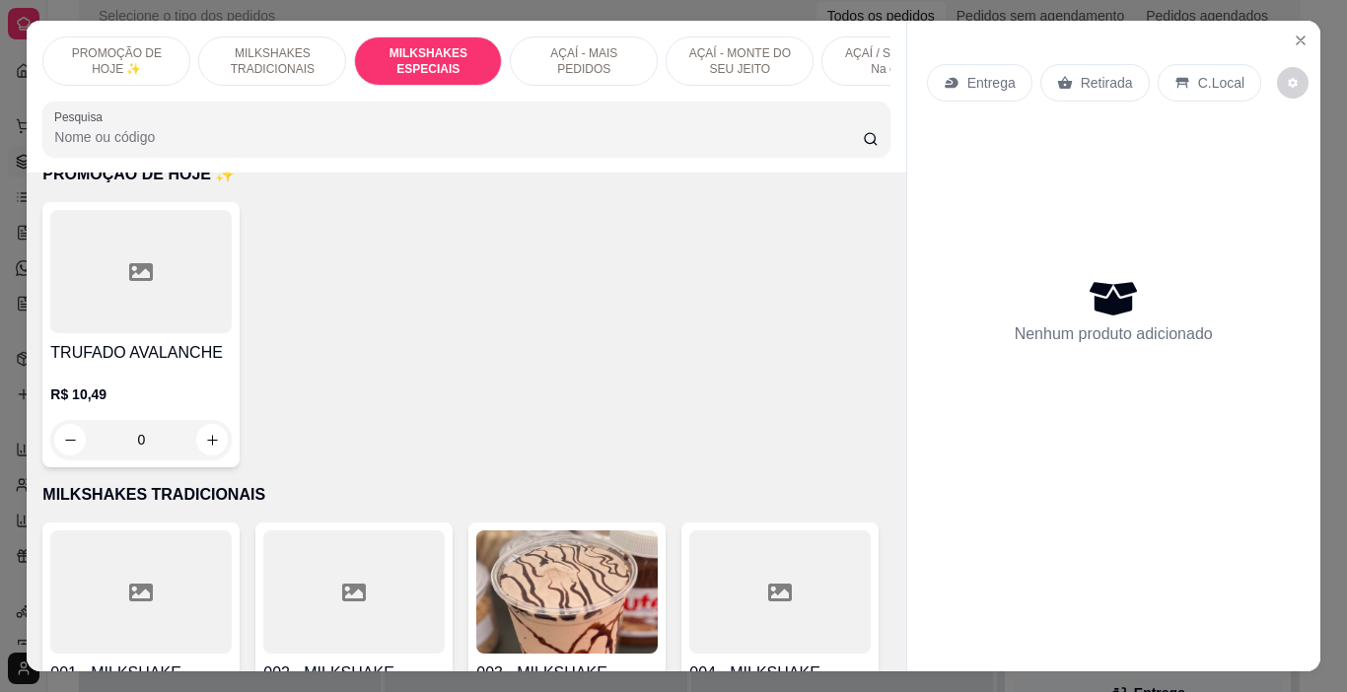
scroll to position [49, 0]
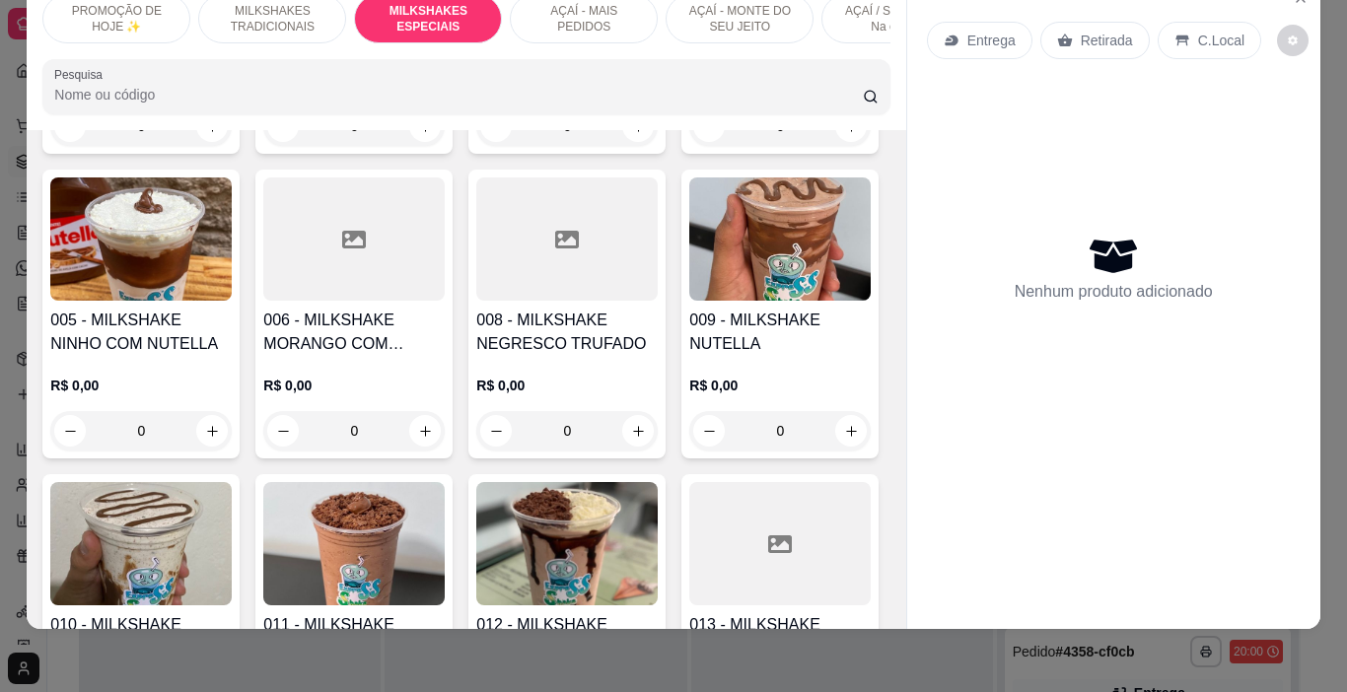
click at [550, 12] on p "AÇAÍ - MAIS PEDIDOS" at bounding box center [584, 19] width 114 height 32
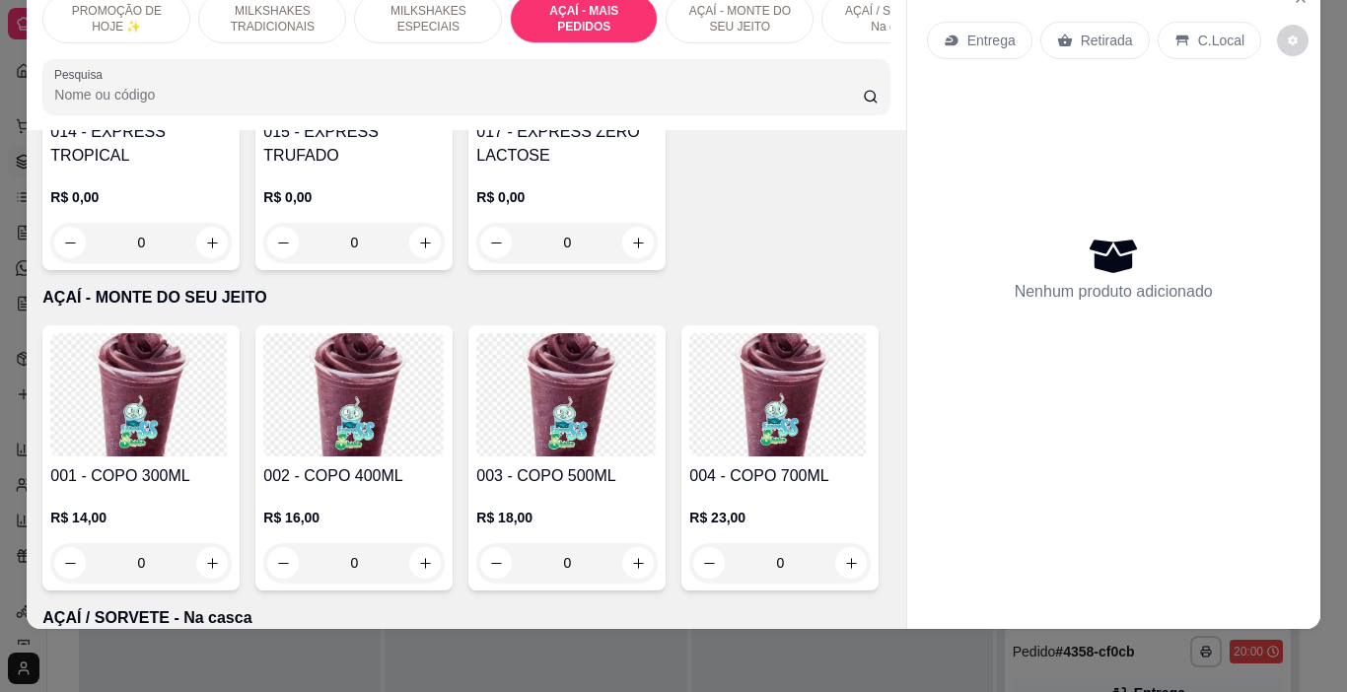
scroll to position [4226, 0]
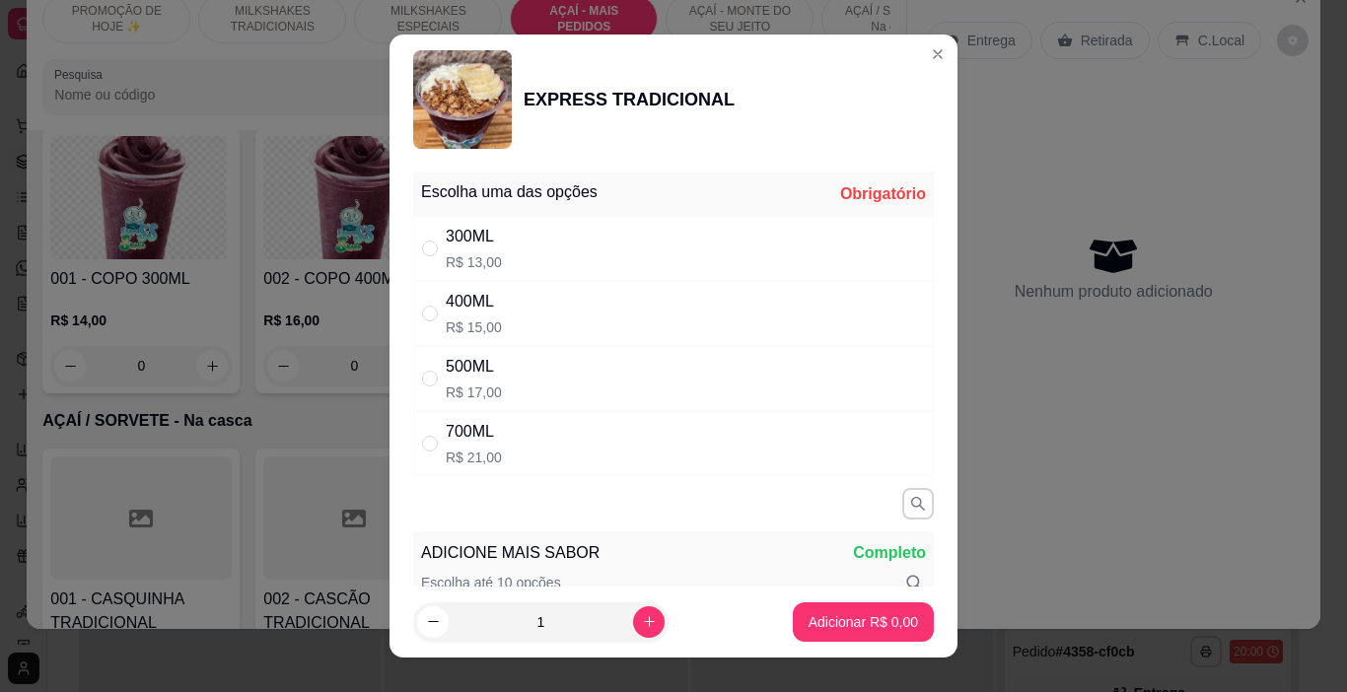
click at [560, 370] on div "500ML R$ 17,00" at bounding box center [673, 378] width 521 height 65
radio input "true"
click at [809, 614] on p "Adicionar R$ 17,00" at bounding box center [859, 622] width 117 height 20
type input "1"
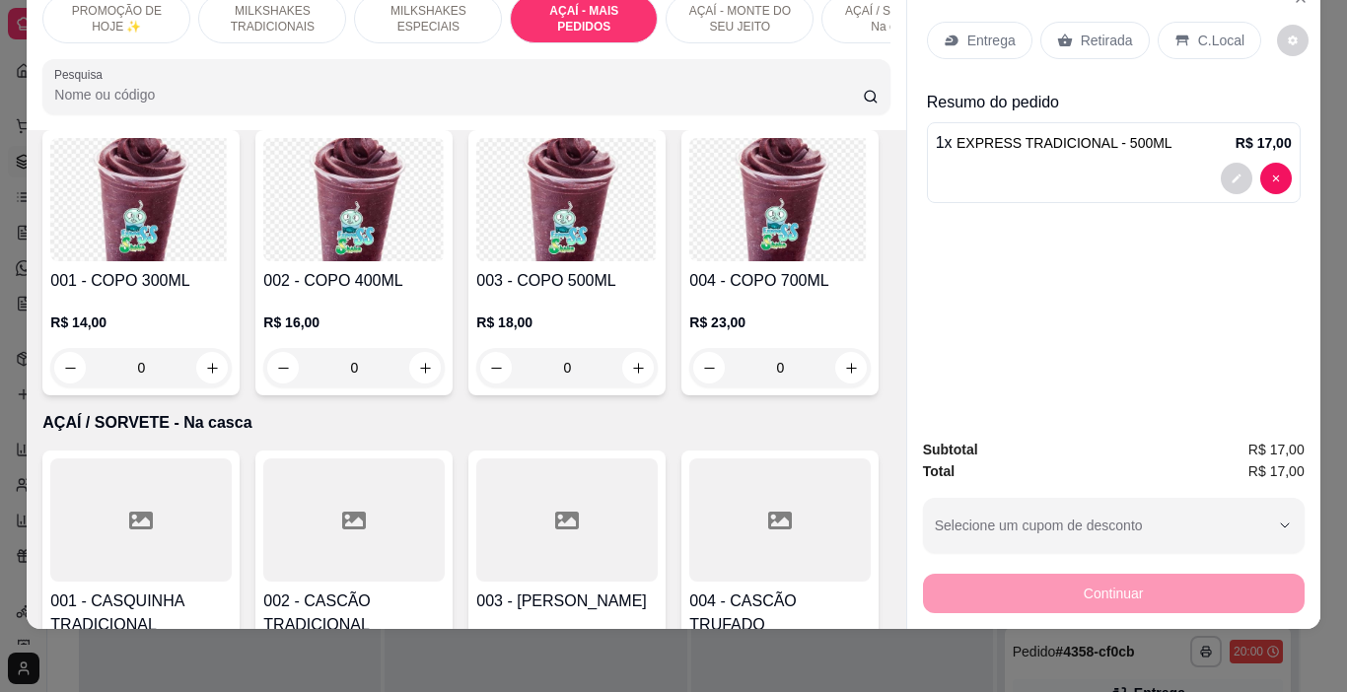
click at [1175, 33] on icon at bounding box center [1183, 41] width 16 height 16
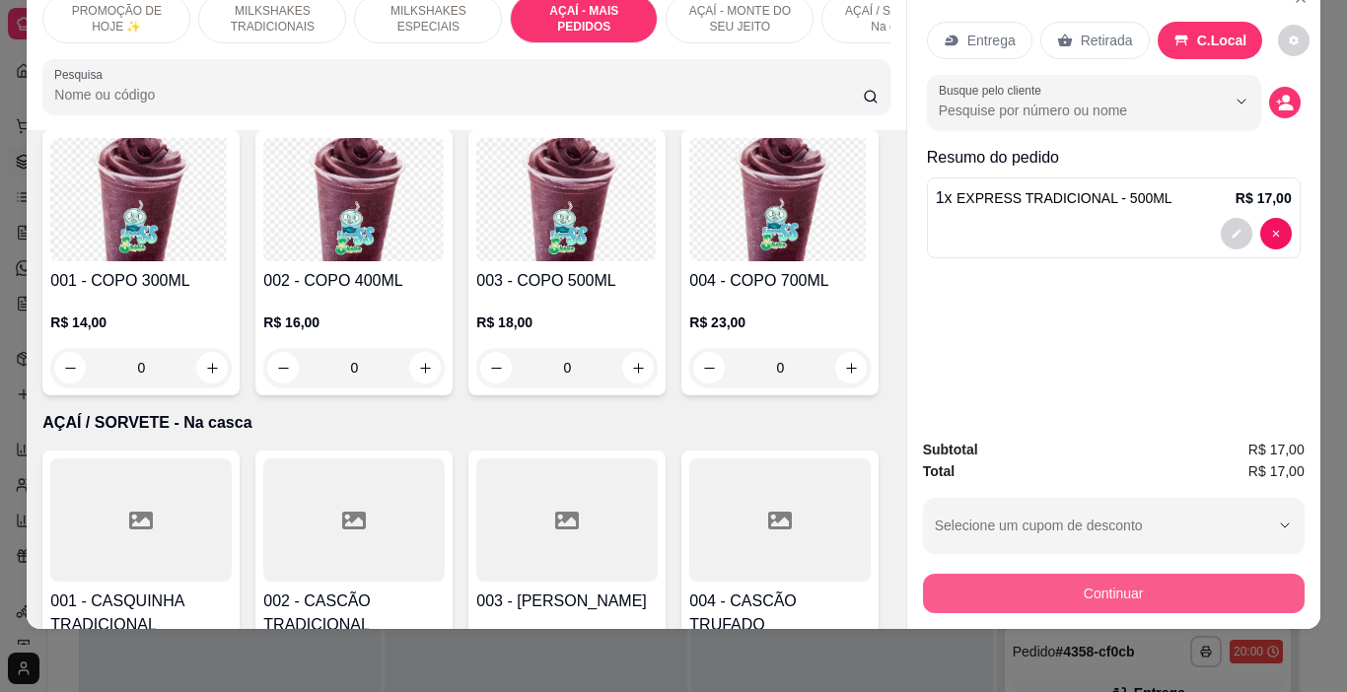
click at [990, 574] on button "Continuar" at bounding box center [1114, 593] width 382 height 39
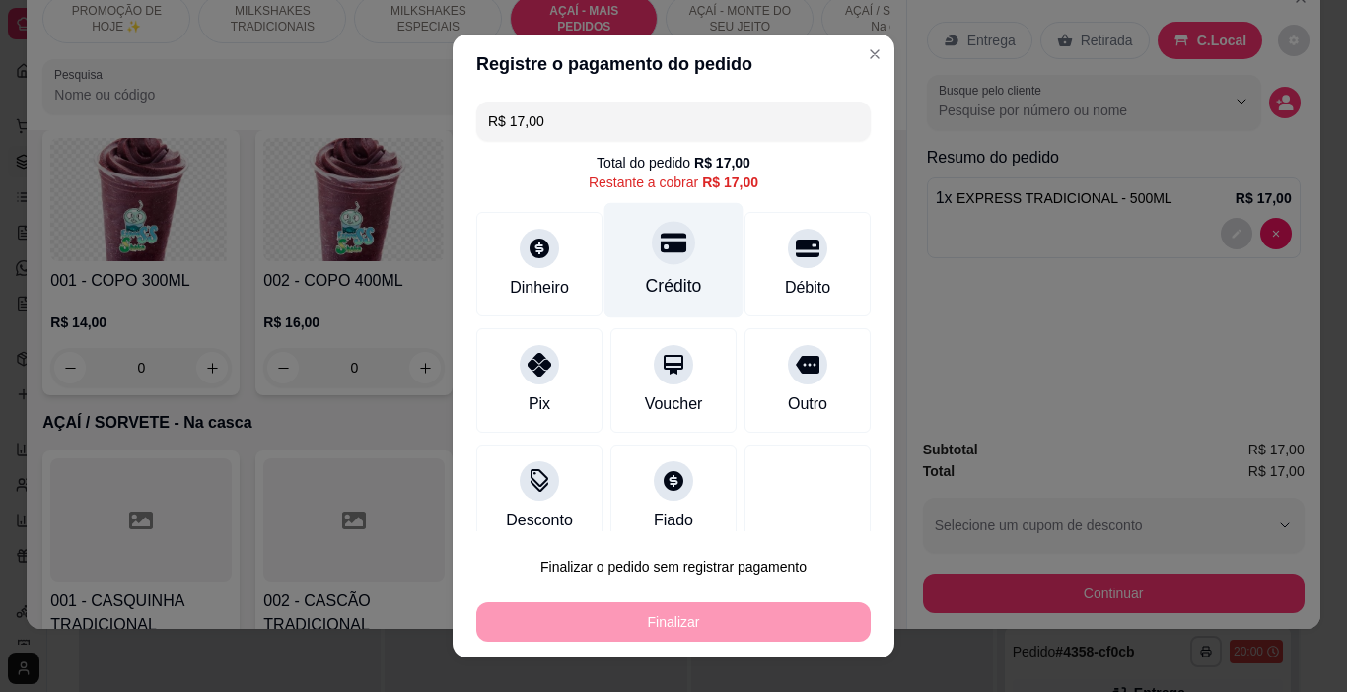
click at [655, 293] on div "Crédito" at bounding box center [674, 286] width 56 height 26
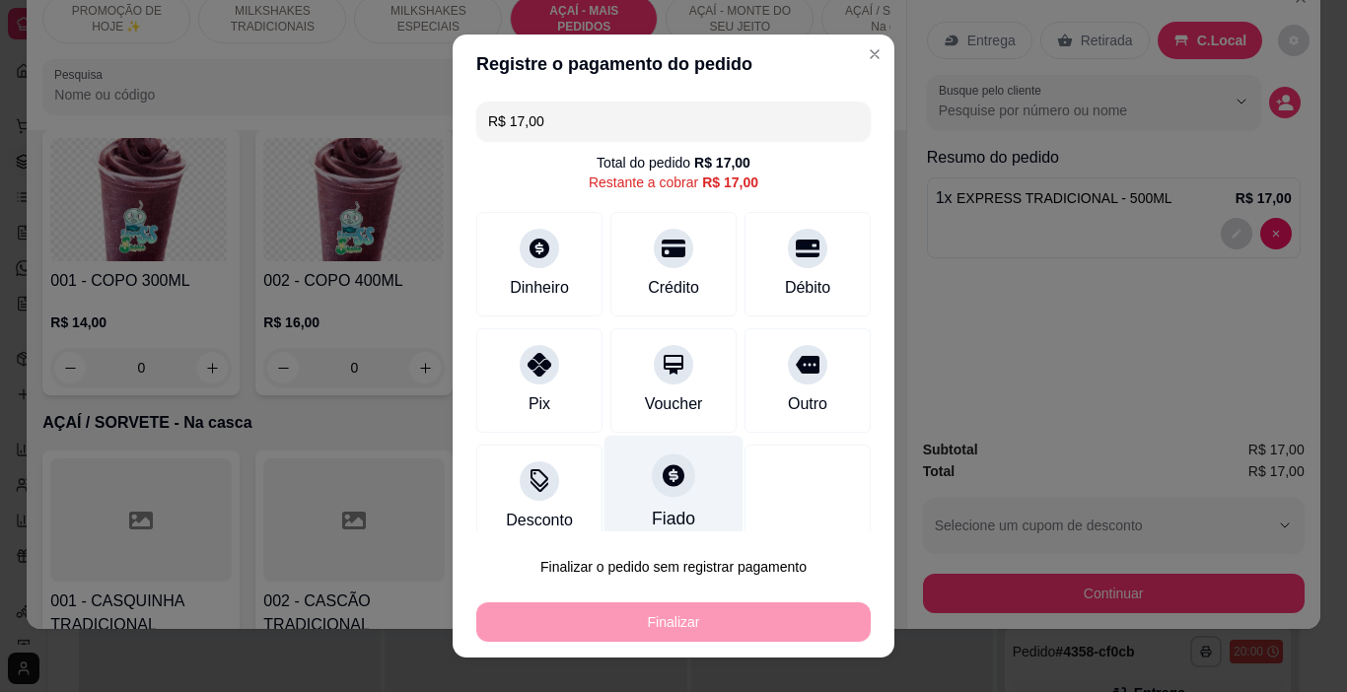
type input "R$ 0,00"
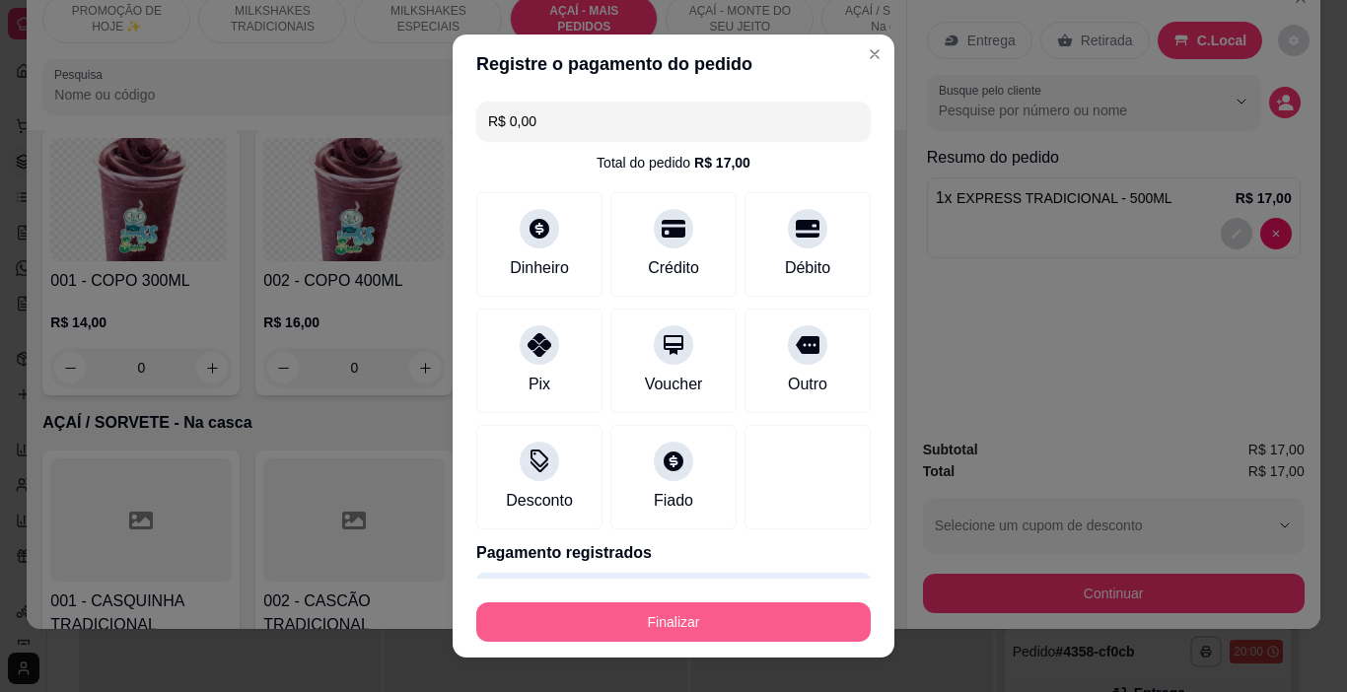
click at [750, 620] on button "Finalizar" at bounding box center [673, 622] width 395 height 39
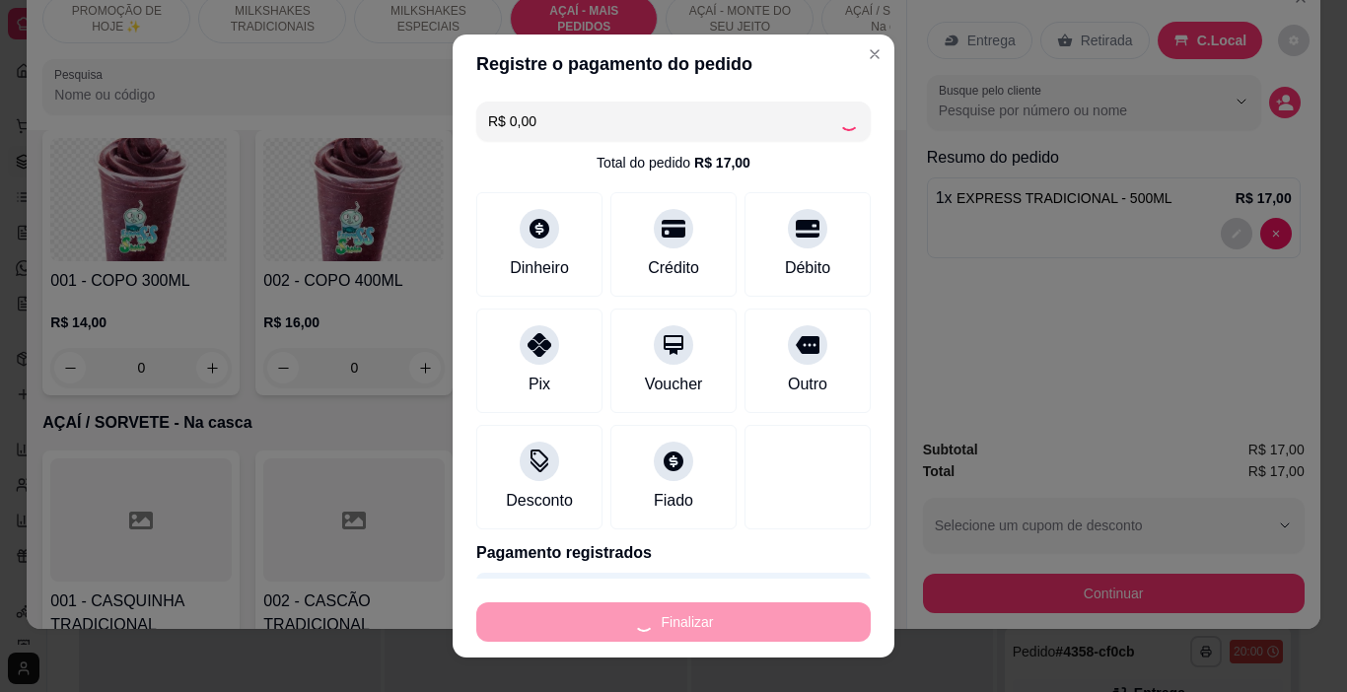
type input "0"
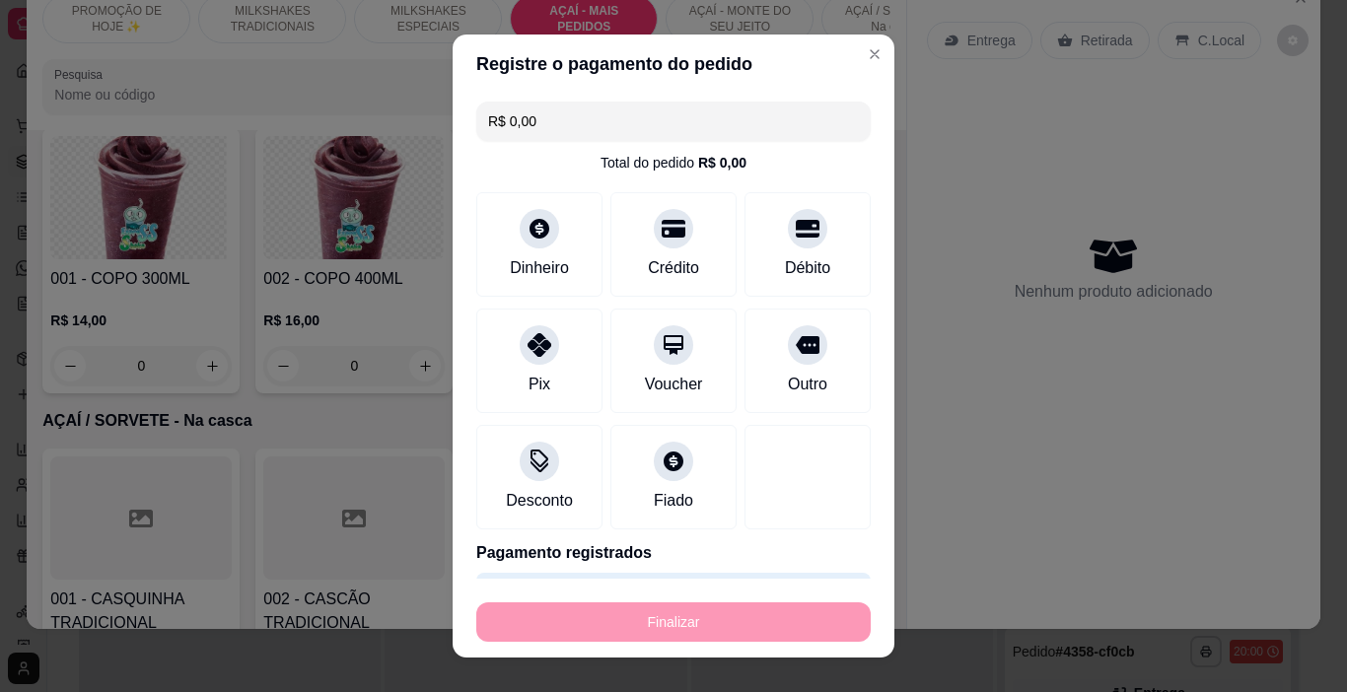
type input "-R$ 17,00"
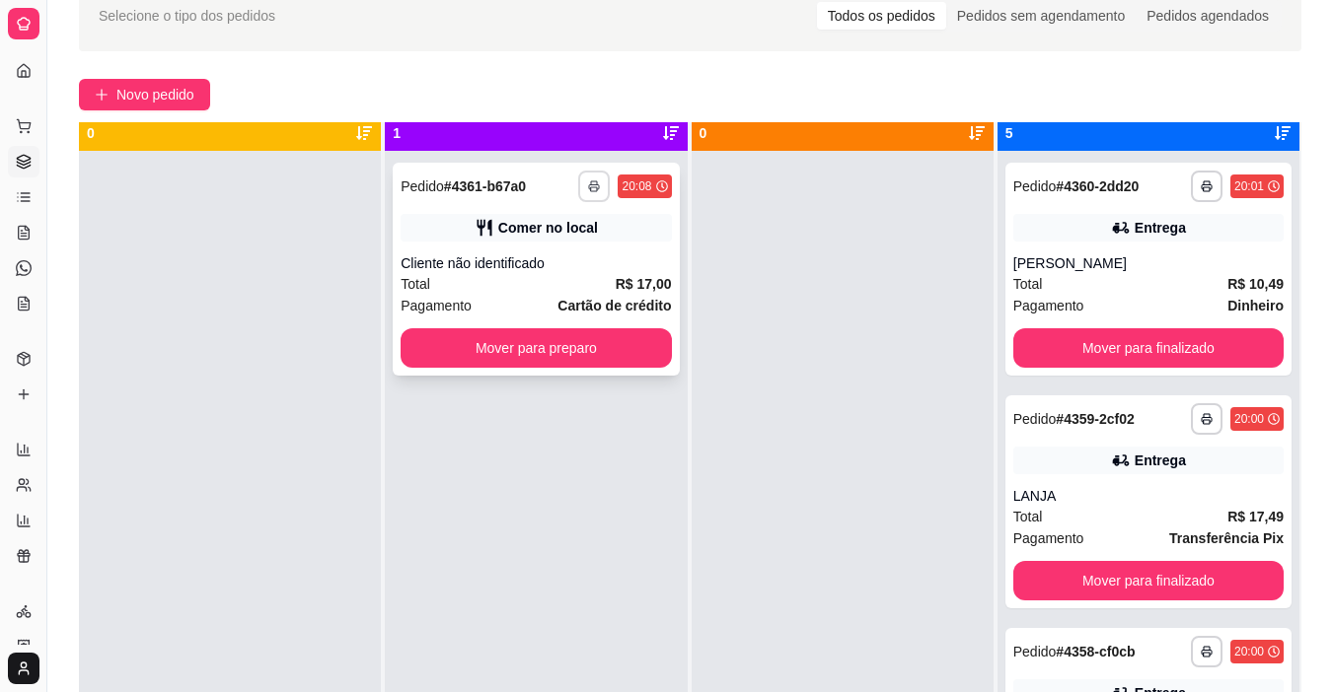
click at [589, 189] on icon "button" at bounding box center [594, 187] width 10 height 5
click at [542, 272] on div "Escolha a impressora IMPRESSORA" at bounding box center [535, 241] width 163 height 67
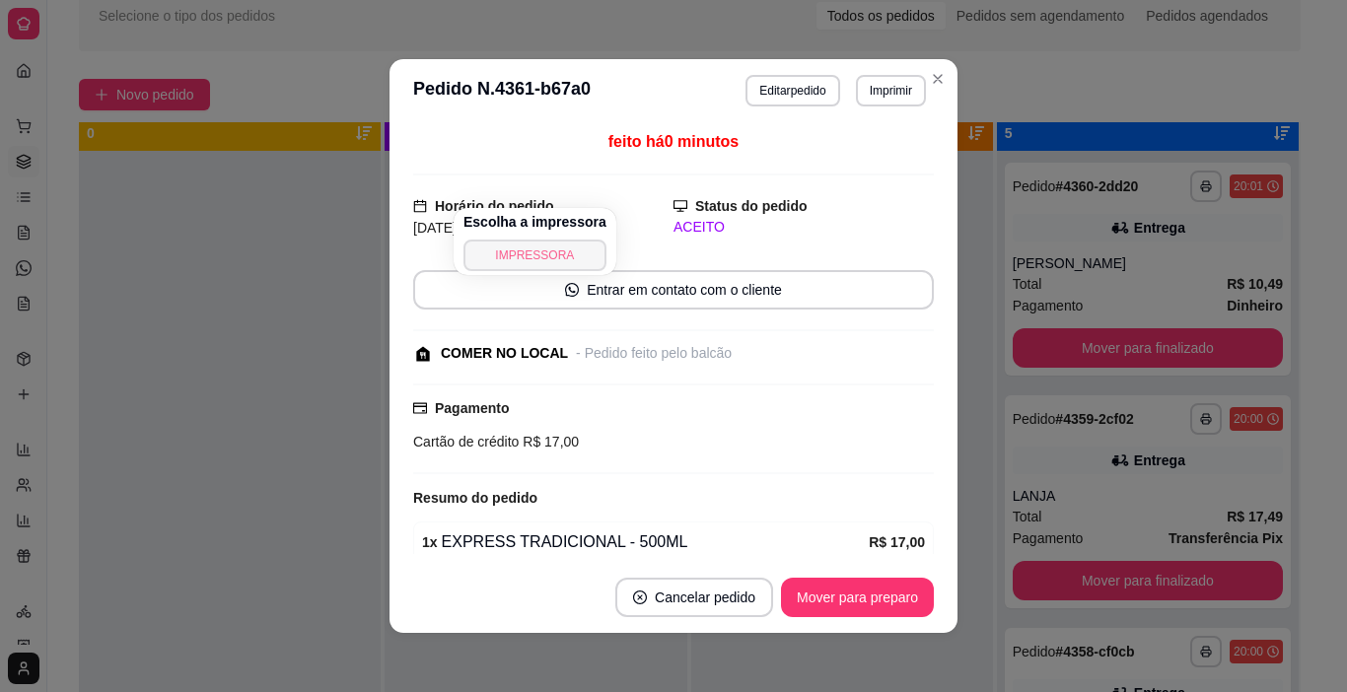
click at [499, 256] on button "IMPRESSORA" at bounding box center [535, 256] width 143 height 32
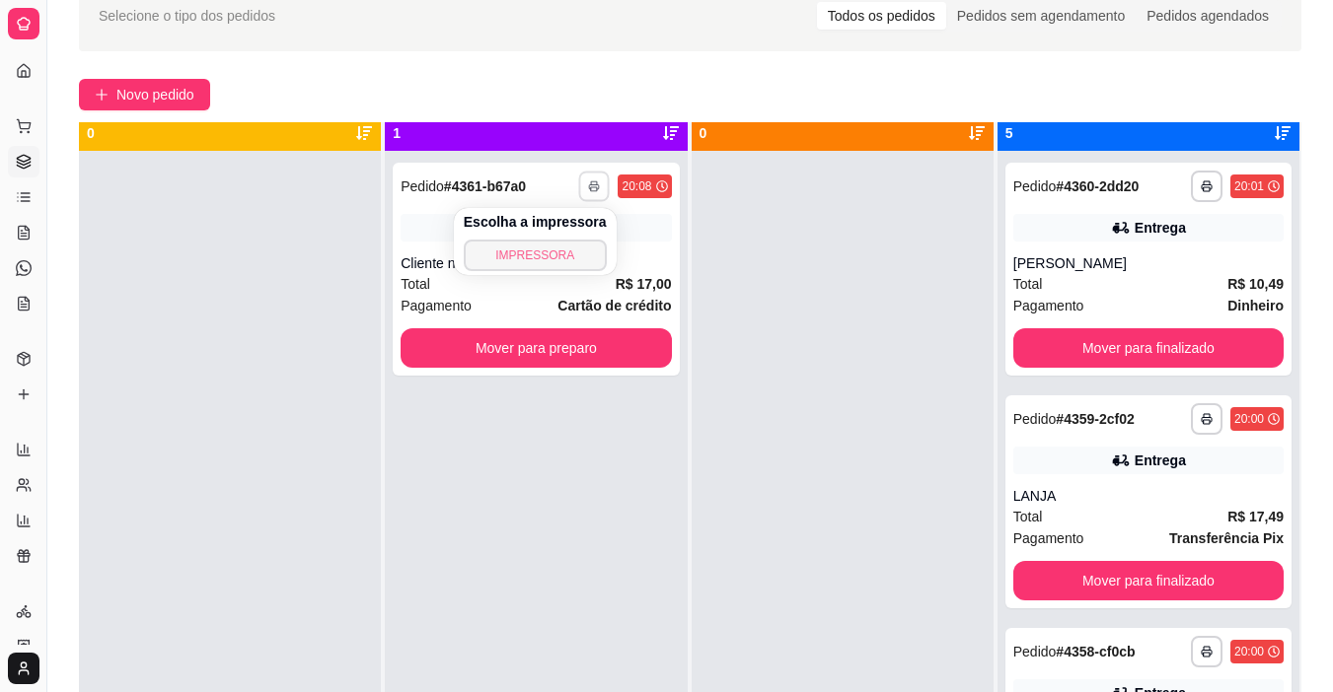
click at [515, 251] on button "IMPRESSORA" at bounding box center [535, 256] width 143 height 32
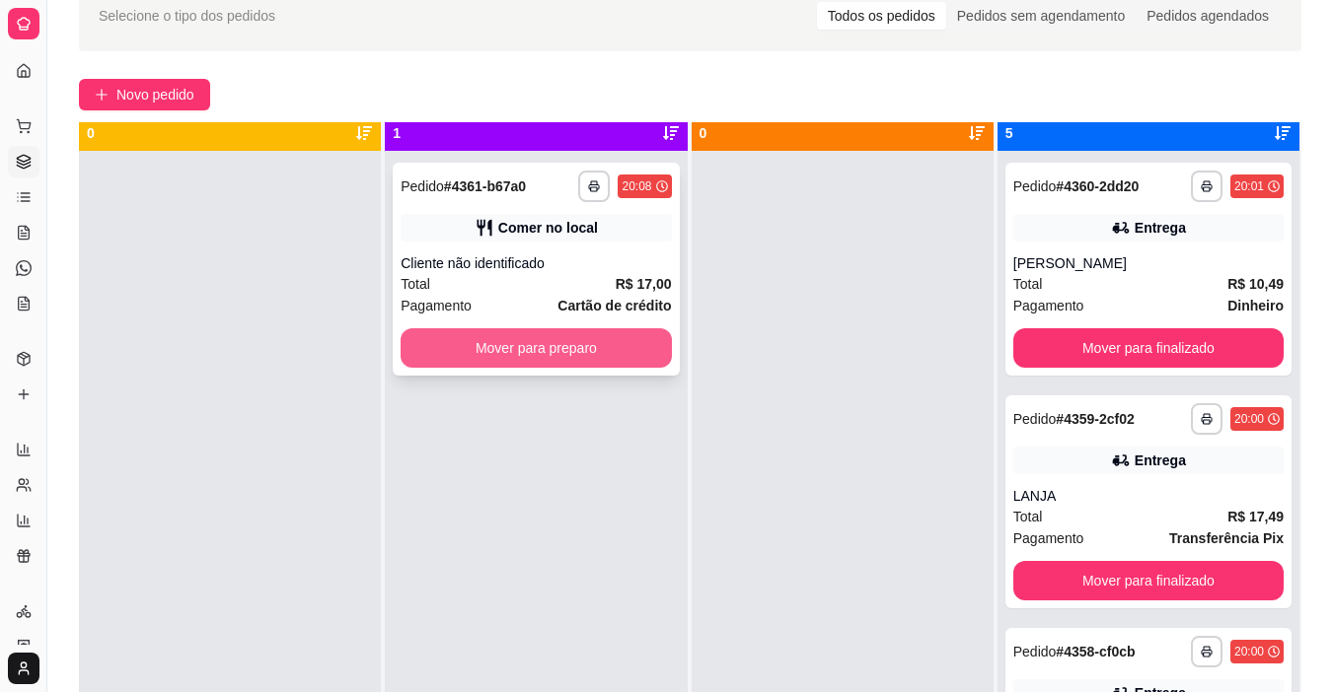
click at [647, 346] on button "Mover para preparo" at bounding box center [535, 347] width 270 height 39
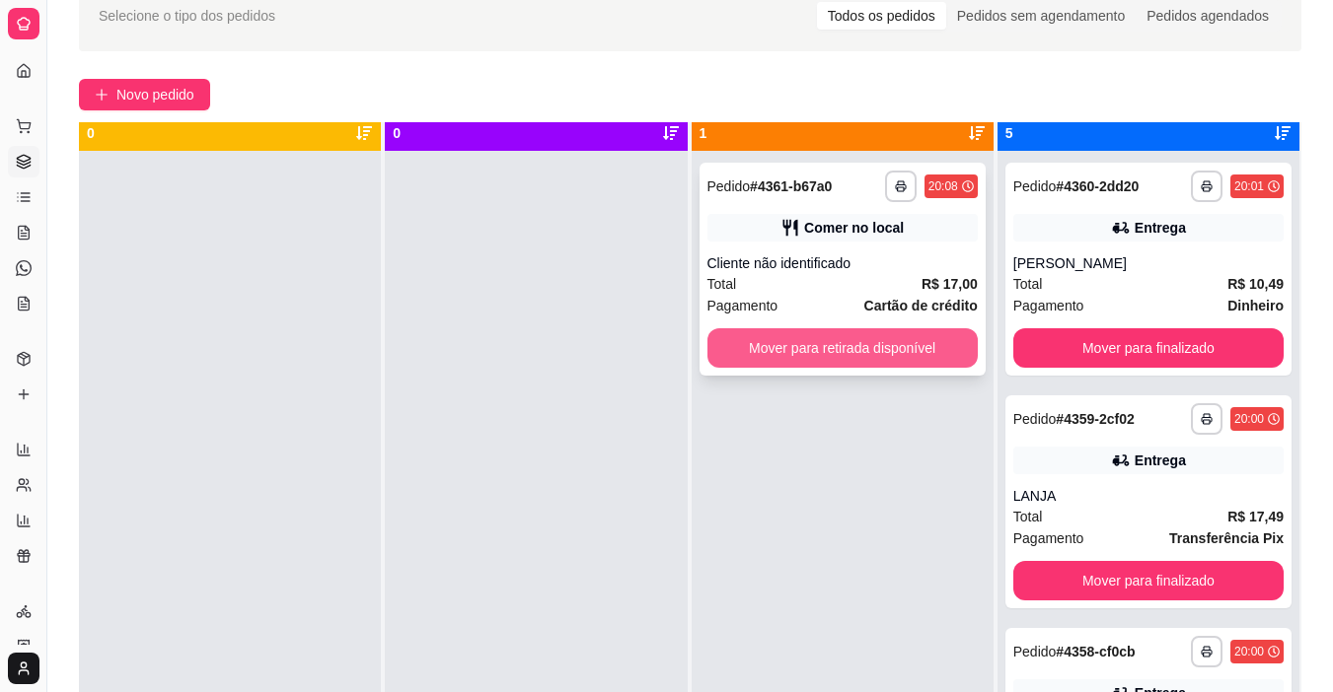
click at [806, 341] on button "Mover para retirada disponível" at bounding box center [842, 347] width 270 height 39
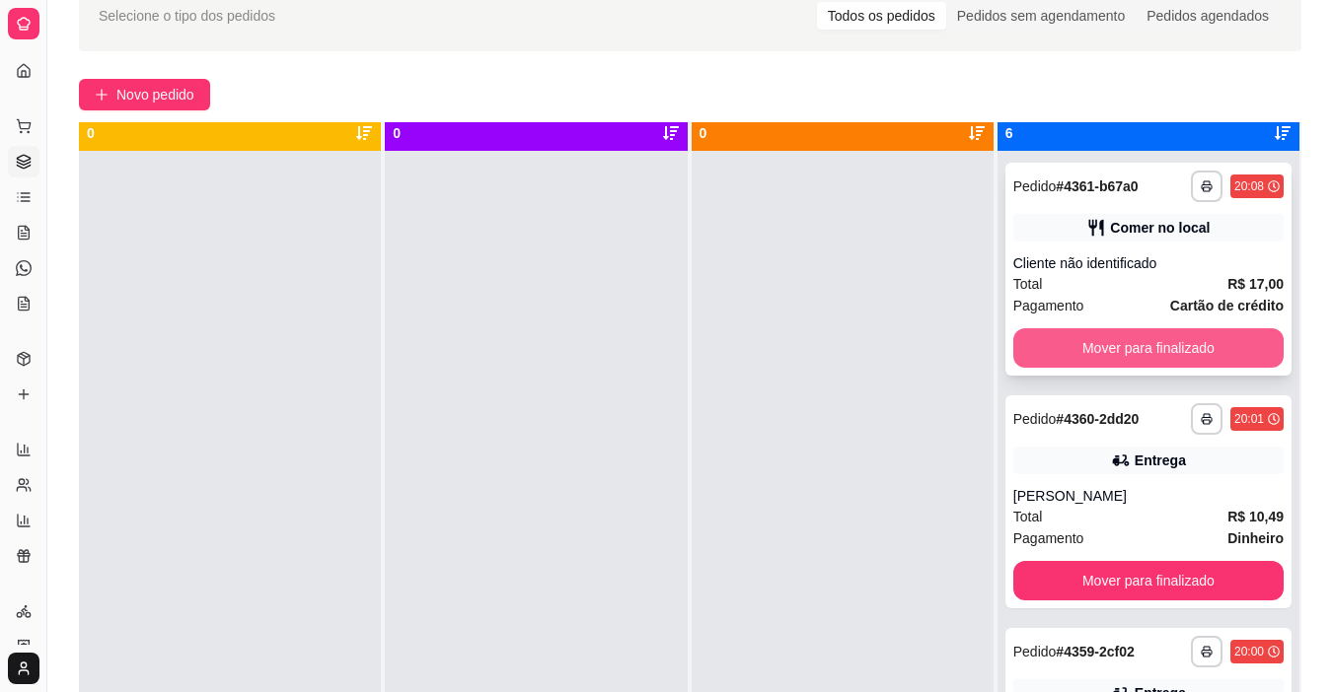
click at [1073, 349] on button "Mover para finalizado" at bounding box center [1148, 347] width 270 height 39
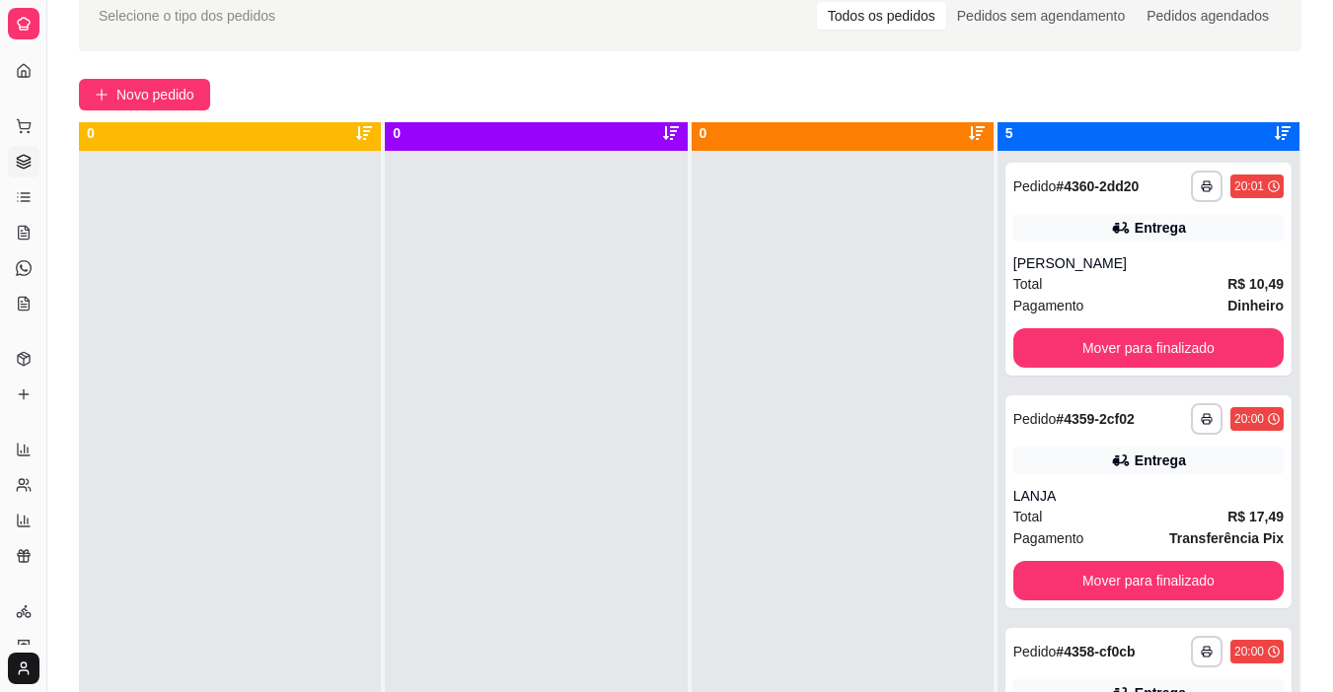
click at [1038, 382] on div "**********" at bounding box center [1148, 497] width 302 height 692
click at [186, 89] on span "Novo pedido" at bounding box center [155, 95] width 78 height 22
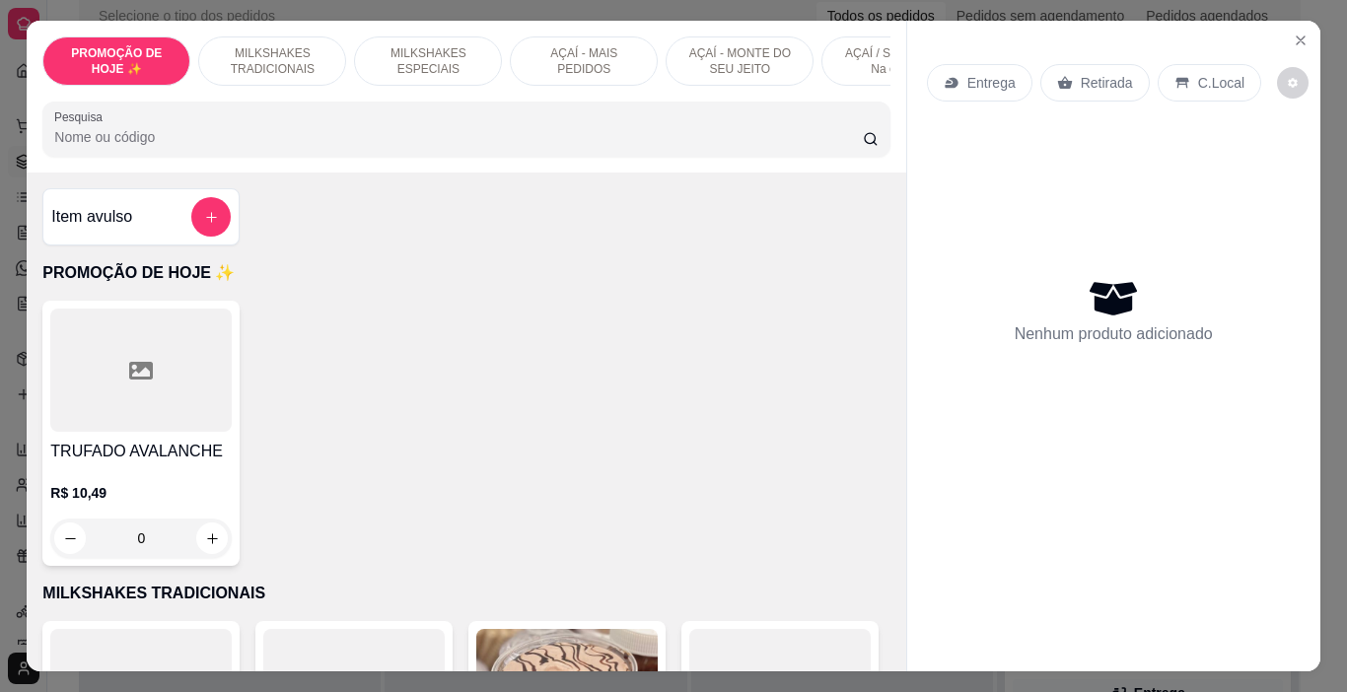
scroll to position [0, 742]
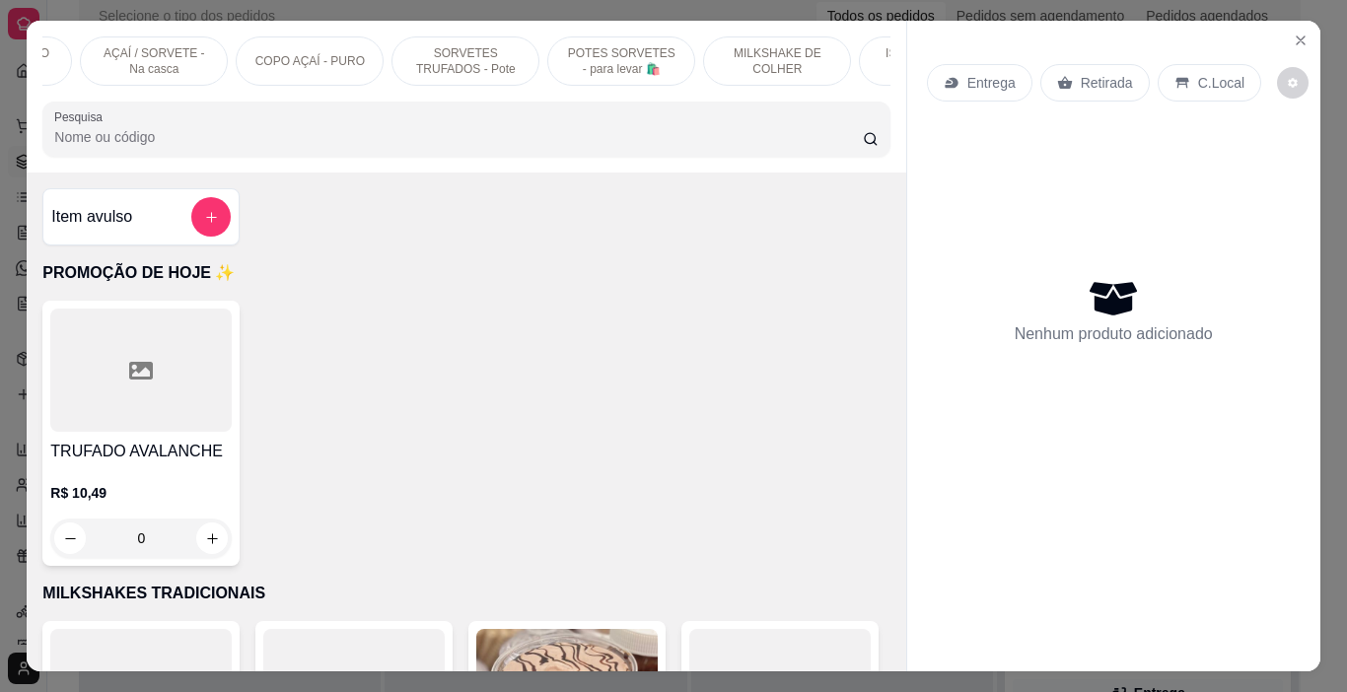
click at [612, 60] on p "POTES SORVETES - para levar 🛍️" at bounding box center [621, 61] width 114 height 32
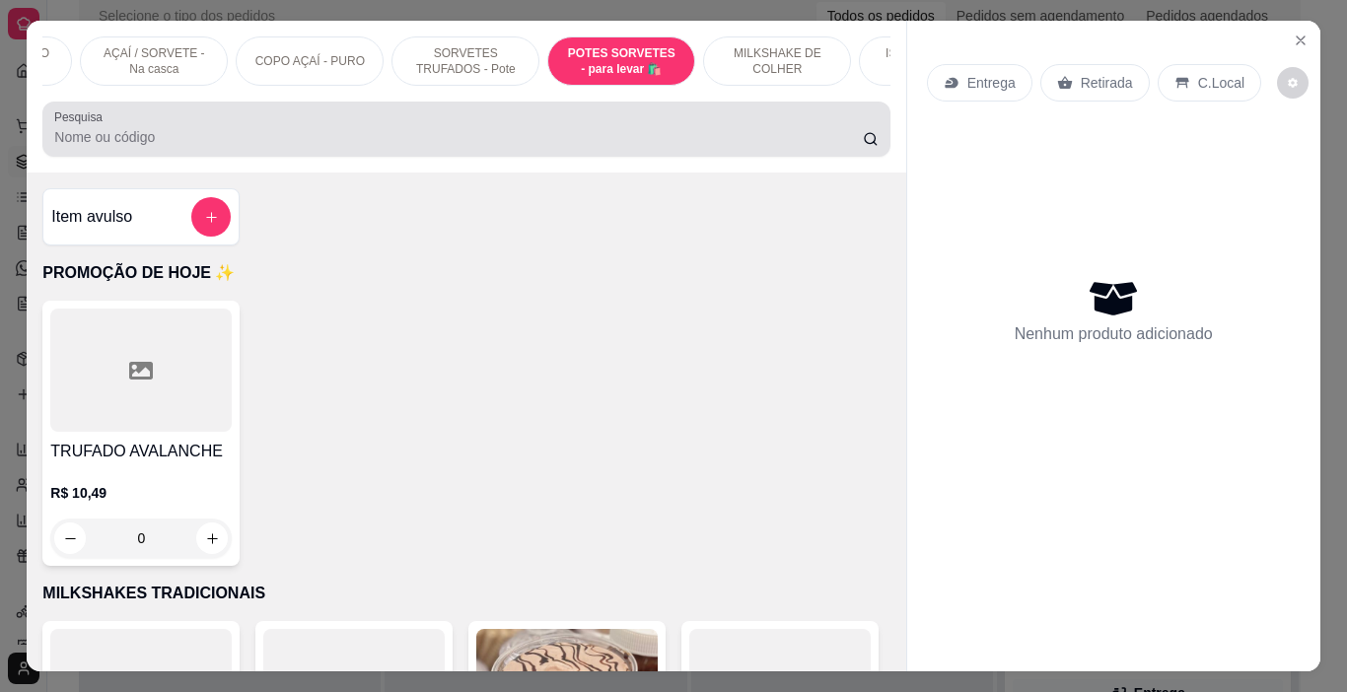
scroll to position [49, 0]
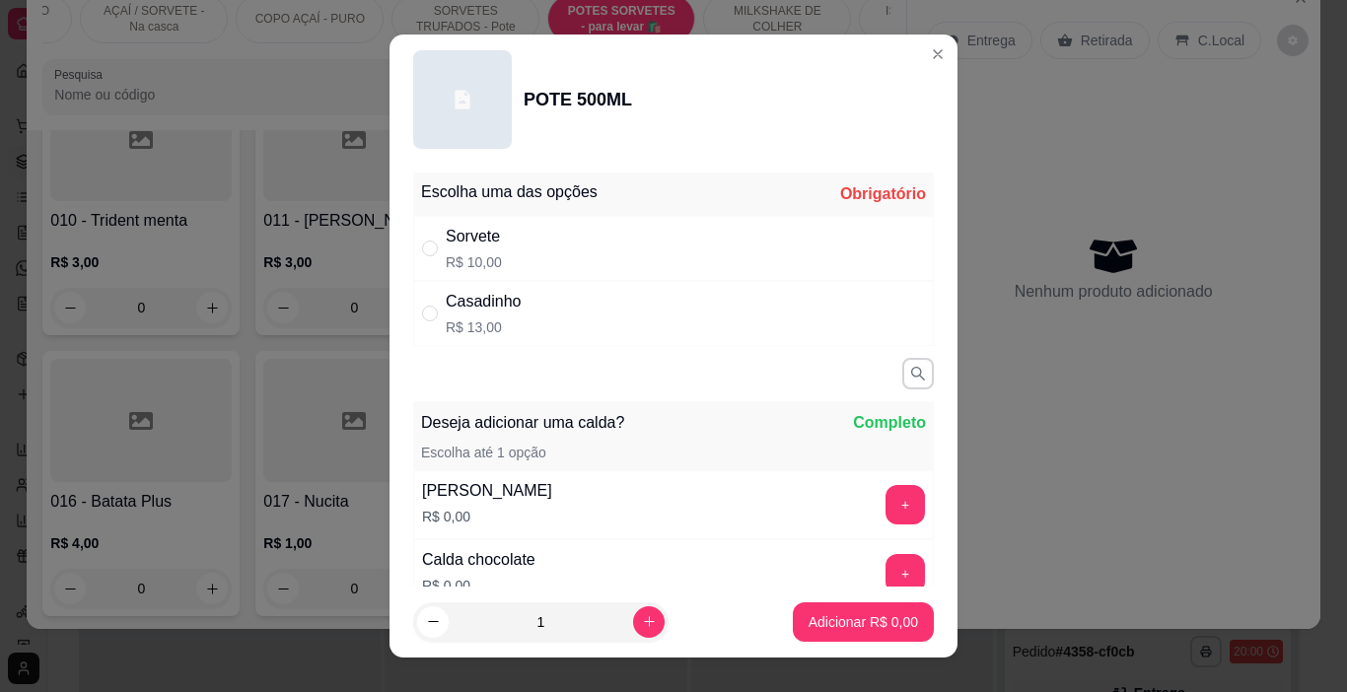
click at [614, 221] on div "Sorvete R$ 10,00" at bounding box center [673, 248] width 521 height 65
radio input "true"
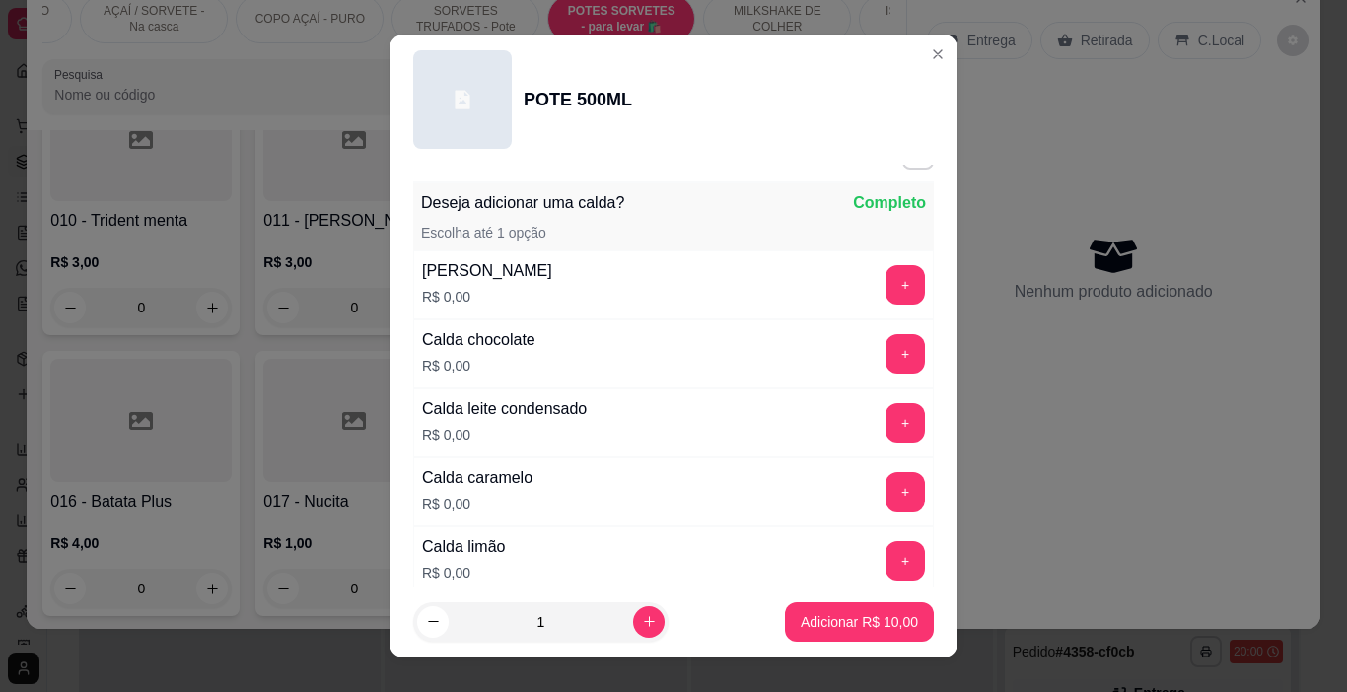
scroll to position [296, 0]
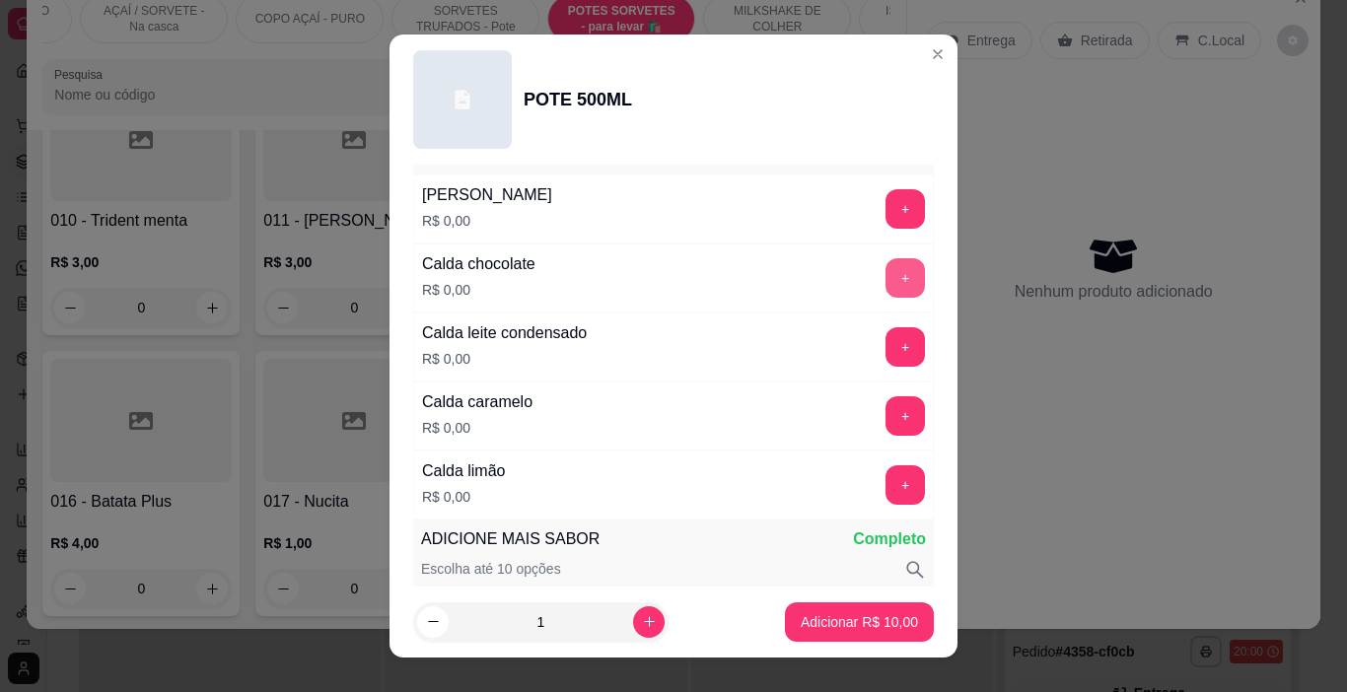
click at [886, 268] on button "+" at bounding box center [905, 277] width 39 height 39
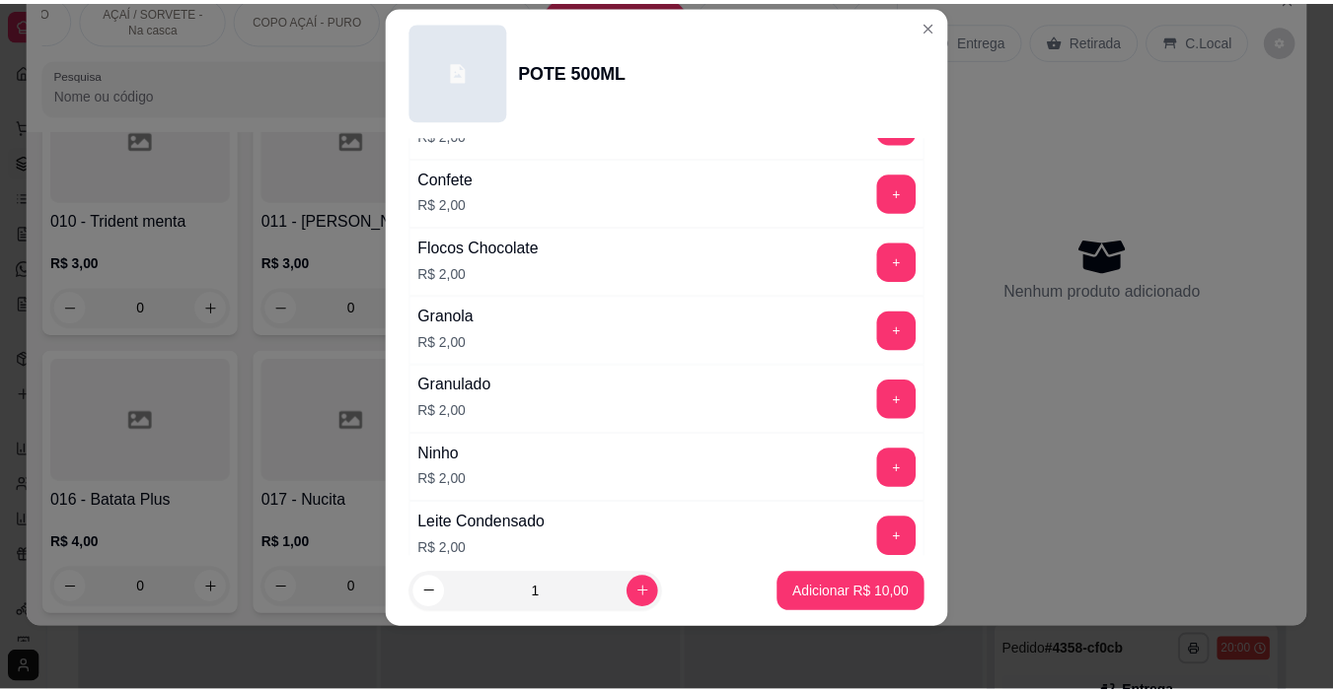
scroll to position [1211, 0]
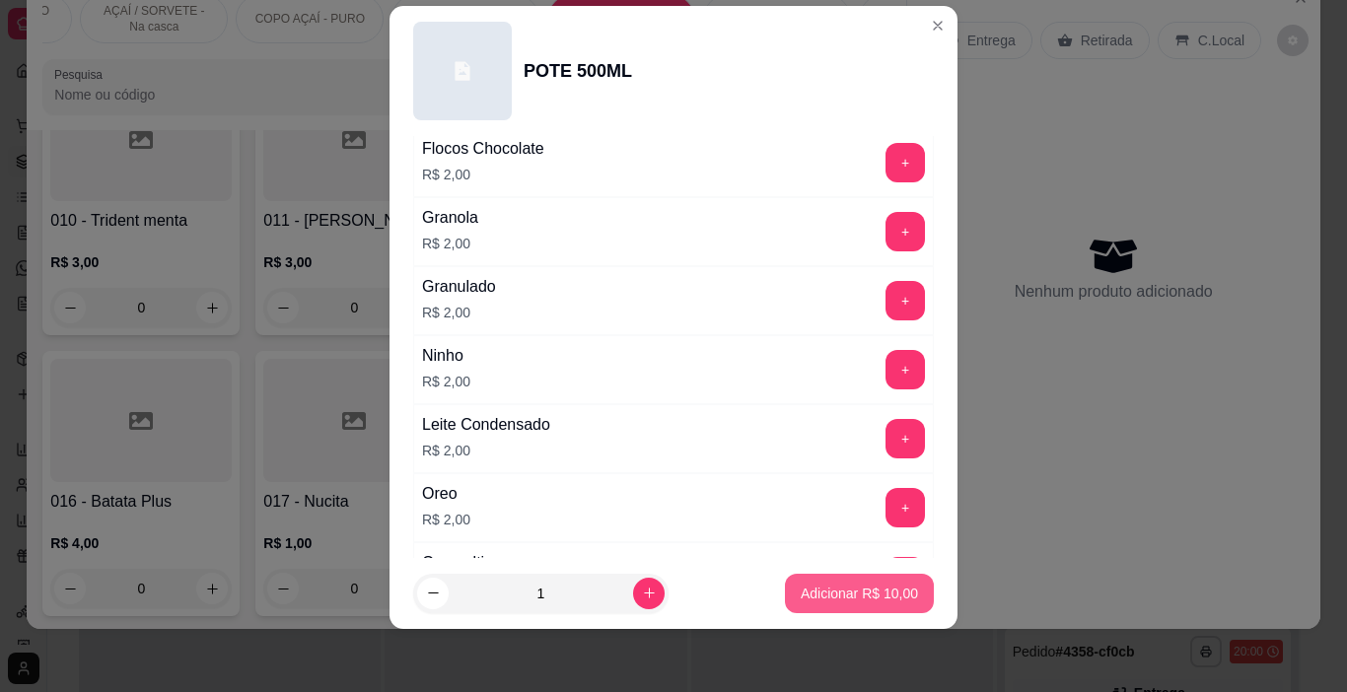
click at [823, 599] on p "Adicionar R$ 10,00" at bounding box center [859, 594] width 117 height 20
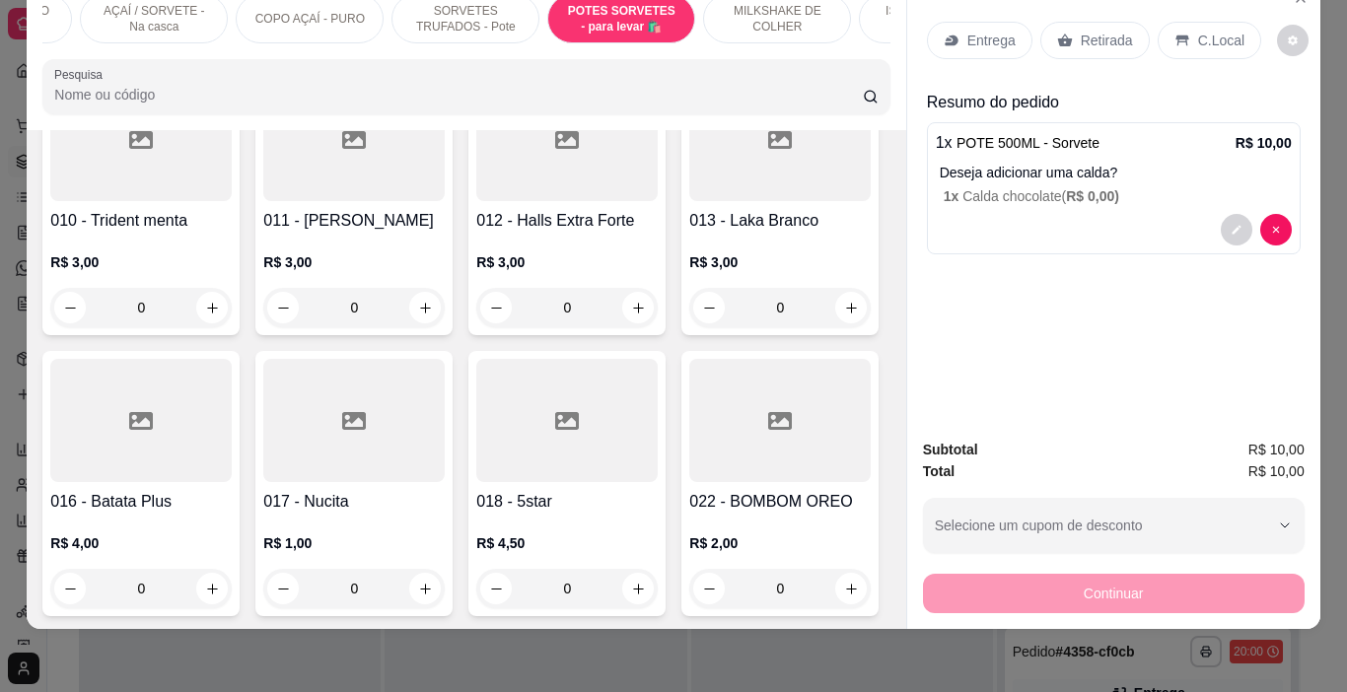
click at [972, 34] on p "Entrega" at bounding box center [992, 41] width 48 height 20
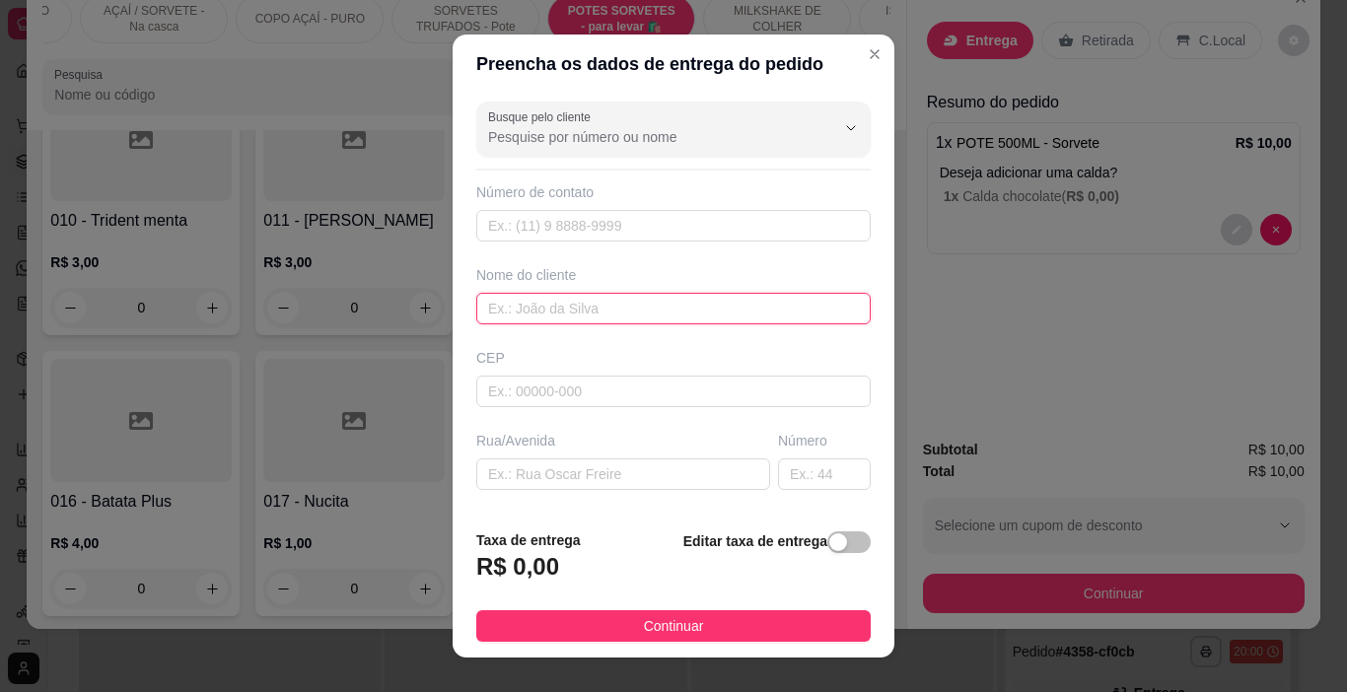
click at [582, 307] on input "text" at bounding box center [673, 309] width 395 height 32
type input "LORENA"
drag, startPoint x: 715, startPoint y: 615, endPoint x: 947, endPoint y: 619, distance: 231.8
click at [715, 614] on button "Continuar" at bounding box center [673, 627] width 395 height 32
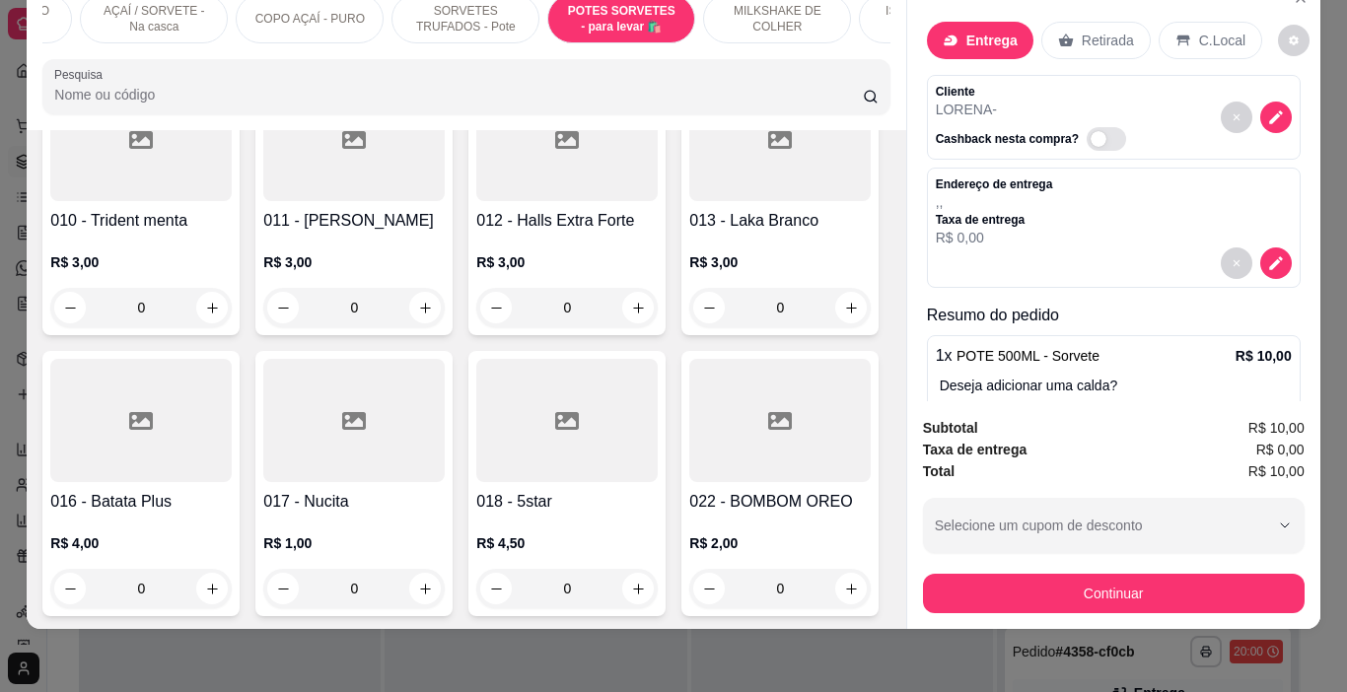
click at [954, 589] on button "Continuar" at bounding box center [1114, 593] width 382 height 39
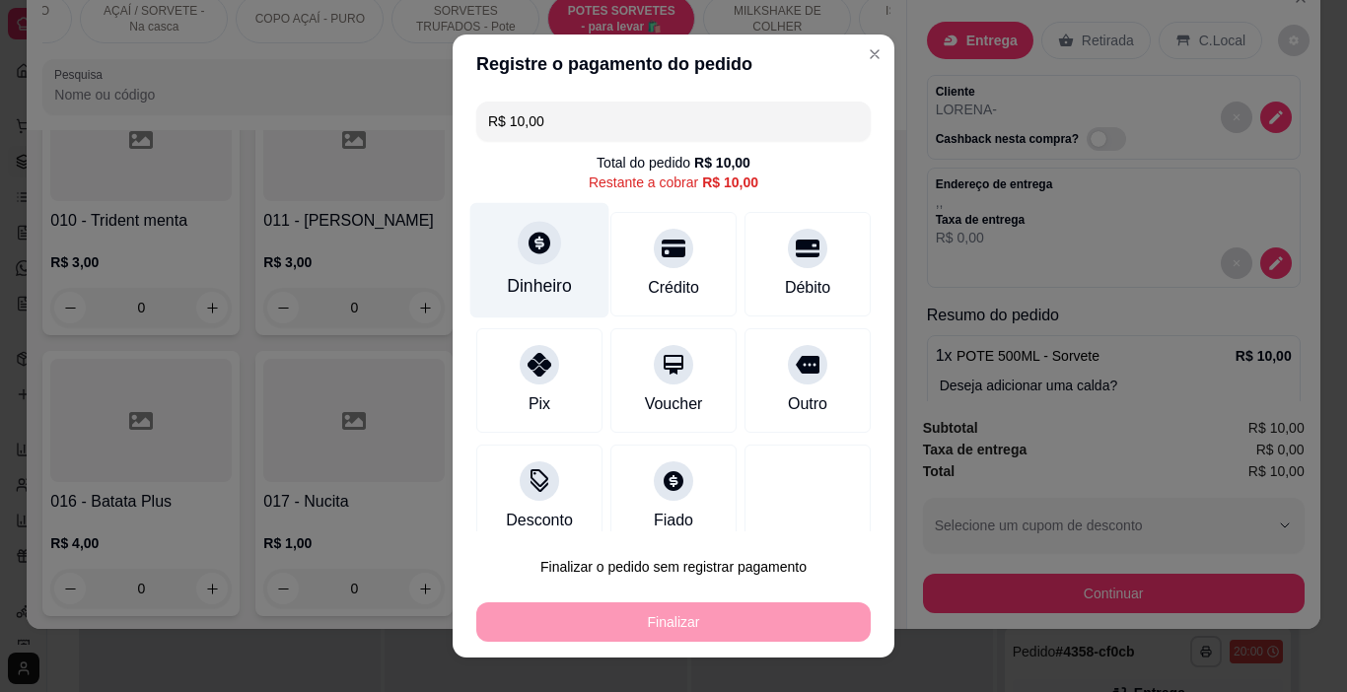
click at [527, 253] on icon at bounding box center [540, 243] width 26 height 26
click at [653, 334] on input "0,00" at bounding box center [673, 327] width 395 height 39
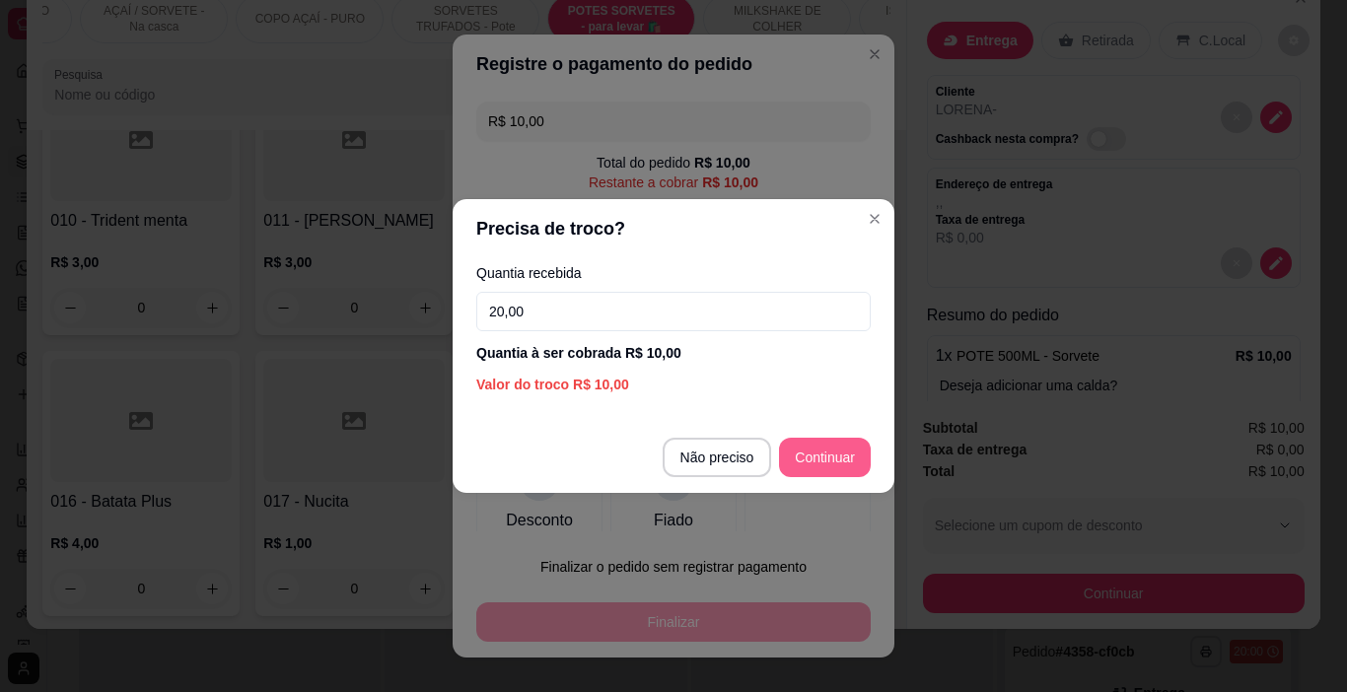
type input "20,00"
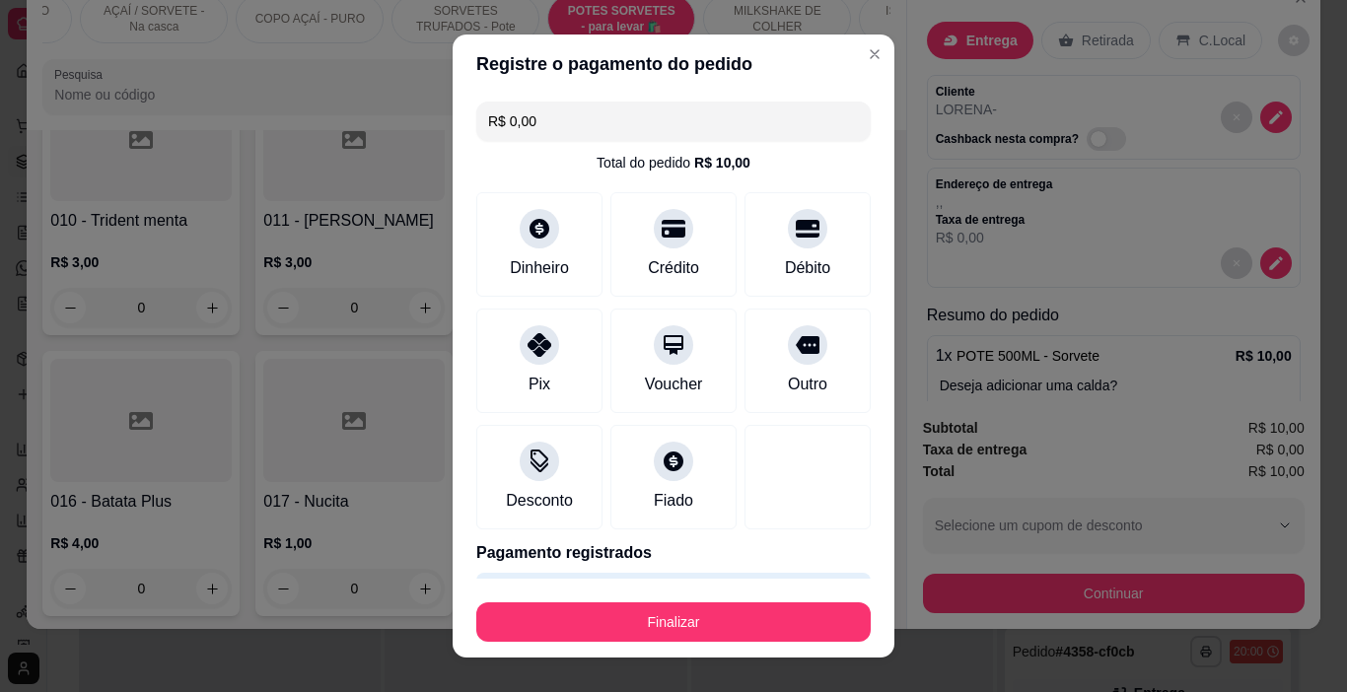
click at [734, 611] on button "Finalizar" at bounding box center [673, 622] width 395 height 39
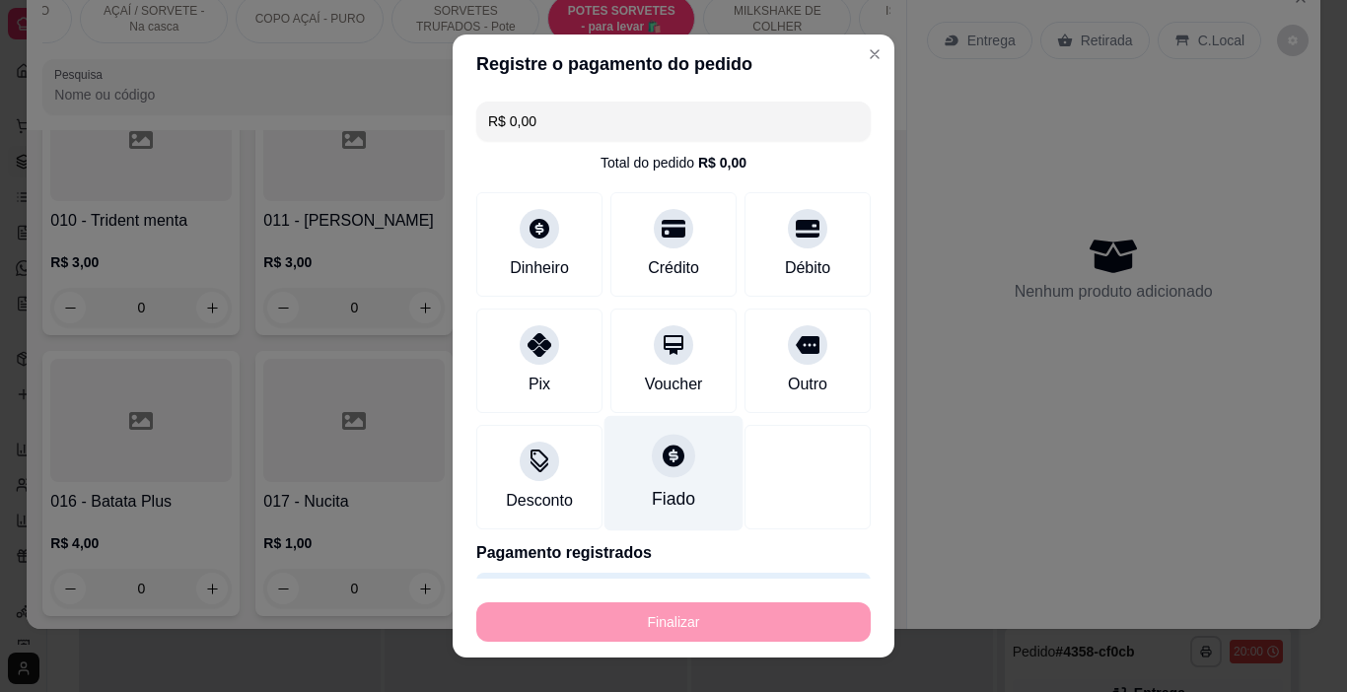
type input "-R$ 10,00"
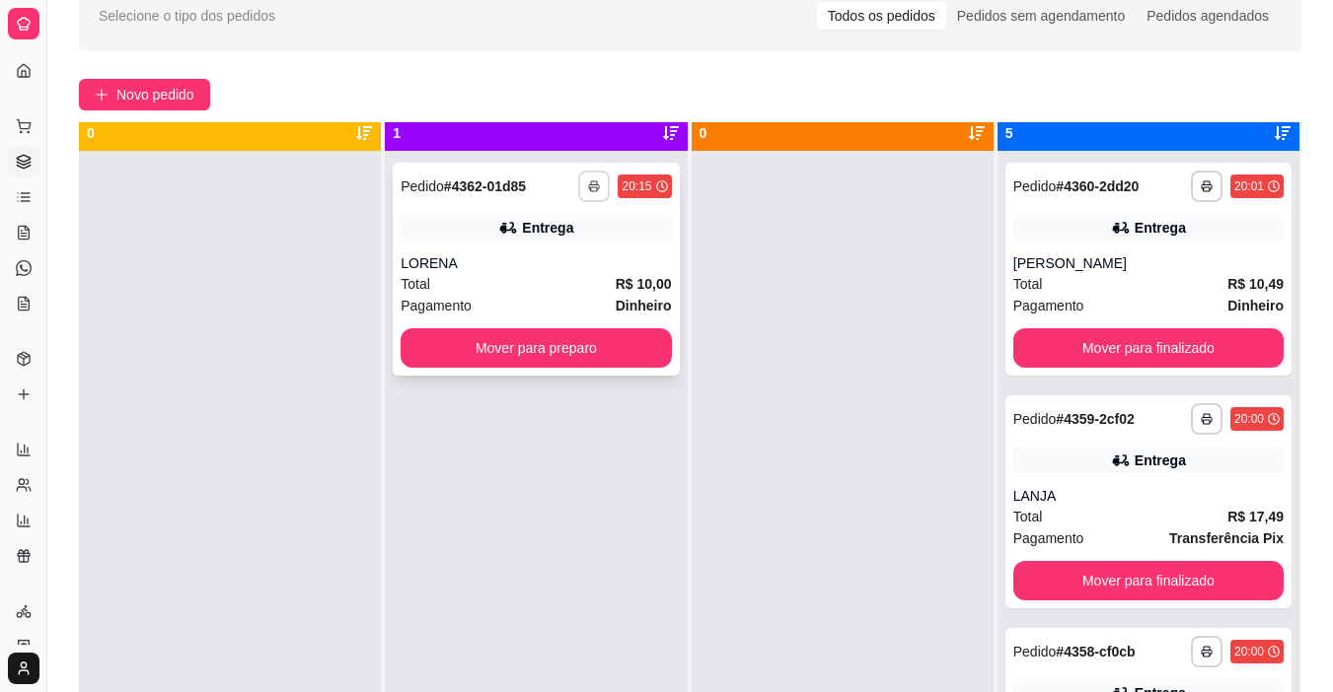
click at [588, 184] on icon "button" at bounding box center [594, 186] width 12 height 12
click at [559, 258] on button "IMPRESSORA" at bounding box center [535, 256] width 143 height 32
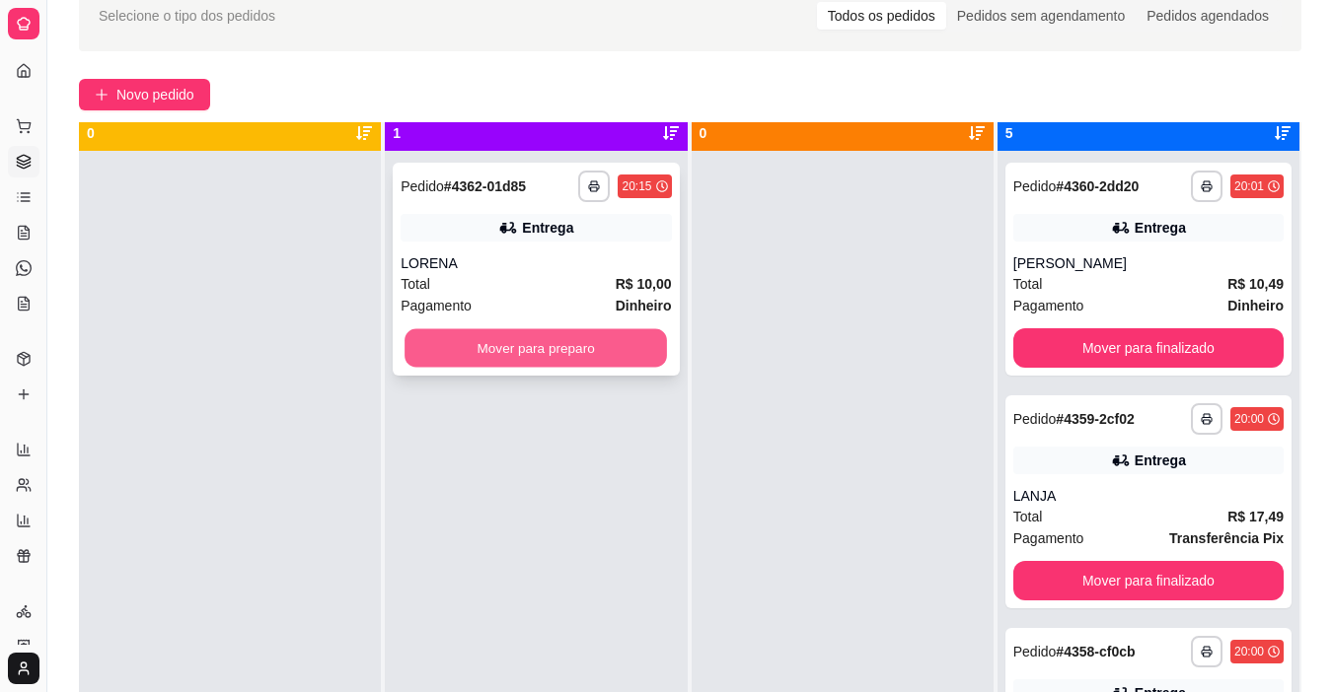
click at [535, 342] on button "Mover para preparo" at bounding box center [535, 348] width 262 height 38
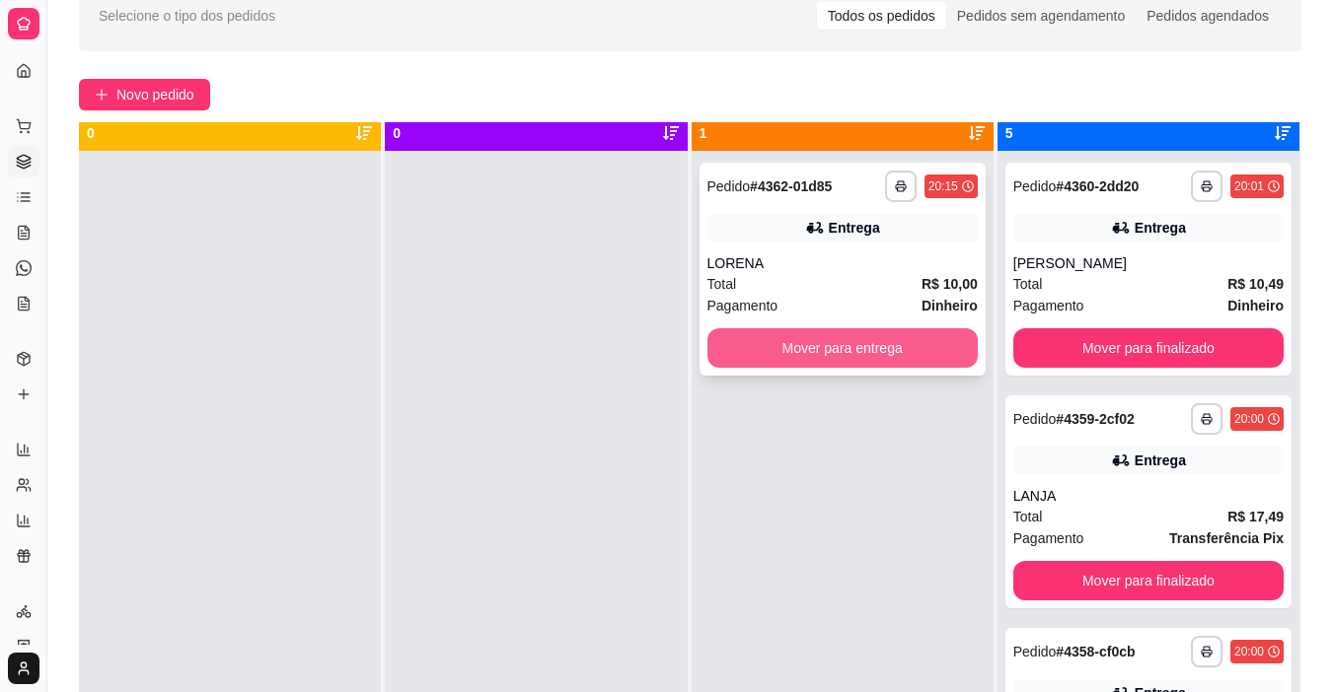
click at [767, 364] on button "Mover para entrega" at bounding box center [842, 347] width 270 height 39
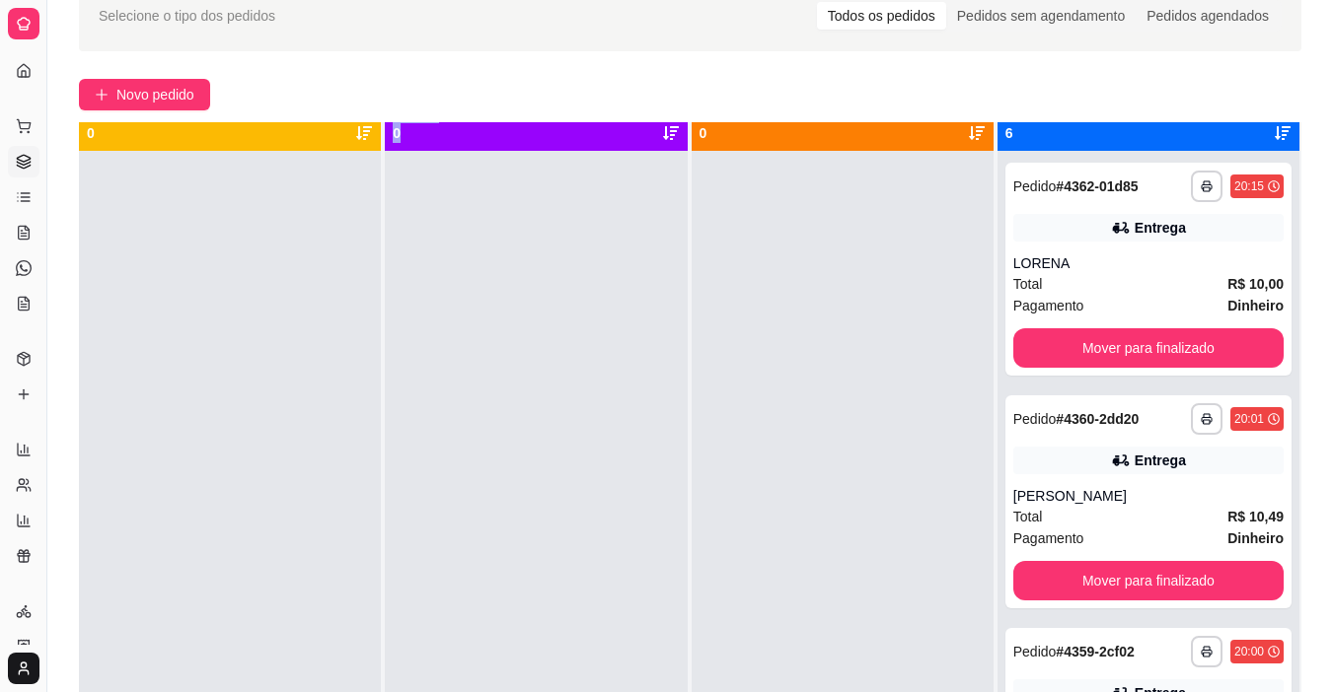
drag, startPoint x: 270, startPoint y: 140, endPoint x: 250, endPoint y: 133, distance: 21.8
click at [252, 134] on div "**********" at bounding box center [690, 468] width 1222 height 692
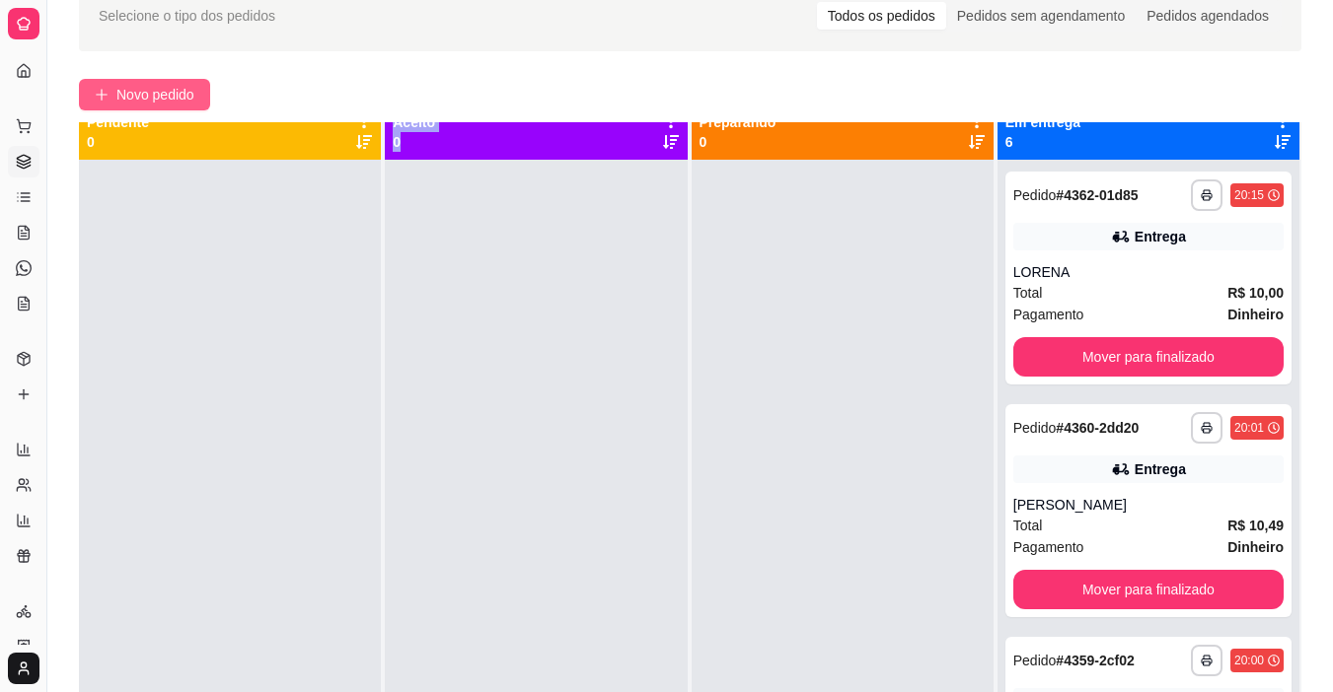
click at [197, 101] on button "Novo pedido" at bounding box center [144, 95] width 131 height 32
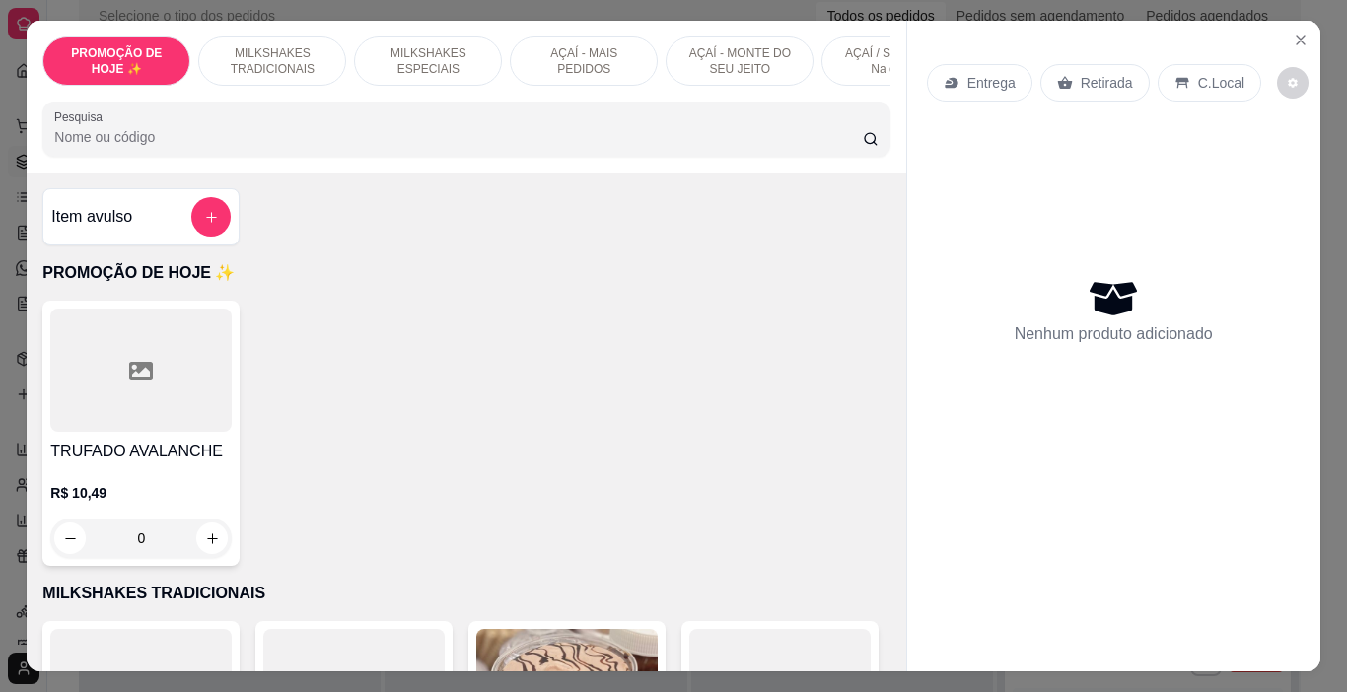
click at [105, 229] on h4 "Item avulso" at bounding box center [91, 217] width 81 height 24
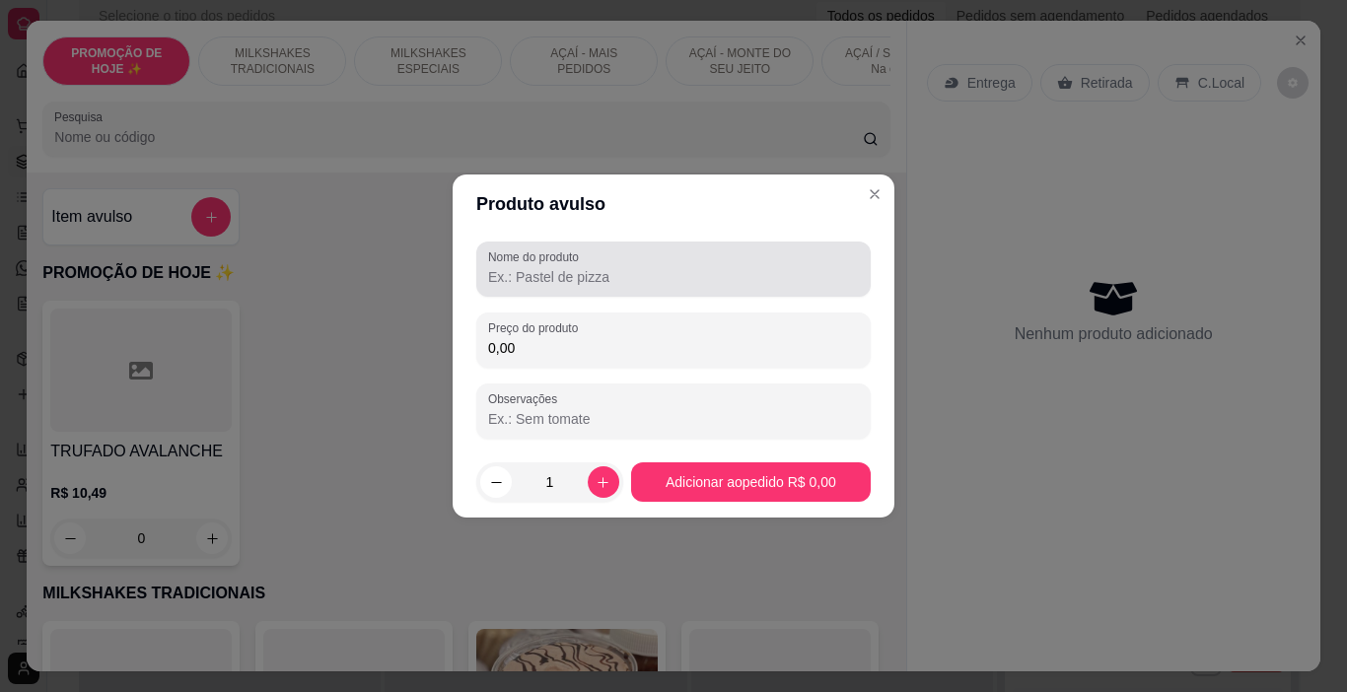
click at [518, 260] on label "Nome do produto" at bounding box center [537, 257] width 98 height 17
click at [518, 267] on input "Nome do produto" at bounding box center [673, 277] width 371 height 20
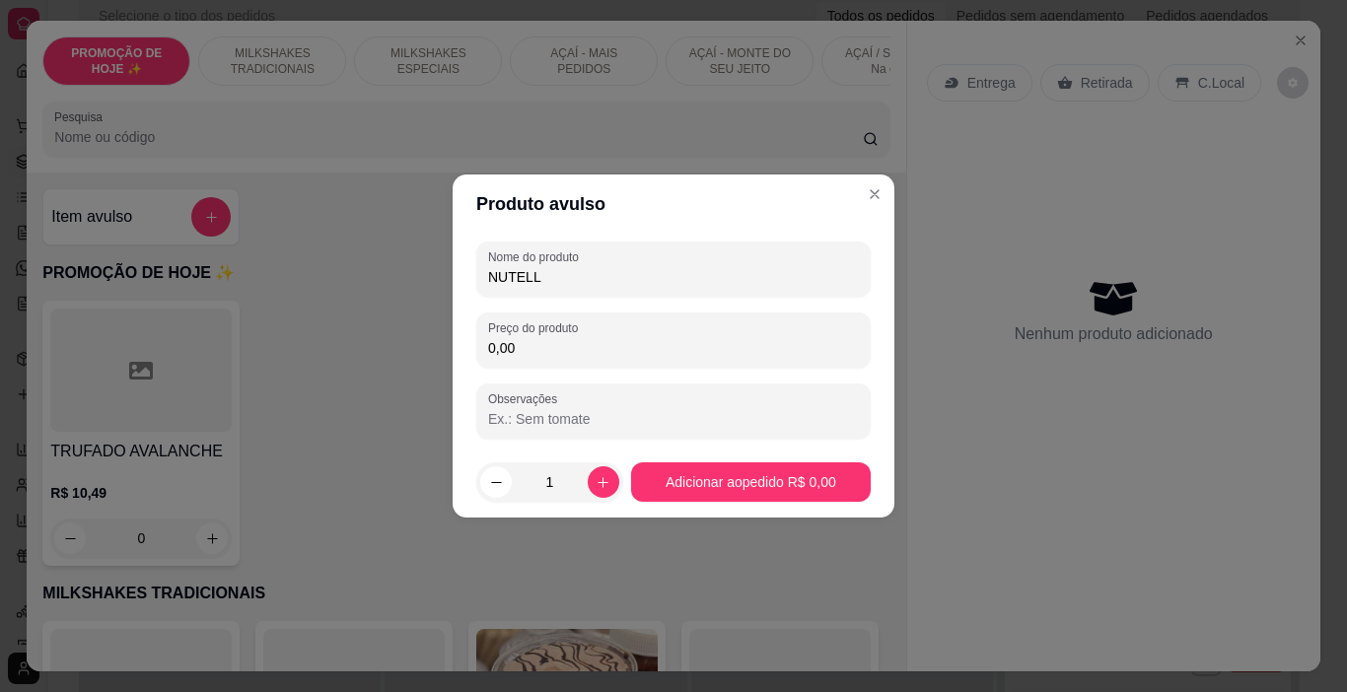
type input "NUTELLA"
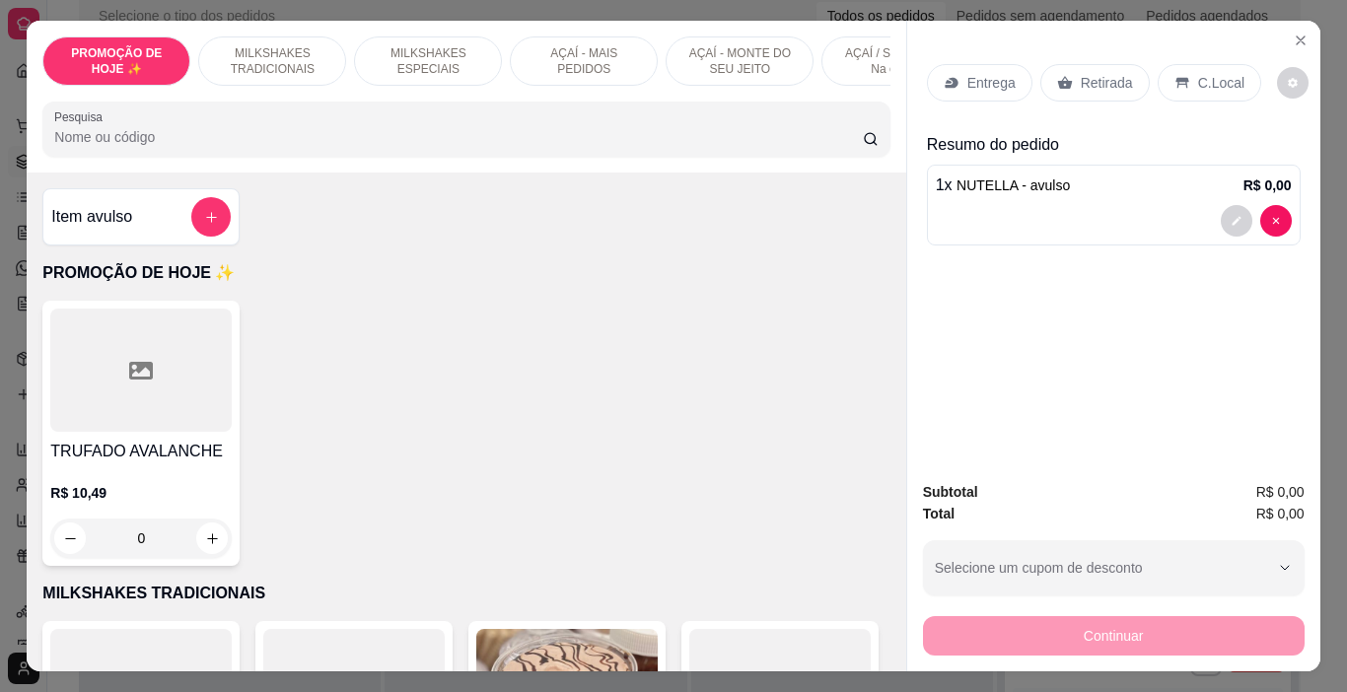
click at [1024, 641] on div "Continuar" at bounding box center [1114, 634] width 382 height 44
click at [1068, 230] on div "1 x NUTELLA - avulso R$ 0,00" at bounding box center [1114, 205] width 374 height 81
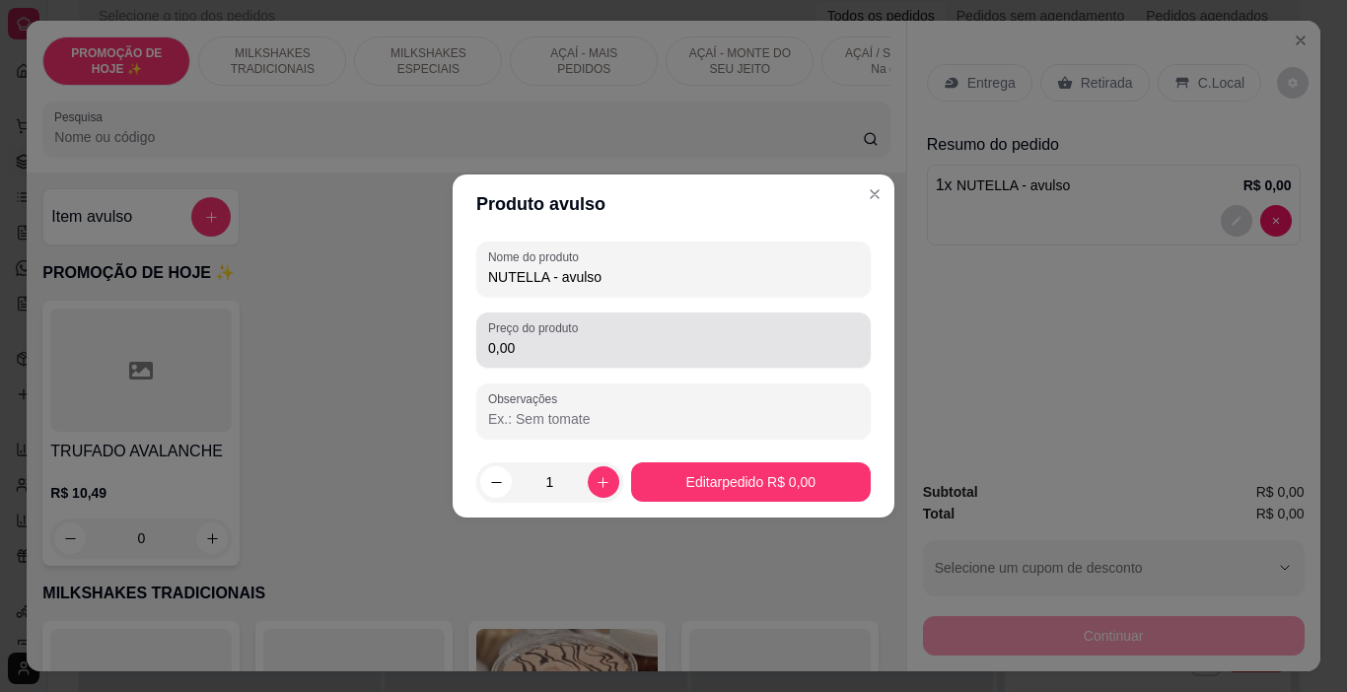
click at [557, 345] on input "0,00" at bounding box center [673, 348] width 371 height 20
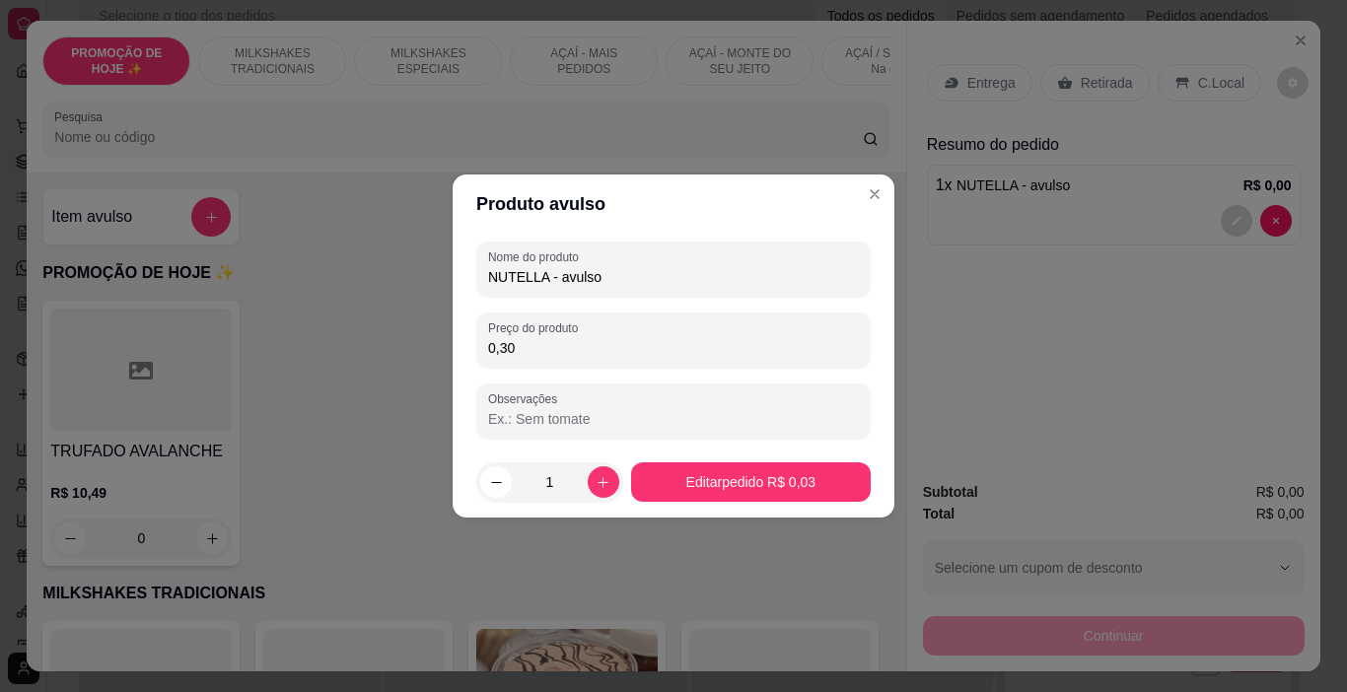
type input "3,00"
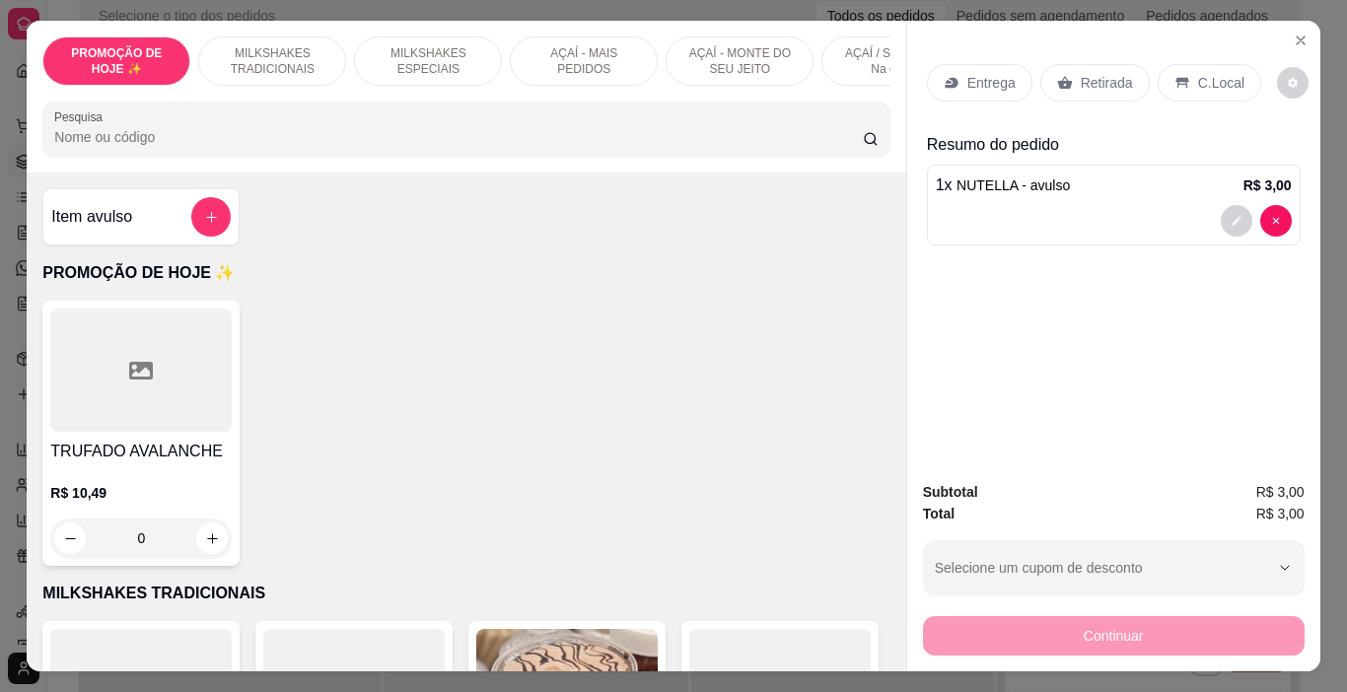
click at [935, 627] on div "Continuar" at bounding box center [1114, 634] width 382 height 44
drag, startPoint x: 933, startPoint y: 615, endPoint x: 882, endPoint y: 617, distance: 51.3
click at [934, 616] on div "Continuar" at bounding box center [1114, 634] width 382 height 44
click at [943, 628] on div "Continuar" at bounding box center [1114, 634] width 382 height 44
click at [1052, 633] on div "Continuar" at bounding box center [1114, 634] width 382 height 44
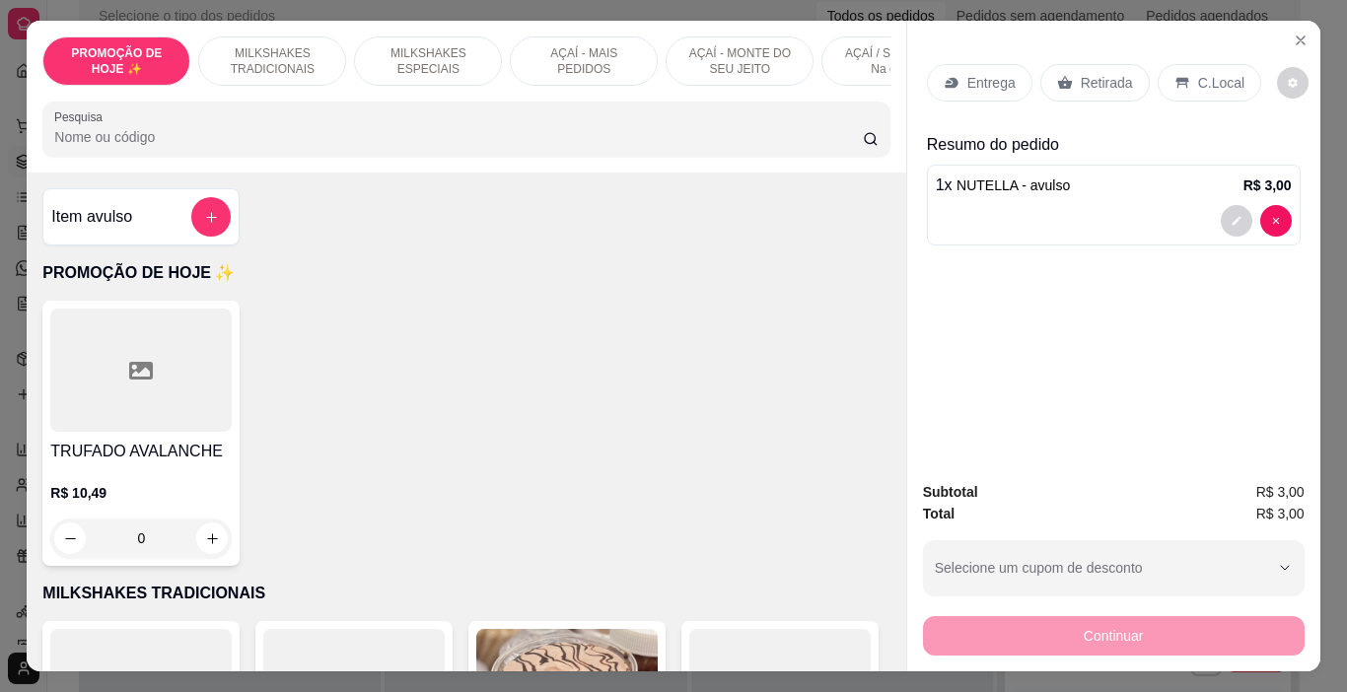
click at [982, 84] on p "Entrega" at bounding box center [992, 83] width 48 height 20
click at [1198, 73] on p "C.Local" at bounding box center [1221, 83] width 46 height 20
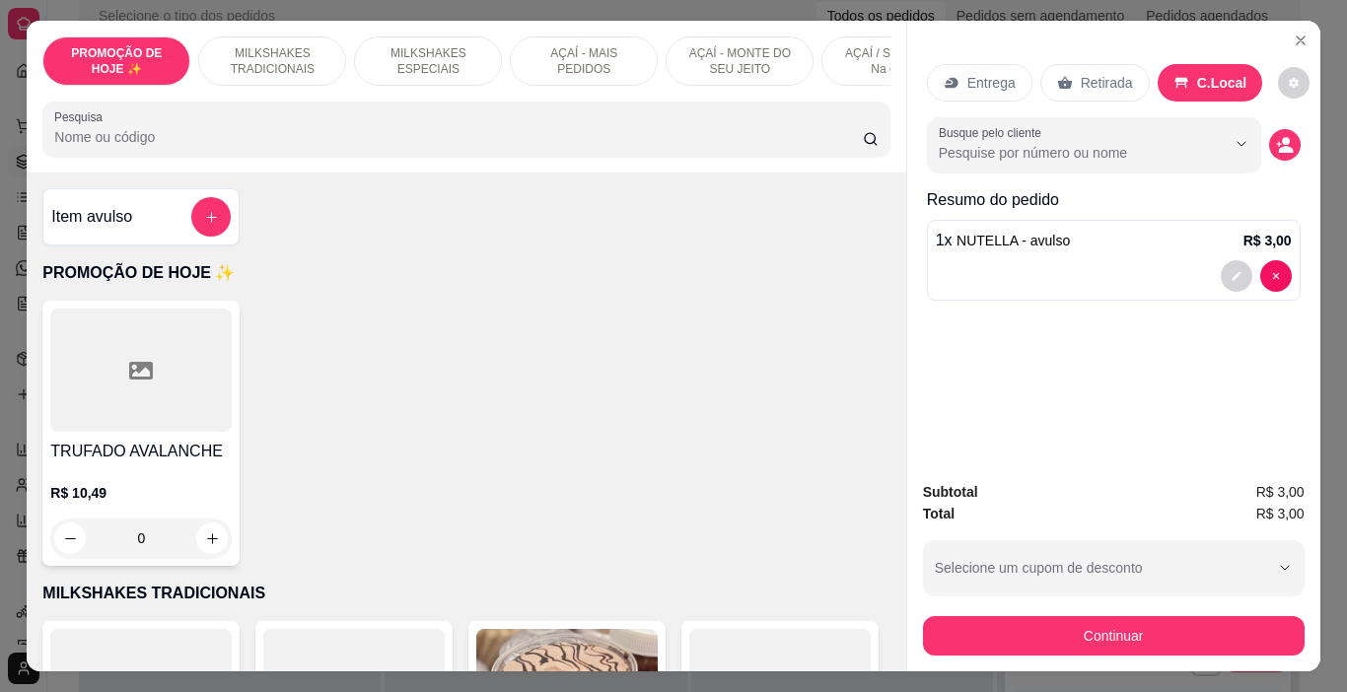
click at [1131, 612] on div "Continuar" at bounding box center [1114, 634] width 382 height 44
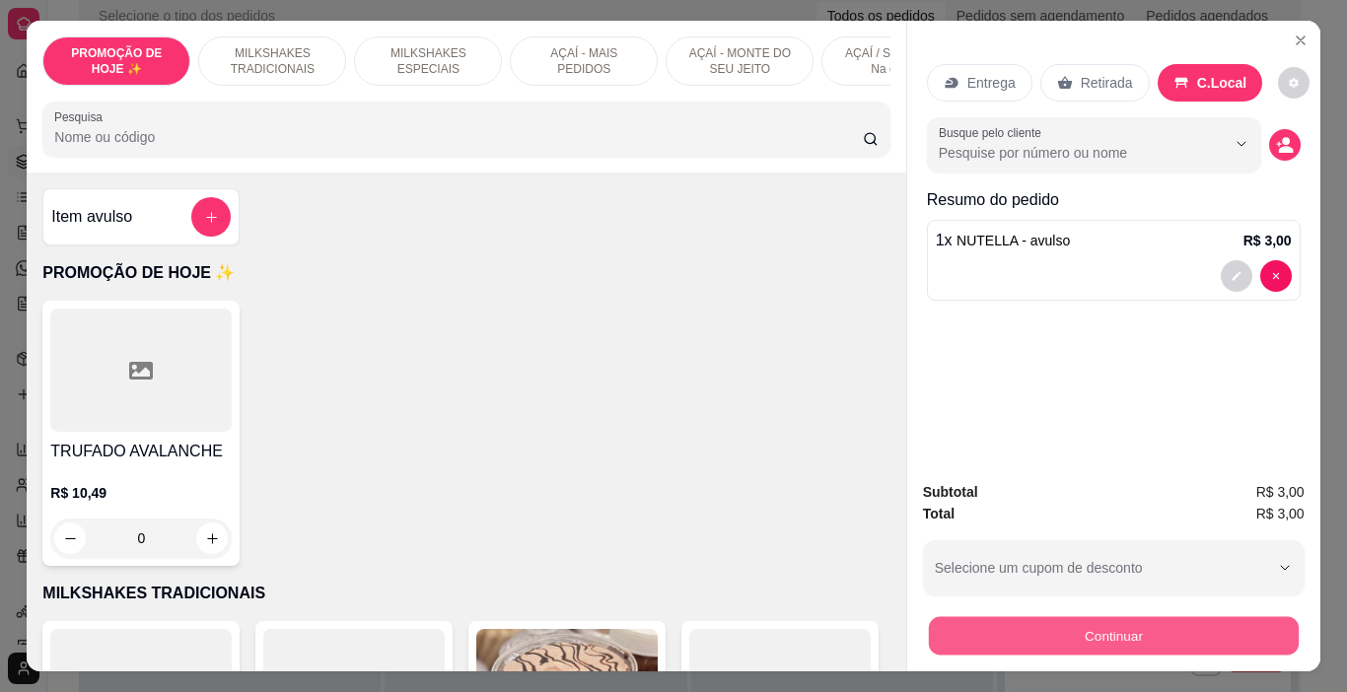
click at [1130, 617] on button "Continuar" at bounding box center [1113, 636] width 370 height 38
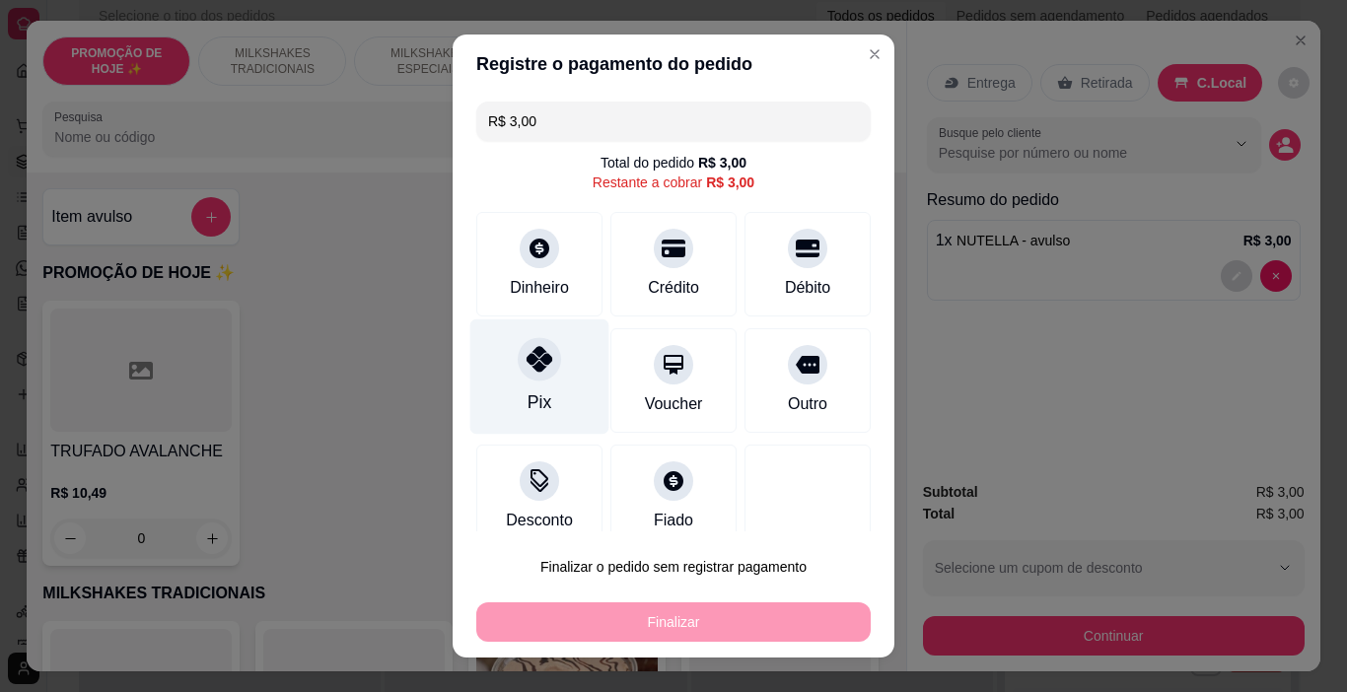
click at [546, 354] on div at bounding box center [539, 359] width 43 height 43
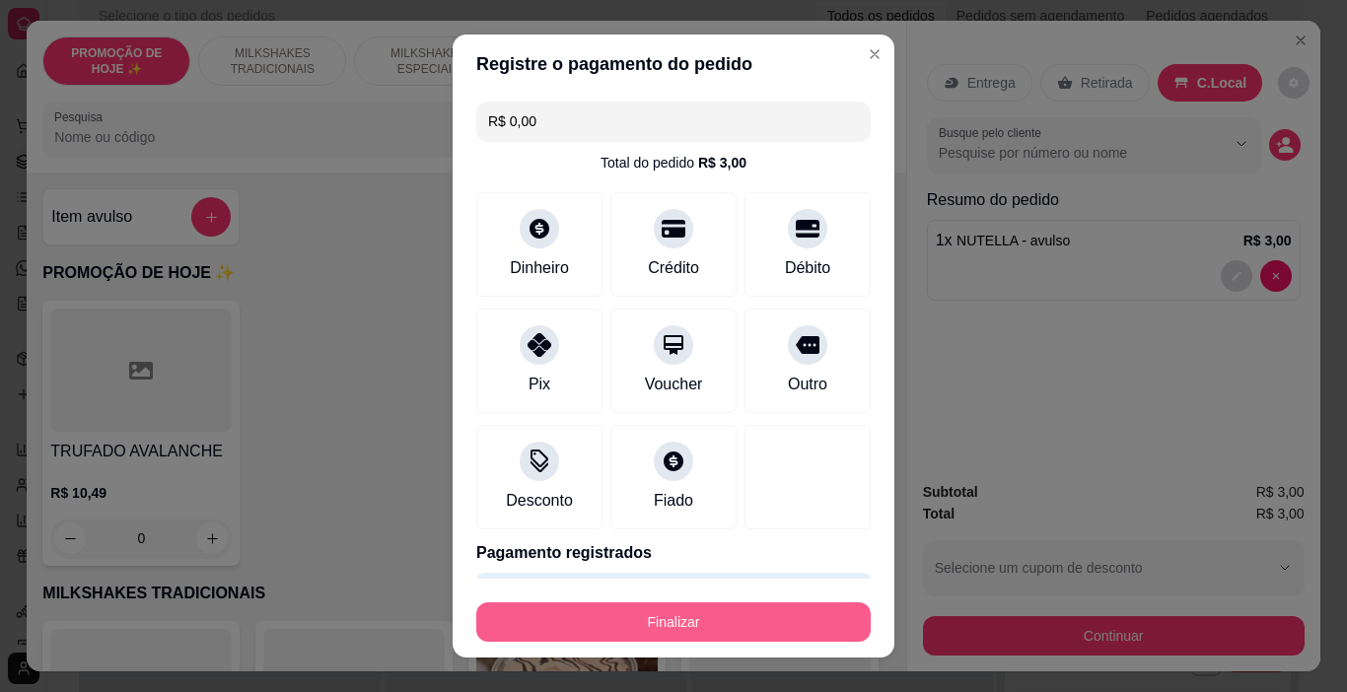
click at [700, 608] on button "Finalizar" at bounding box center [673, 622] width 395 height 39
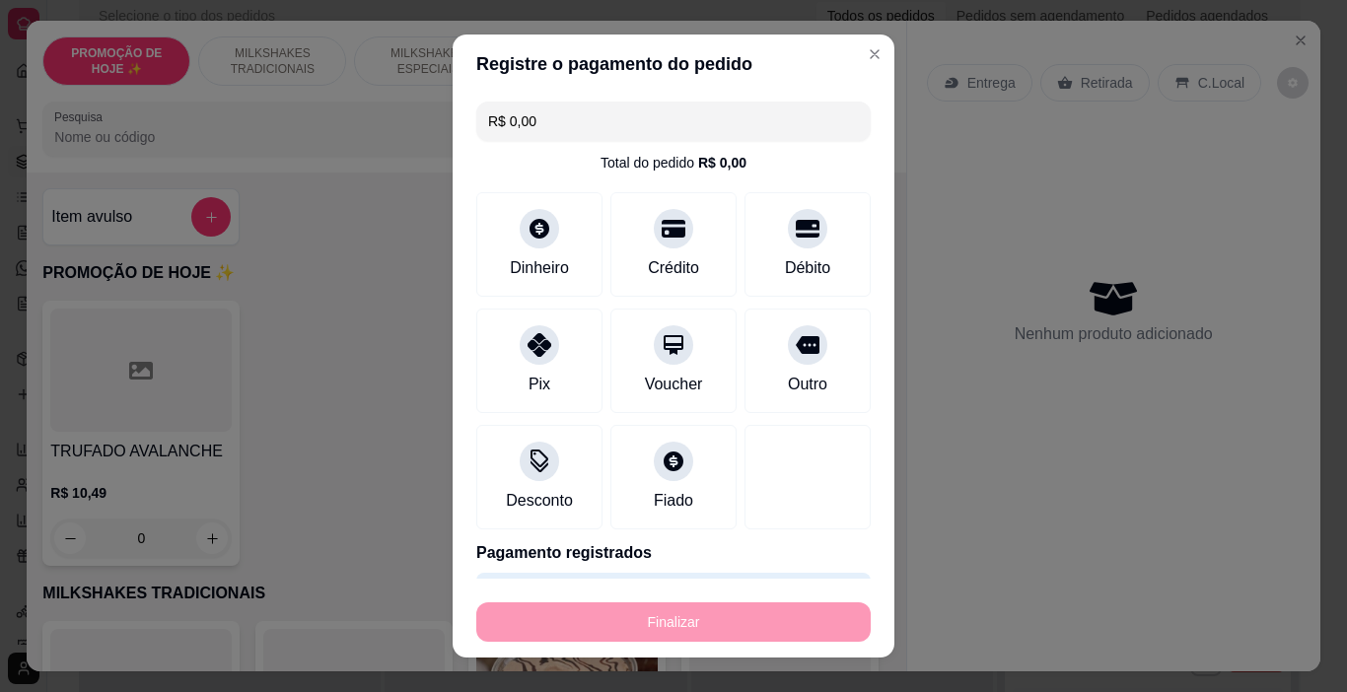
type input "-R$ 3,00"
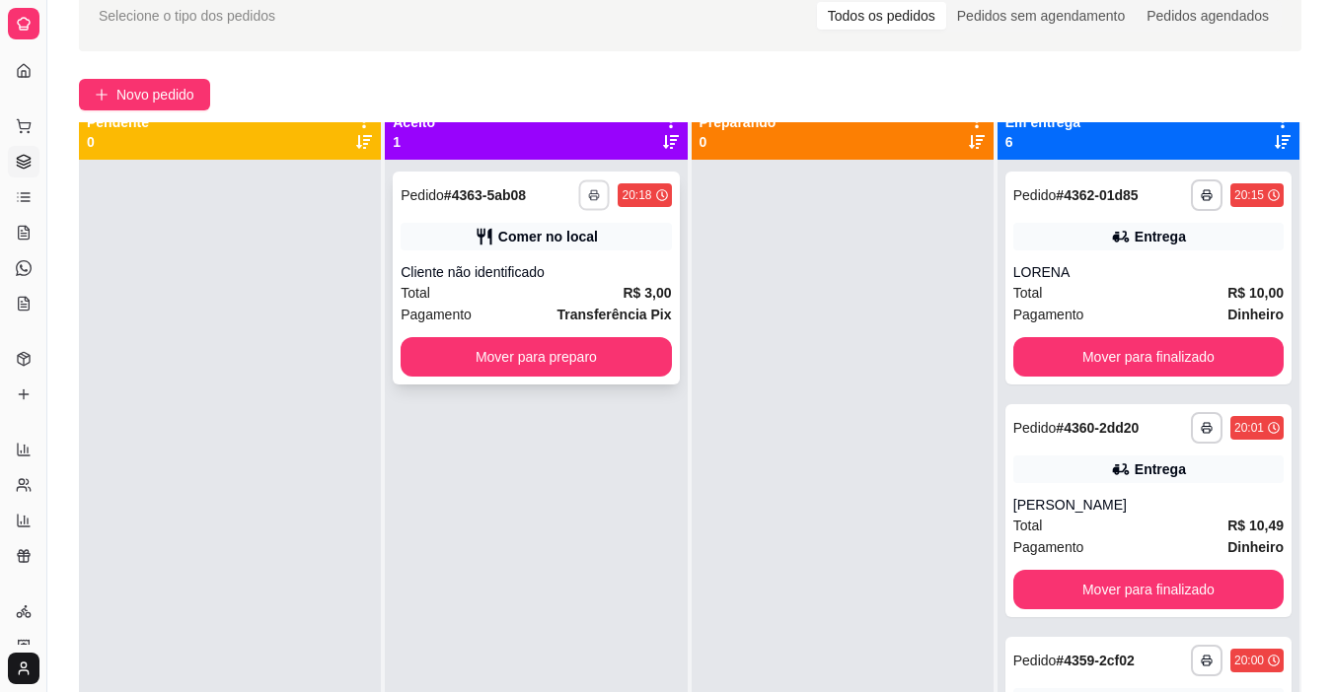
click at [581, 194] on button "button" at bounding box center [594, 195] width 31 height 31
click at [592, 272] on button "IMPRESSORA" at bounding box center [535, 265] width 143 height 32
